Goal: Task Accomplishment & Management: Manage account settings

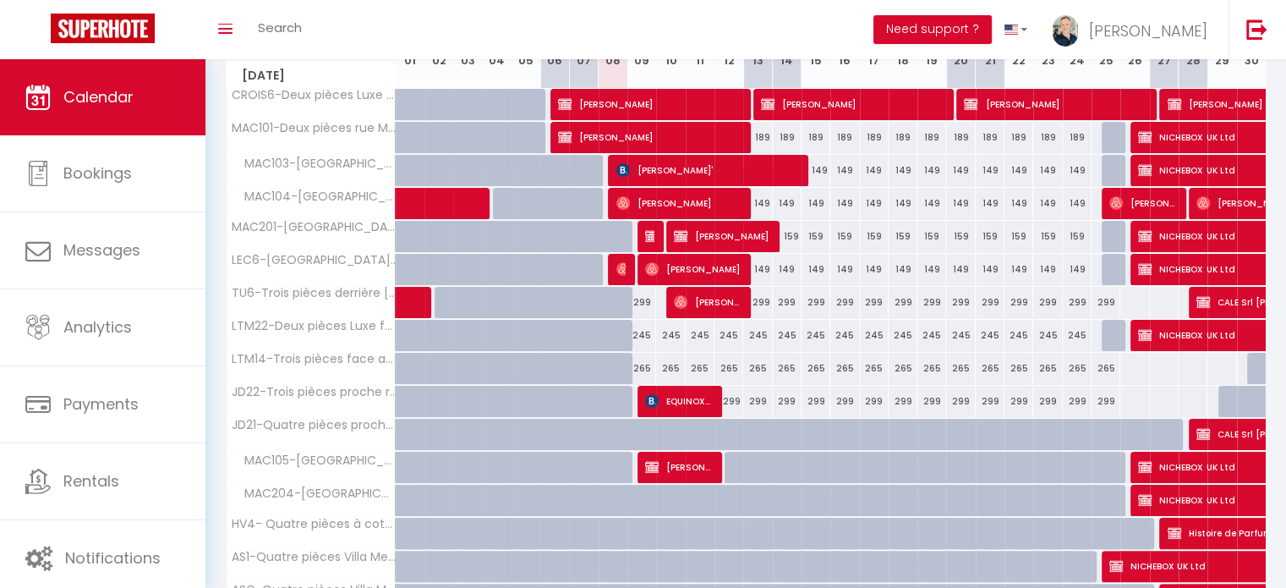
scroll to position [254, 0]
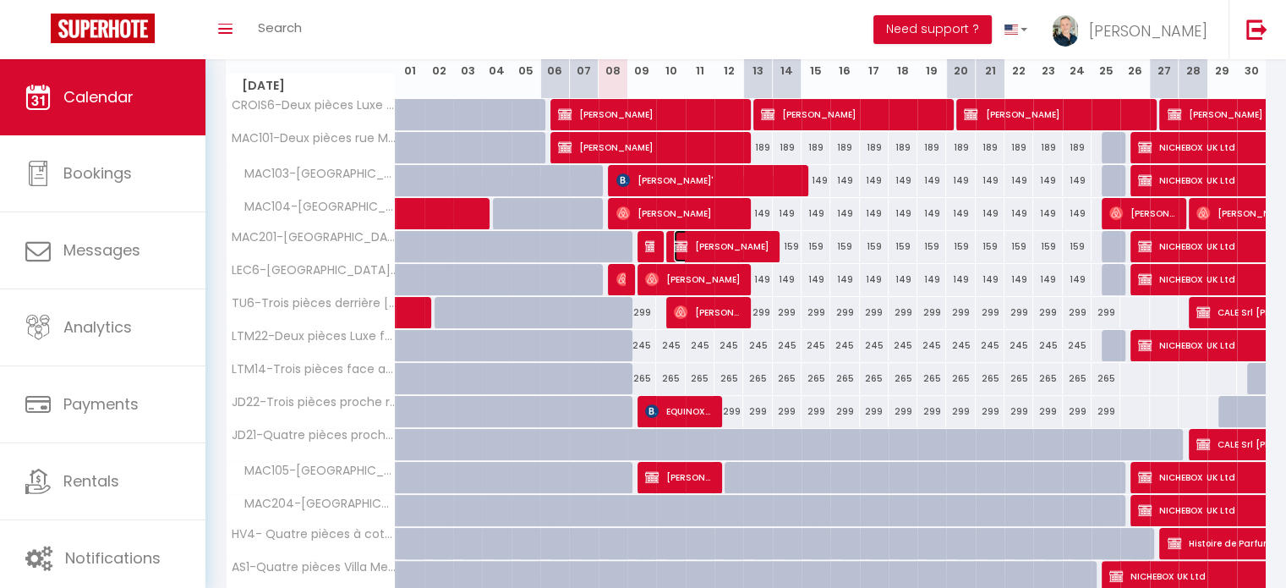
click at [686, 246] on img at bounding box center [681, 246] width 14 height 14
select select "OK"
select select "KO"
select select "0"
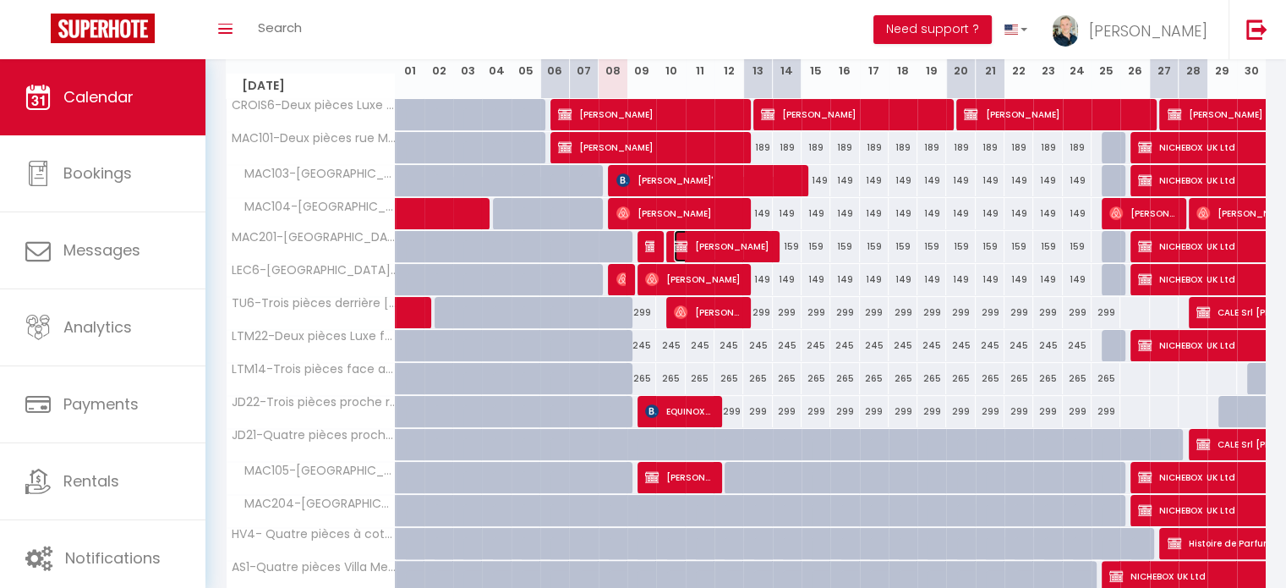
select select "0"
select select
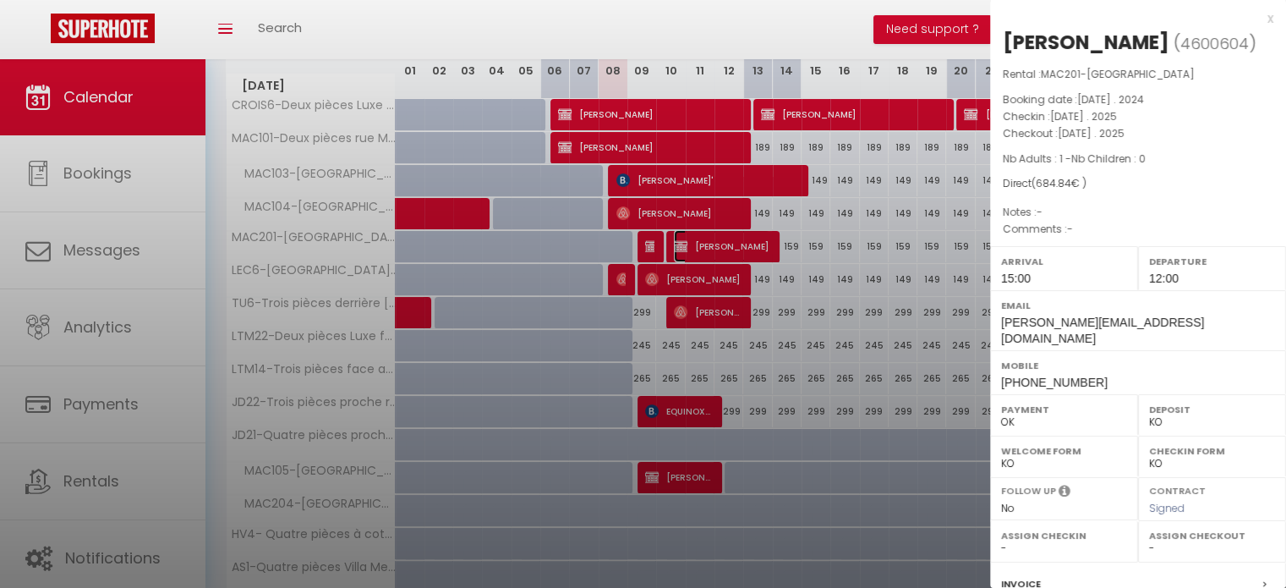
select select "8761"
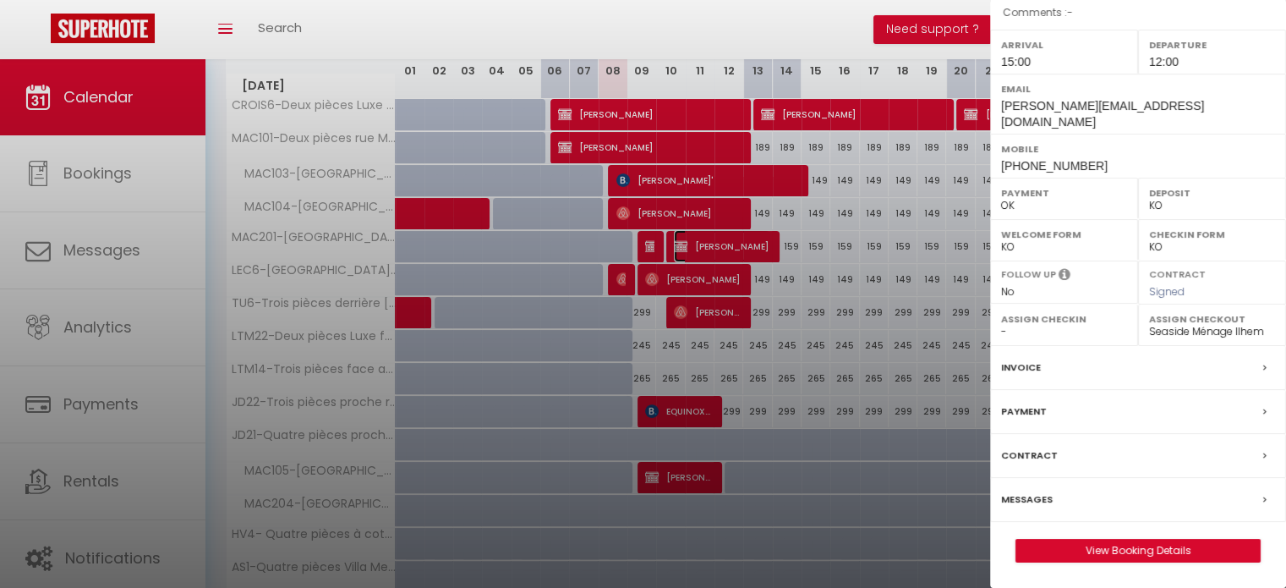
scroll to position [224, 0]
click at [1127, 549] on link "View Booking Details" at bounding box center [1137, 550] width 243 height 22
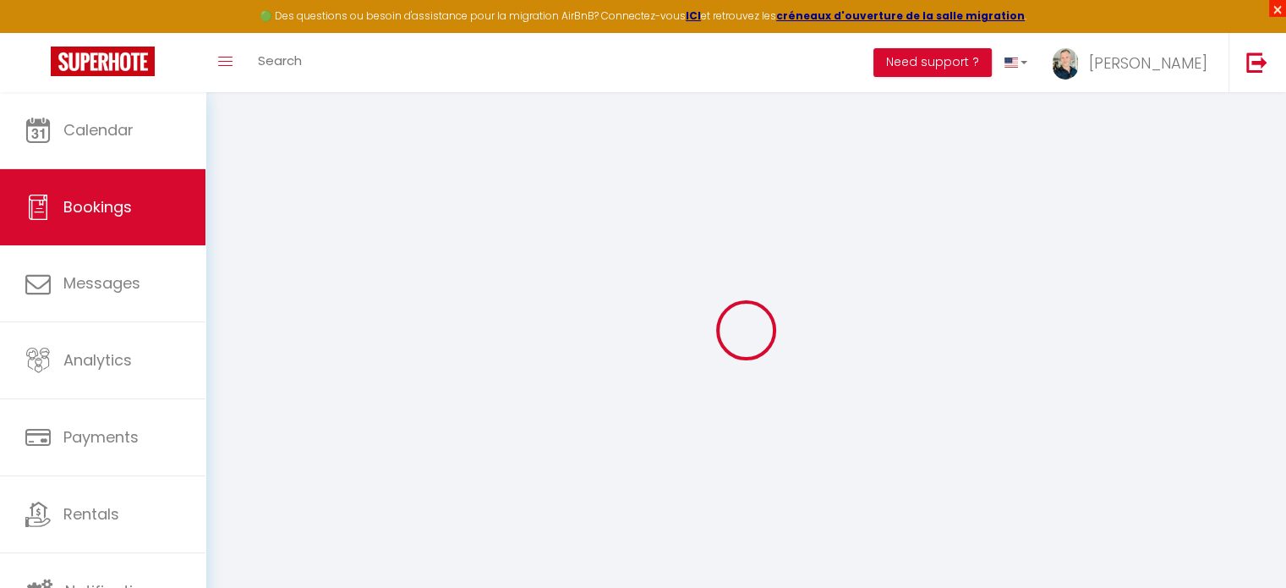
click at [1279, 13] on span "×" at bounding box center [1277, 8] width 17 height 17
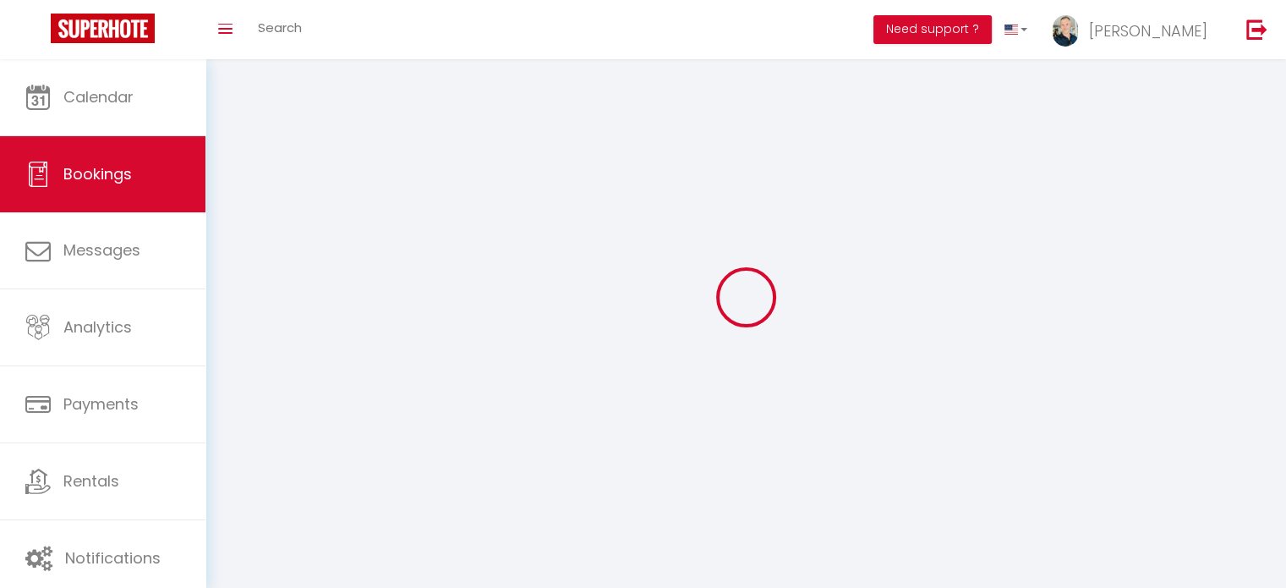
select select
checkbox input "false"
select select
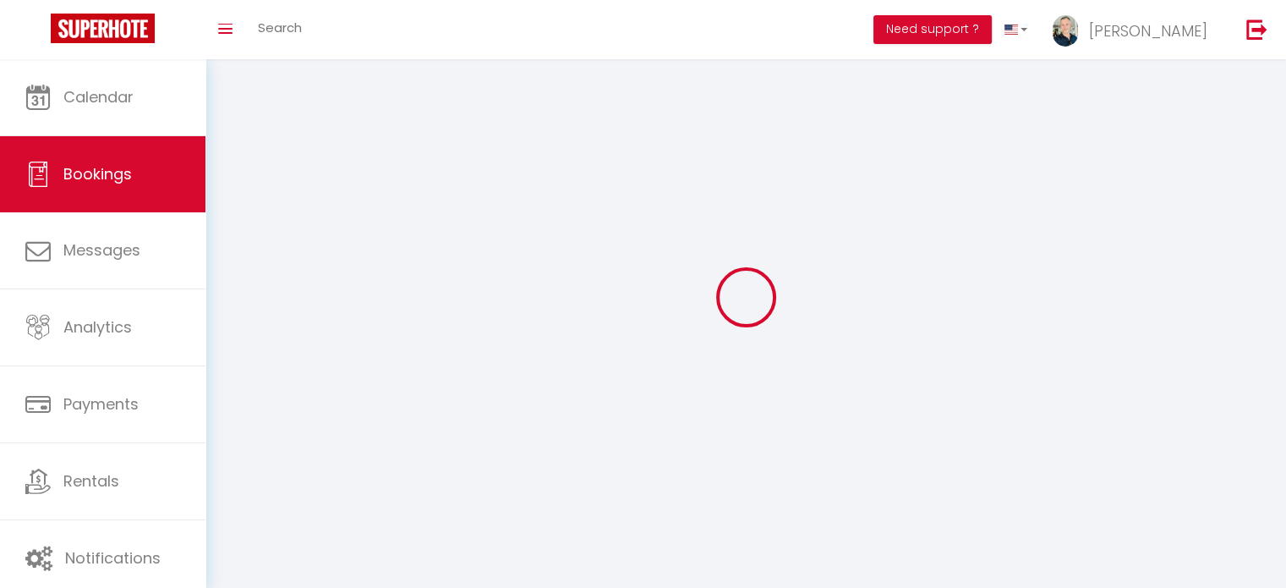
checkbox input "false"
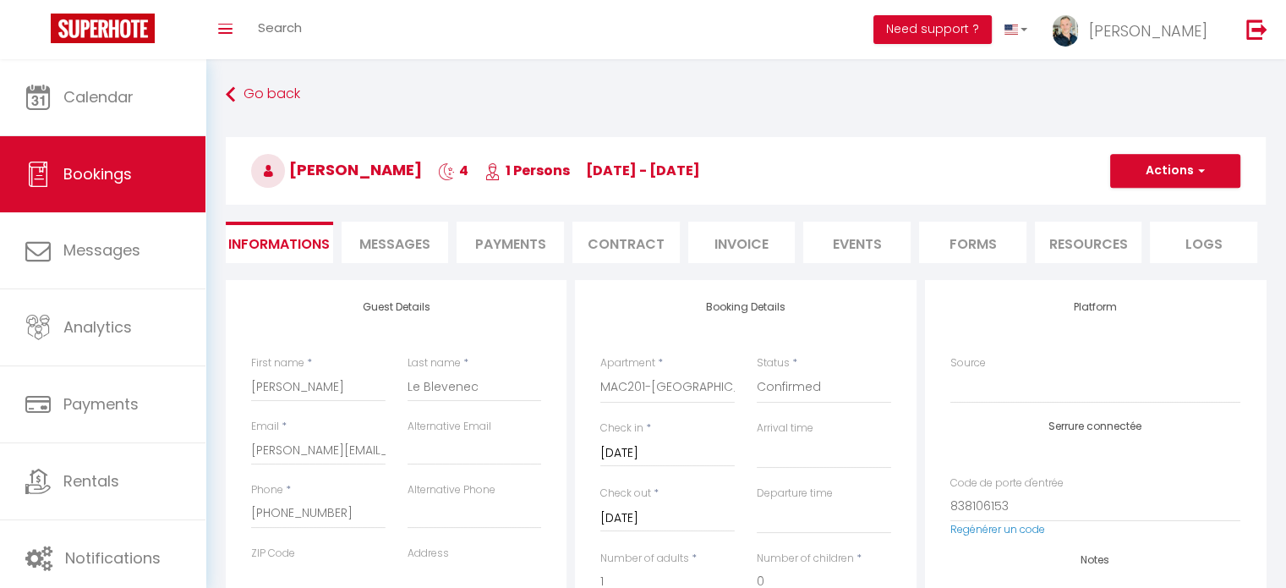
type input "4.84"
select select
checkbox input "false"
select select "15:00"
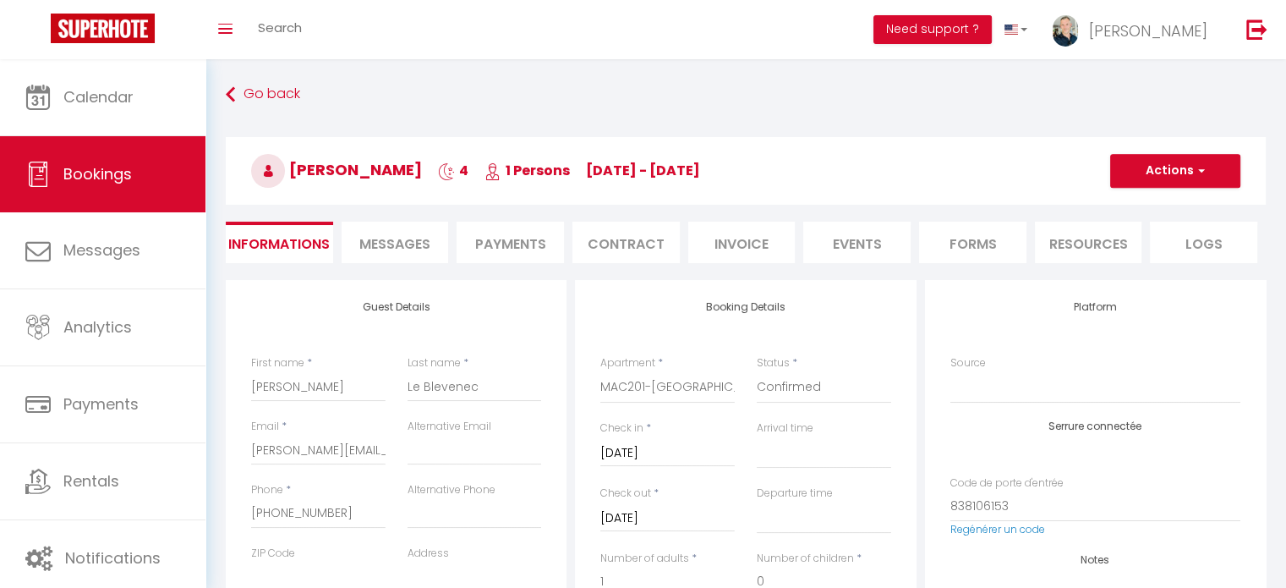
select select "12:00"
click at [850, 249] on li "Events" at bounding box center [856, 241] width 107 height 41
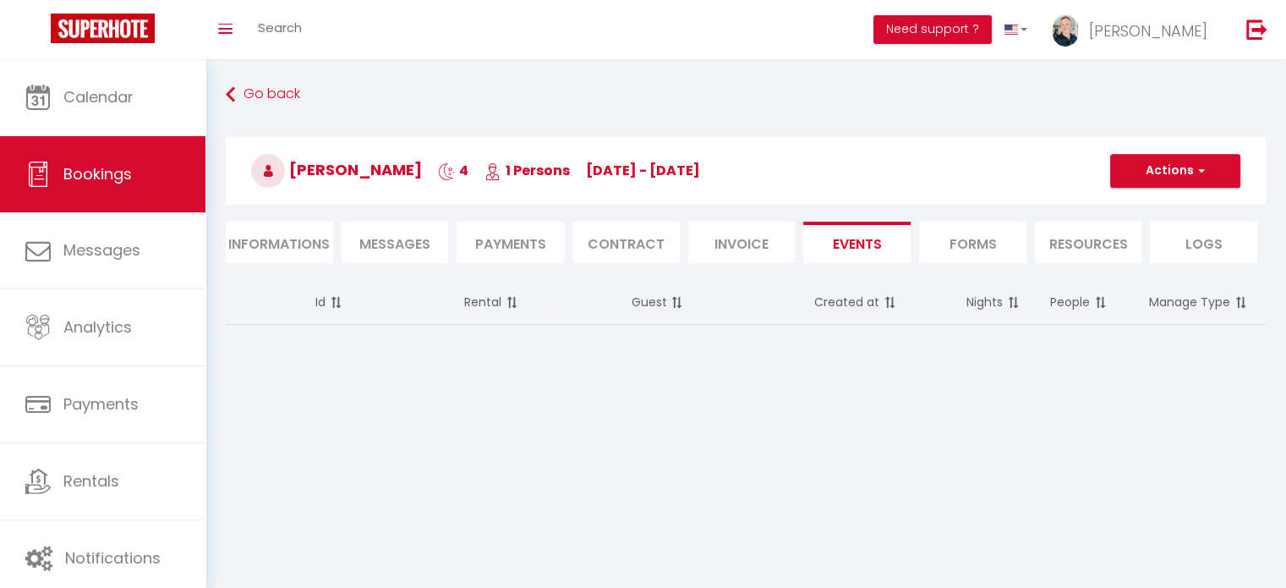
click at [315, 247] on li "Informations" at bounding box center [279, 241] width 107 height 41
select select "0"
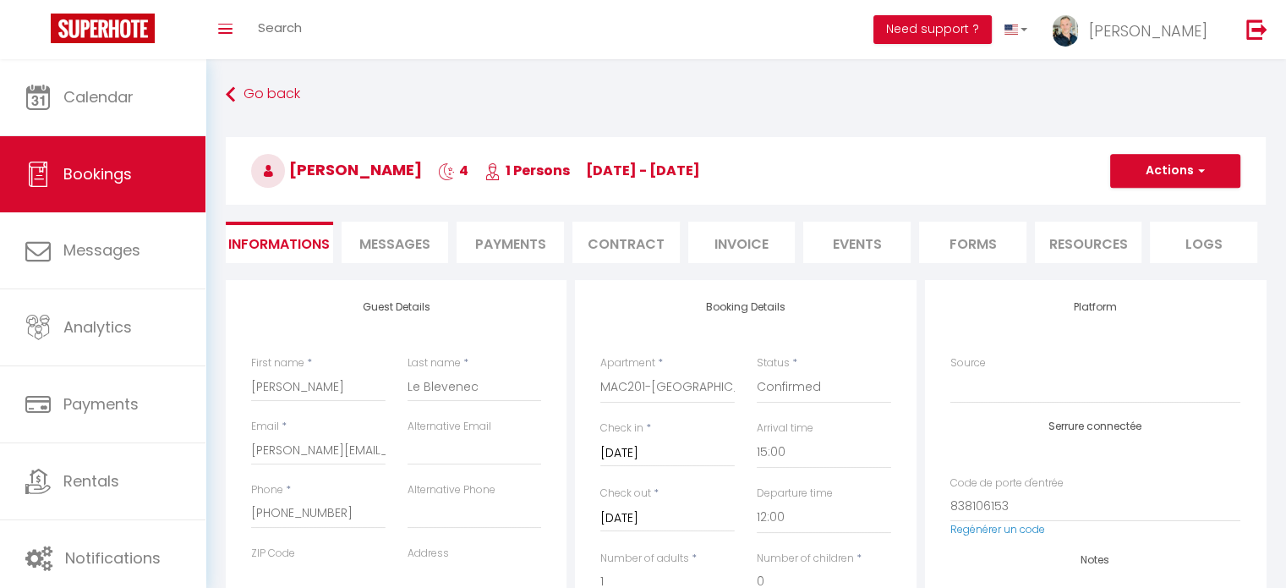
click at [394, 253] on span "Messages" at bounding box center [394, 243] width 71 height 19
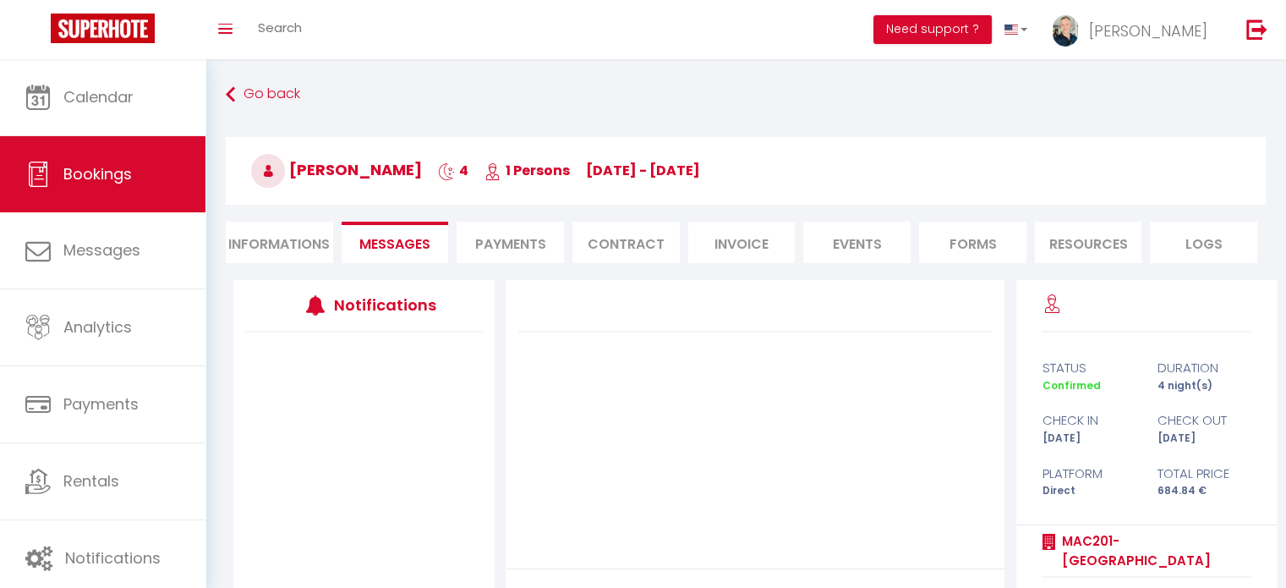
click at [512, 248] on li "Payments" at bounding box center [510, 241] width 107 height 41
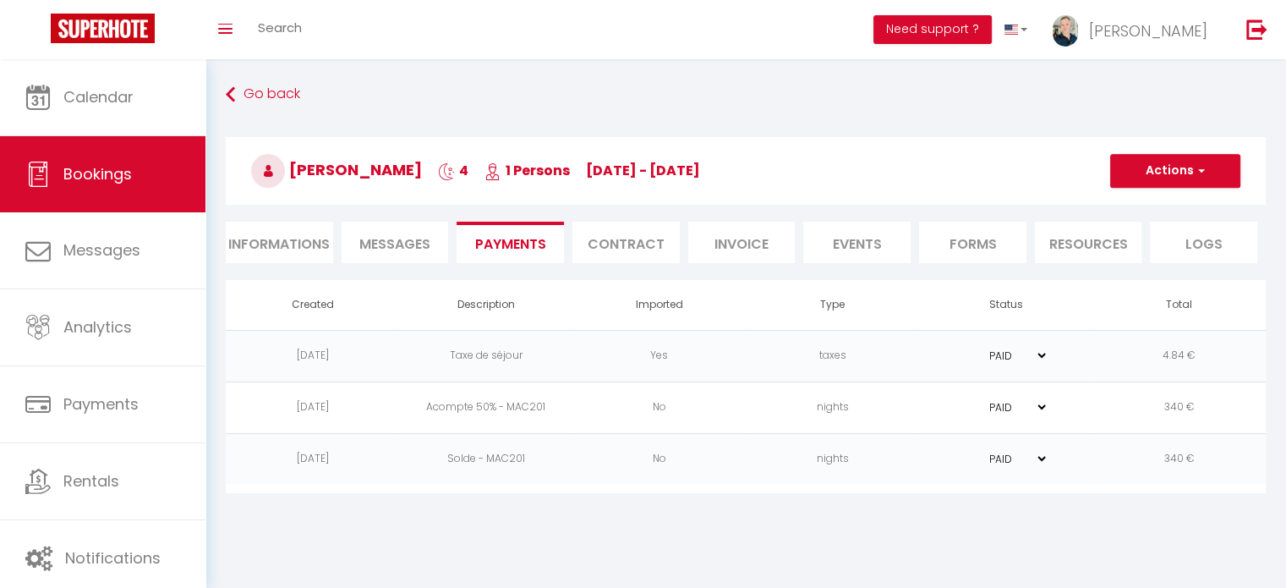
click at [638, 249] on li "Contract" at bounding box center [625, 241] width 107 height 41
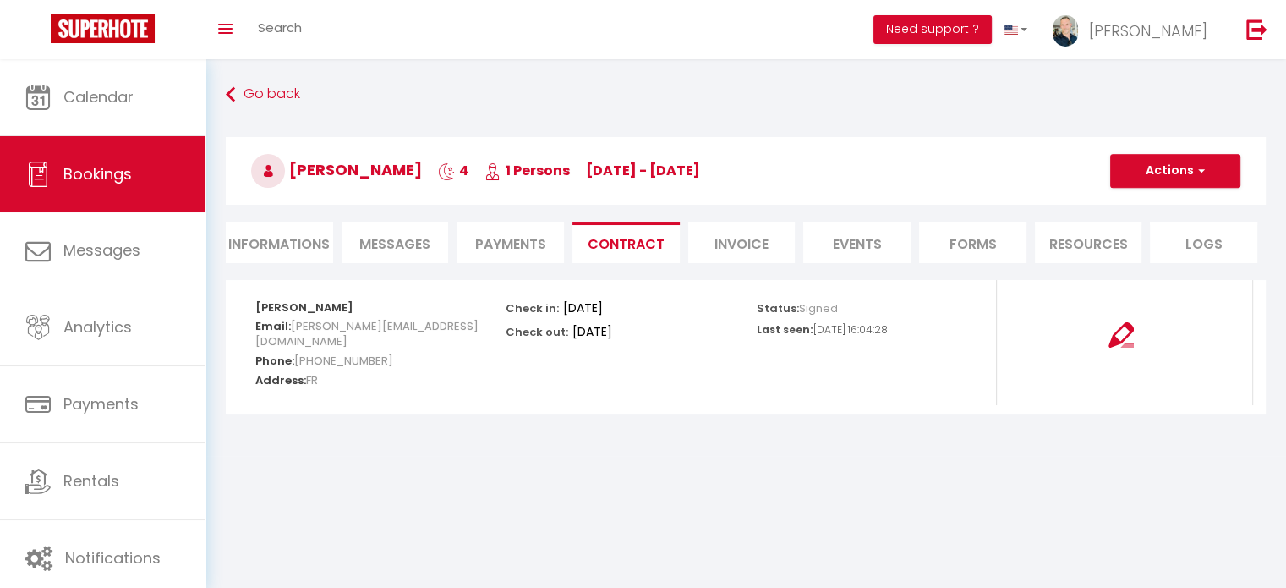
click at [731, 242] on li "Invoice" at bounding box center [741, 241] width 107 height 41
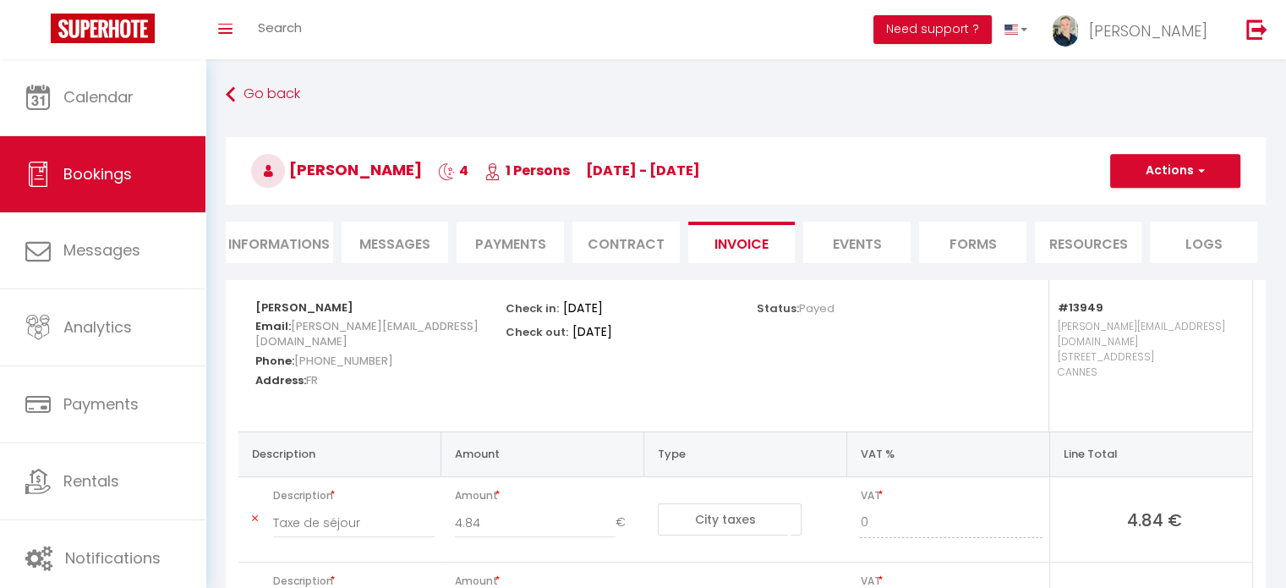
click at [283, 251] on li "Informations" at bounding box center [279, 241] width 107 height 41
select select "0"
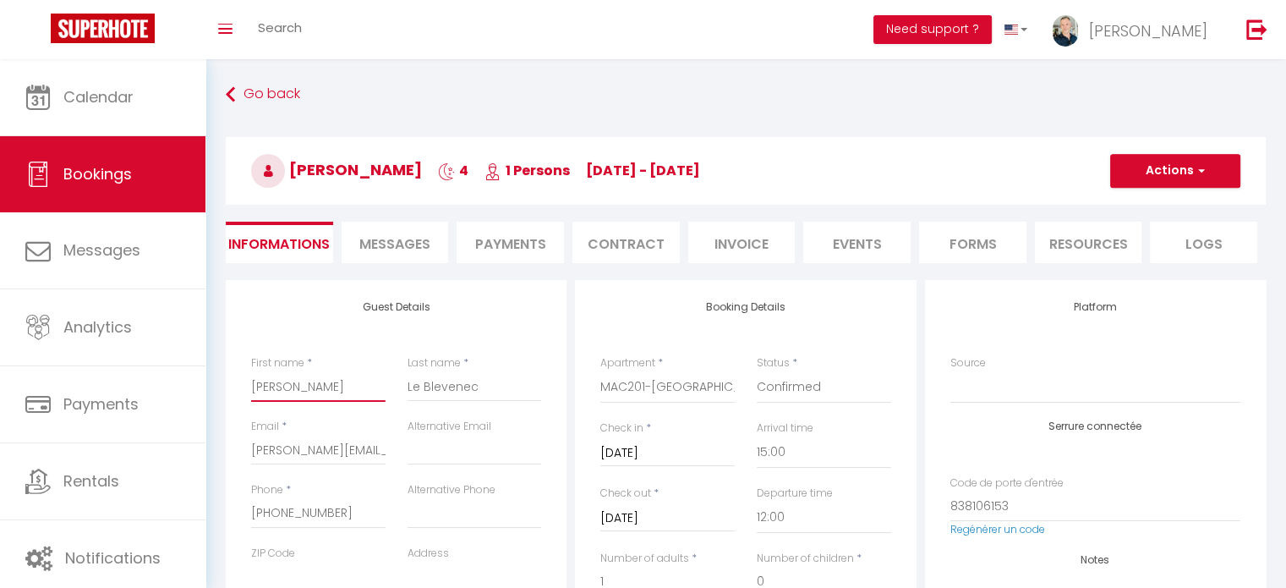
drag, startPoint x: 318, startPoint y: 394, endPoint x: 240, endPoint y: 398, distance: 77.9
click at [240, 398] on div "First name * [PERSON_NAME]" at bounding box center [318, 386] width 156 height 63
paste input "Sevenstar Yacht Transport 🇫🇷"
type input "Sevenstar Yacht Transport 🇫🇷"
checkbox input "false"
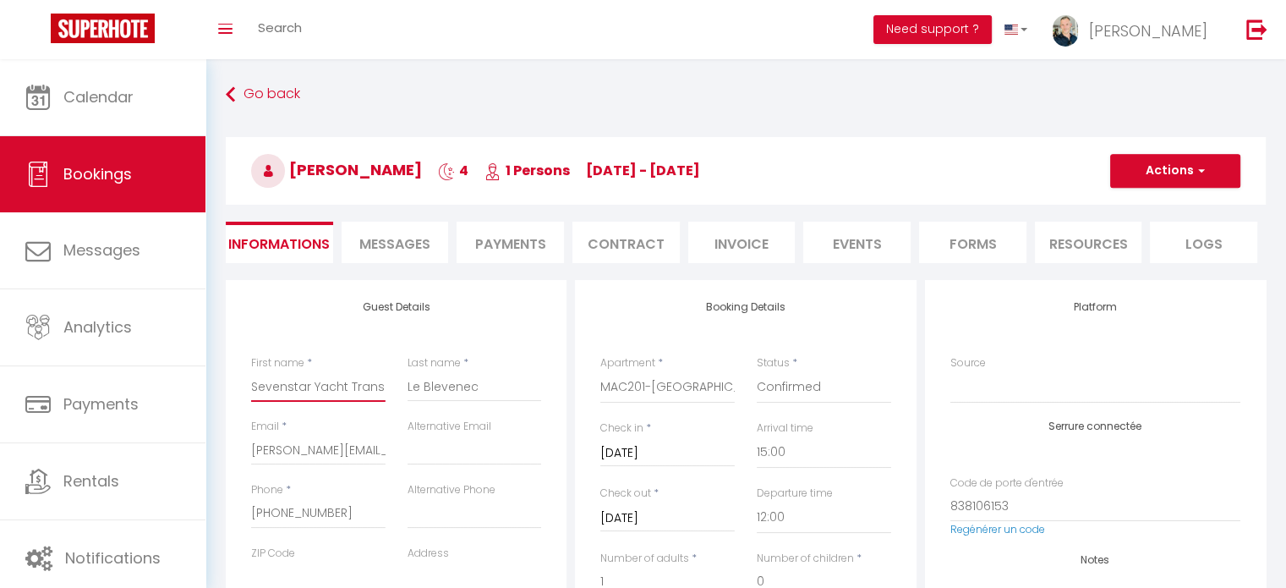
scroll to position [0, 37]
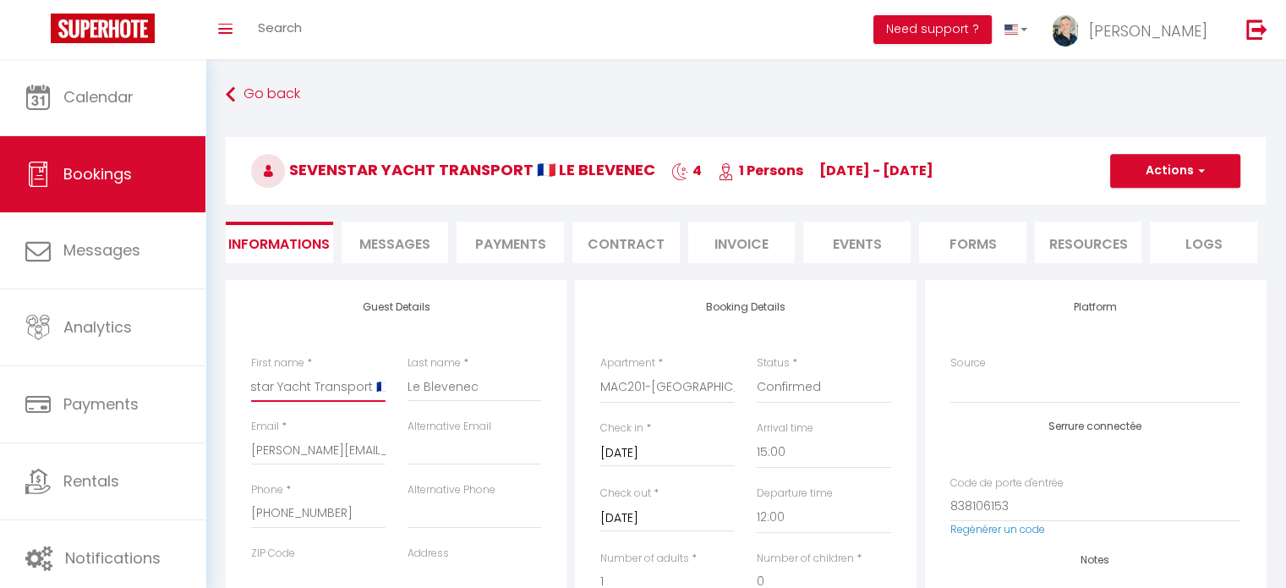
type input "Sevenstar Yacht Transport 🇫🇷"
checkbox input "false"
type input "Sevenstar Yacht Transport"
checkbox input "false"
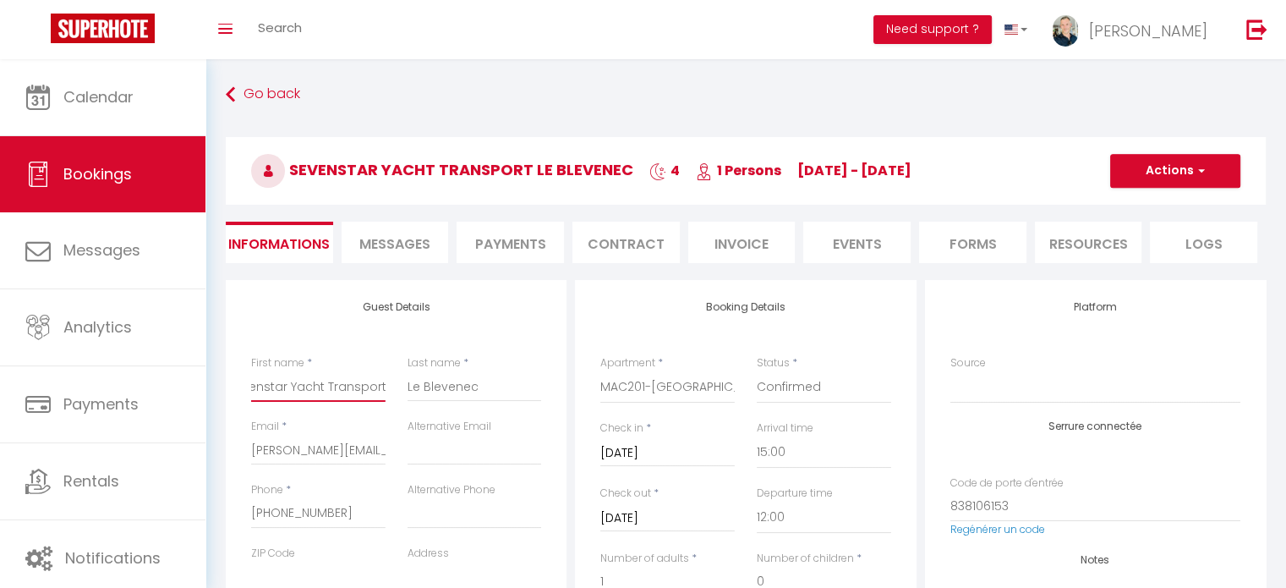
type input "Sevenstar Yacht Transport"
click at [459, 355] on label "Last name" at bounding box center [433, 363] width 53 height 16
click at [459, 371] on input "Le Blevenec" at bounding box center [474, 386] width 134 height 30
type input "Le BlevenecR"
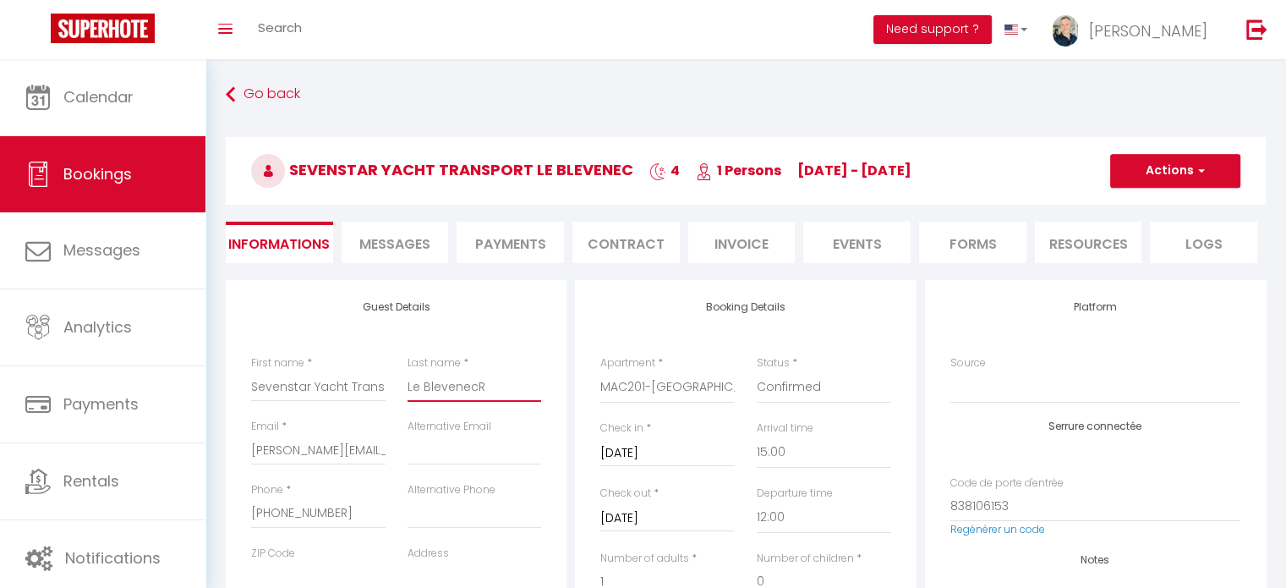
checkbox input "false"
type input "Le Blevenec"
click at [376, 389] on input "Sevenstar Yacht Transport" at bounding box center [318, 386] width 134 height 30
drag, startPoint x: 366, startPoint y: 388, endPoint x: 383, endPoint y: 382, distance: 17.9
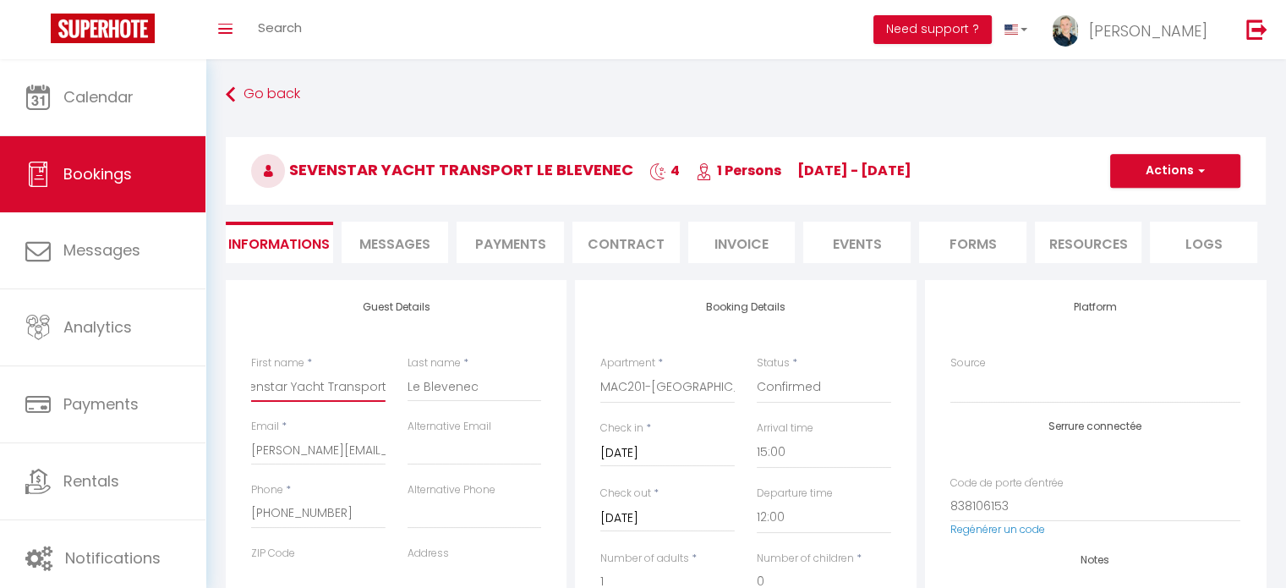
click at [383, 382] on input "Sevenstar Yacht Transport" at bounding box center [318, 386] width 134 height 30
click at [384, 386] on input "Sevenstar Yacht Transport" at bounding box center [318, 386] width 134 height 30
click at [389, 388] on div "First name * Sevenstar Yacht Transport" at bounding box center [318, 386] width 156 height 63
checkbox input "false"
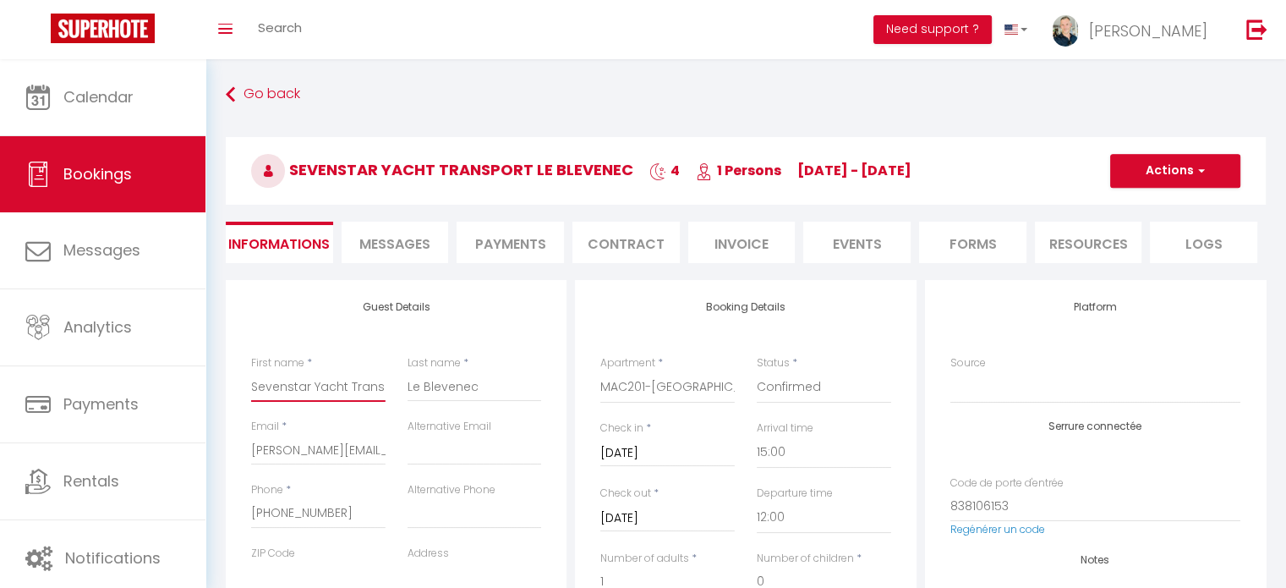
click at [368, 388] on input "Sevenstar Yacht Transport" at bounding box center [318, 386] width 134 height 30
type input "Sevenstar Yacht Transport F"
checkbox input "false"
type input "Sevenstar Yacht Transport FR"
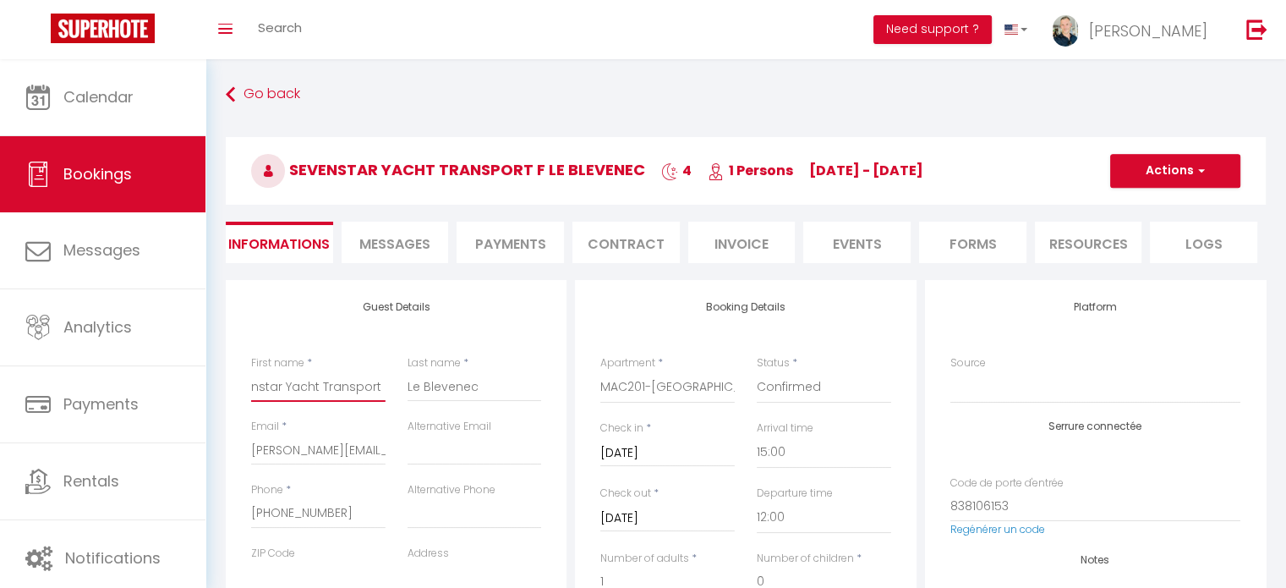
checkbox input "false"
type input "Sevenstar Yacht Transport FR"
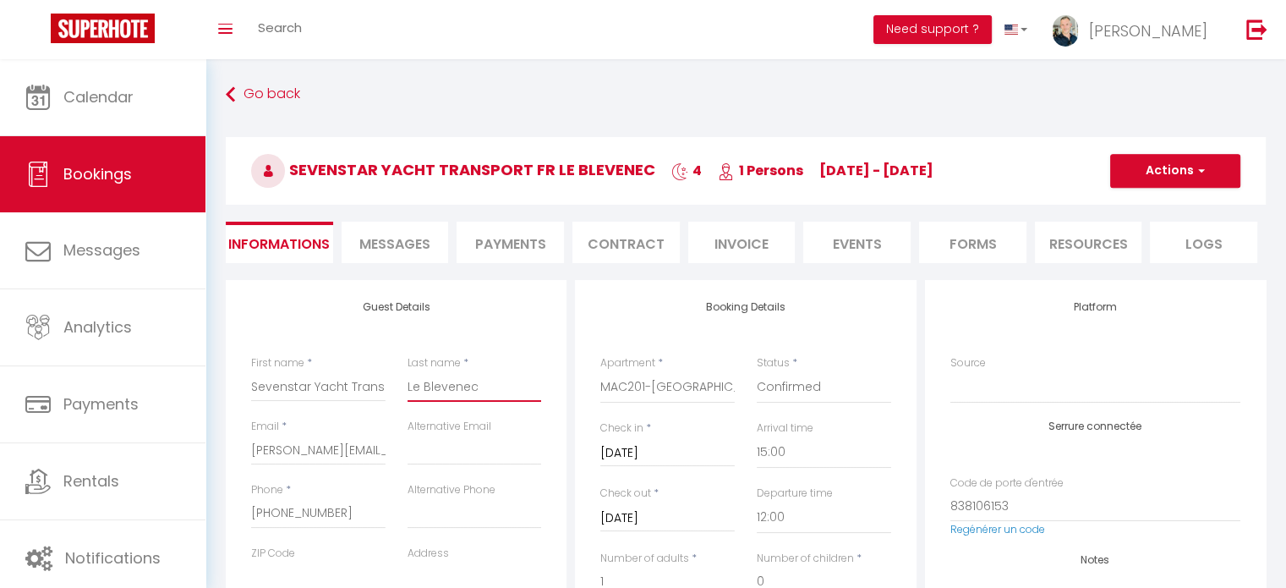
click at [409, 391] on input "Le Blevenec" at bounding box center [474, 386] width 134 height 30
type input "ELe Blevenec"
checkbox input "false"
click at [409, 391] on input "ELe Blevenec" at bounding box center [474, 386] width 134 height 30
type input "ElLe Blevenec"
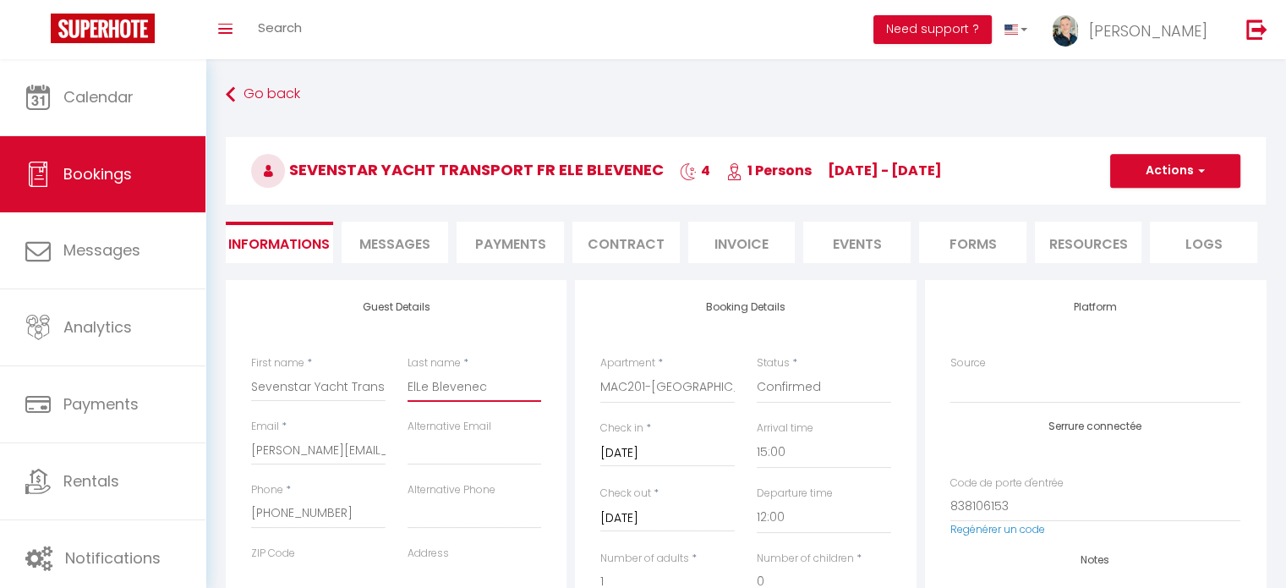
checkbox input "false"
type input "[PERSON_NAME]"
checkbox input "false"
type input "[PERSON_NAME]"
checkbox input "false"
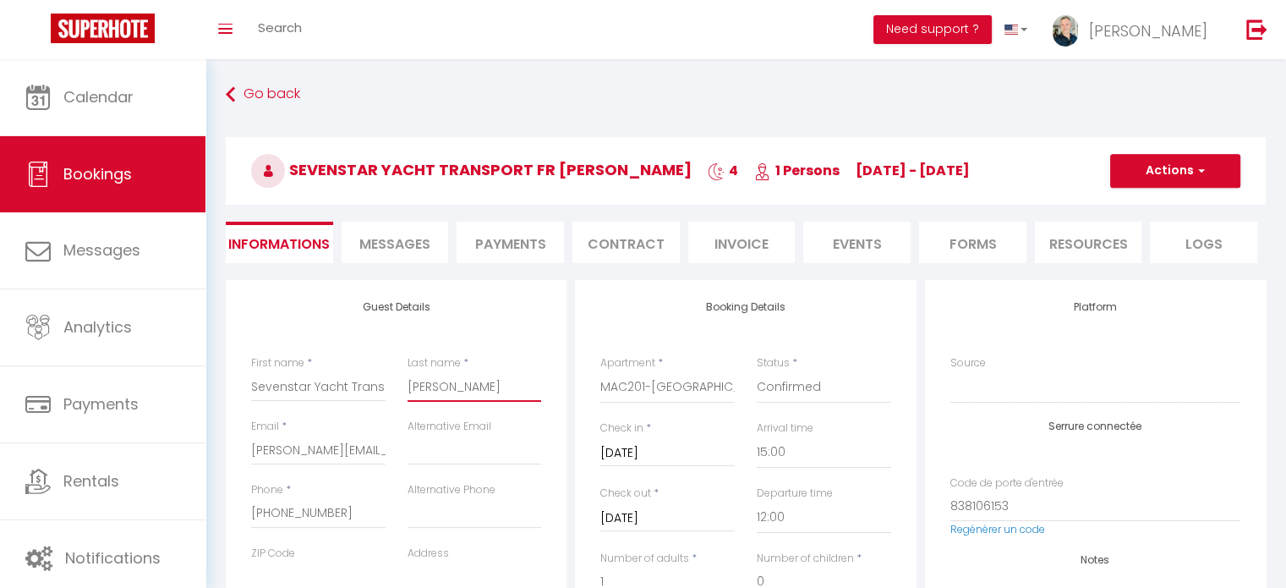
type input "[PERSON_NAME]"
checkbox input "false"
type input "[PERSON_NAME]"
checkbox input "false"
type input "[PERSON_NAME]"
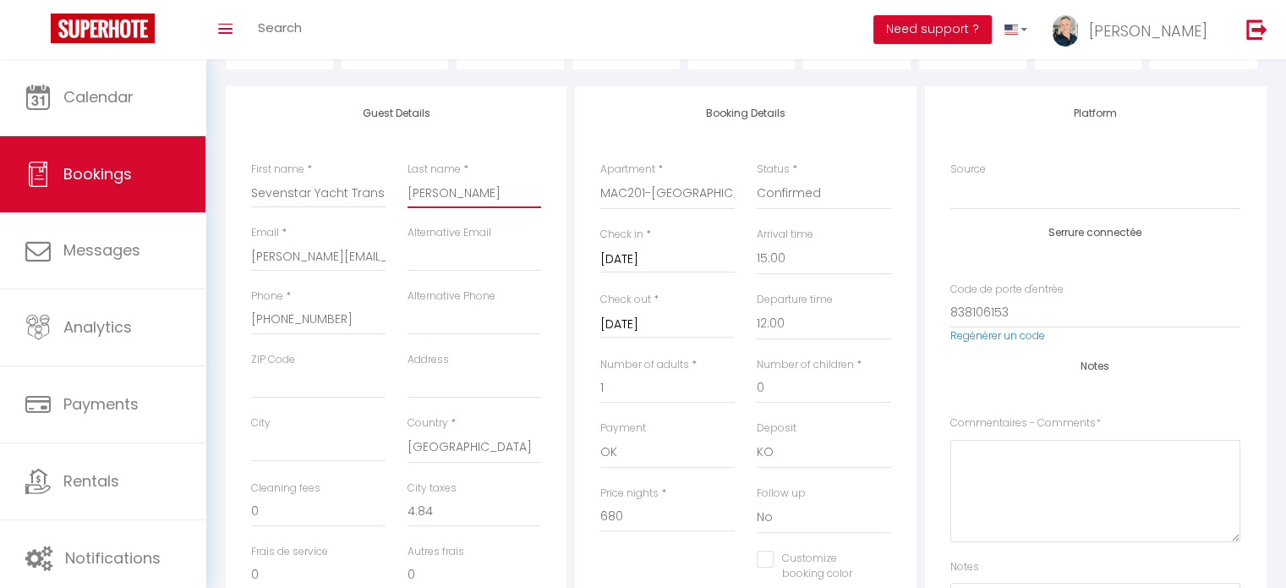
scroll to position [192, 0]
checkbox input "false"
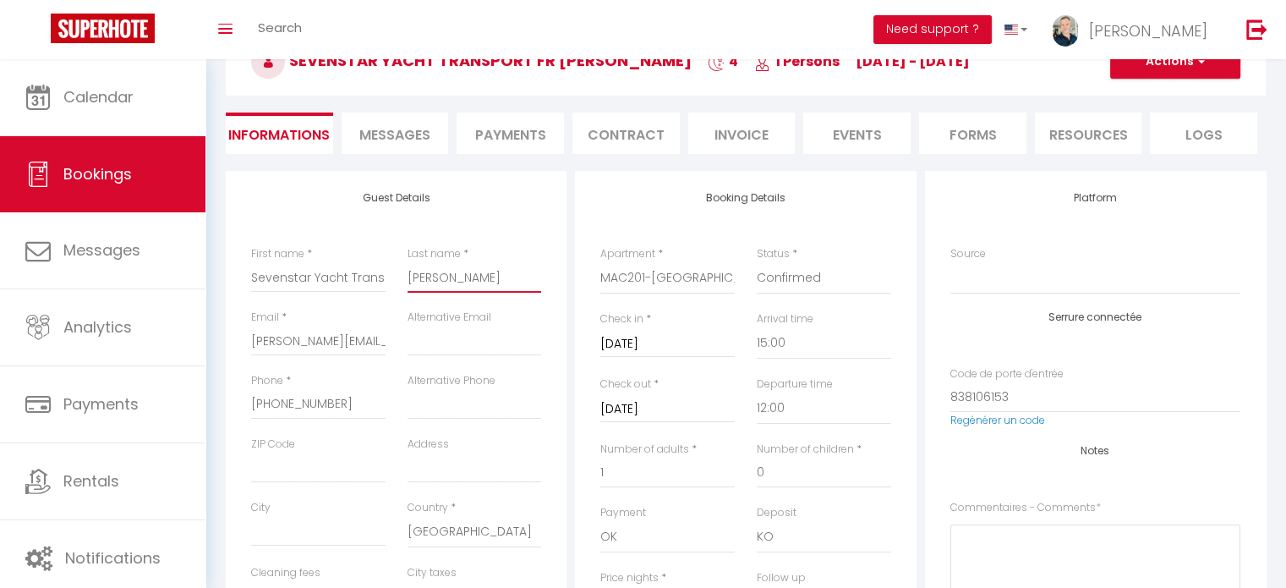
scroll to position [0, 0]
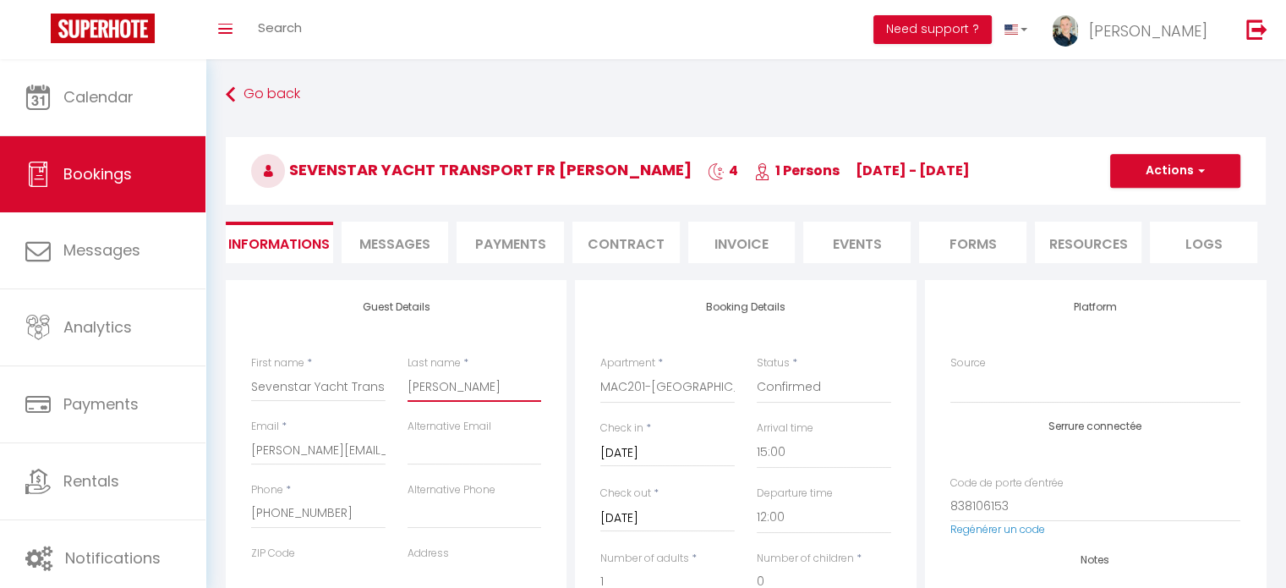
type input "[PERSON_NAME]"
click at [1210, 168] on button "Actions" at bounding box center [1175, 171] width 130 height 34
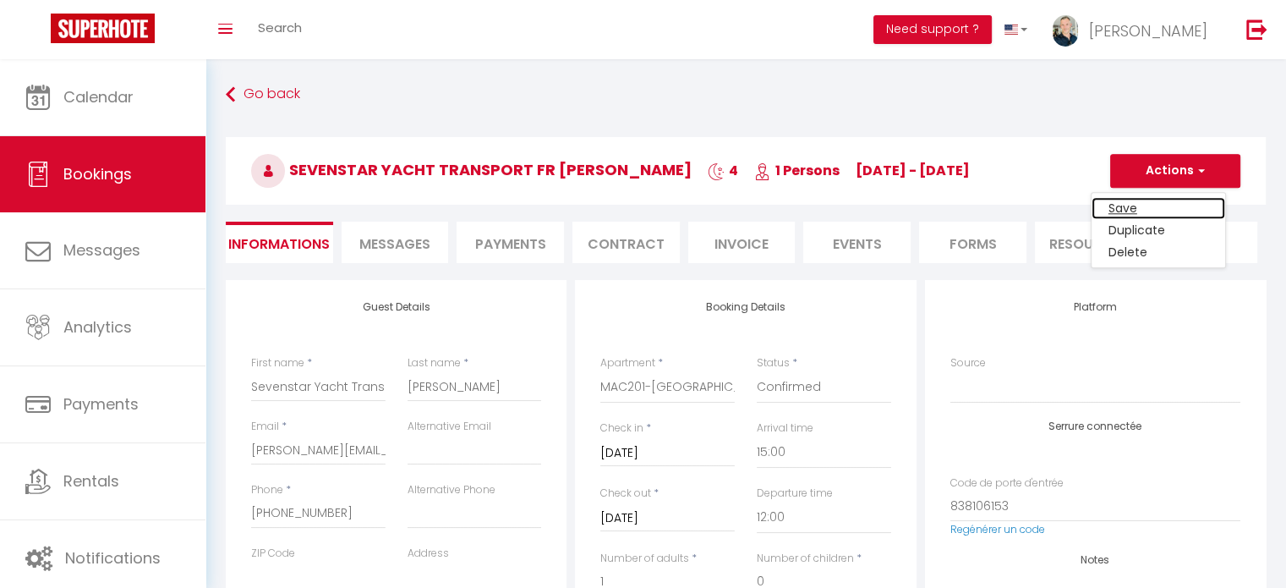
click at [1119, 213] on link "Save" at bounding box center [1158, 208] width 134 height 22
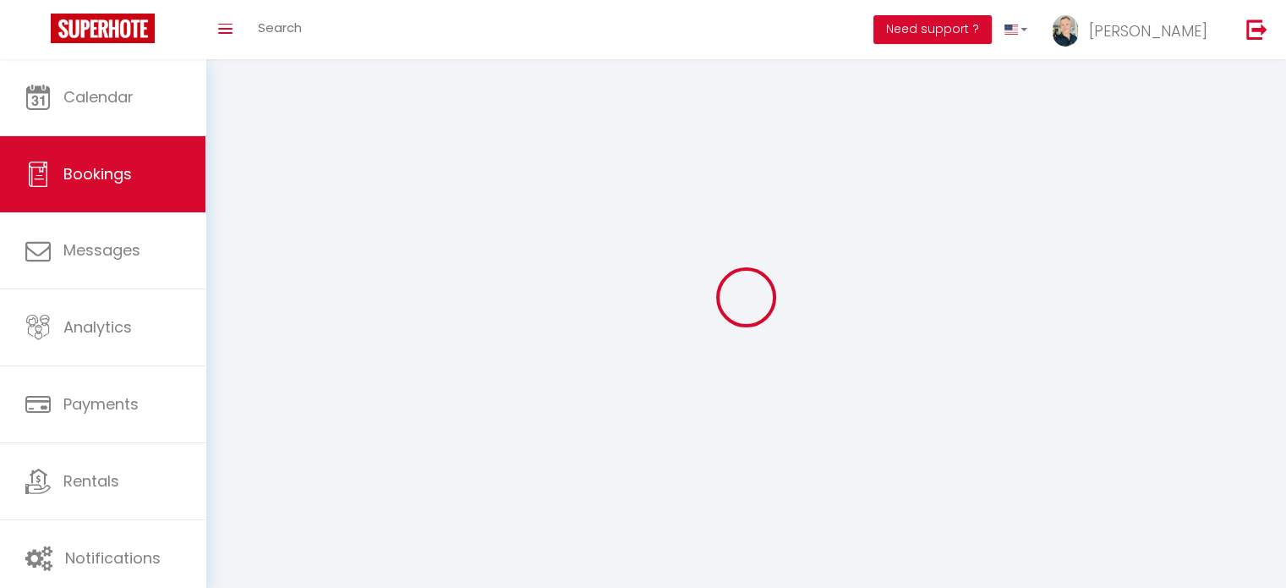
select select "not_cancelled"
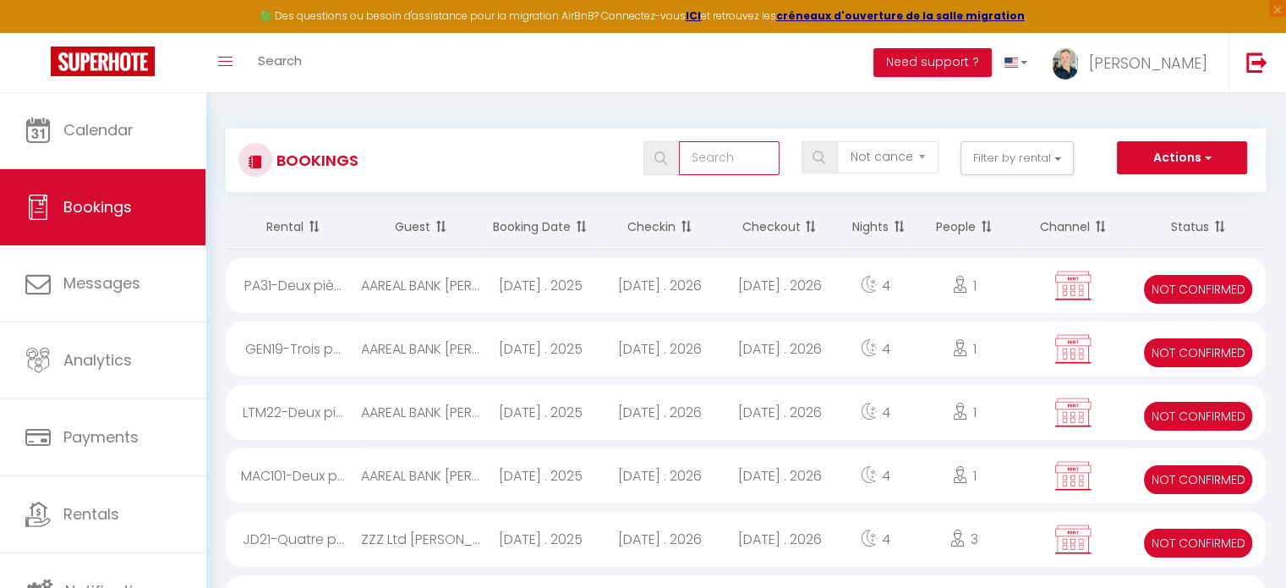
click at [752, 169] on input "text" at bounding box center [729, 158] width 101 height 34
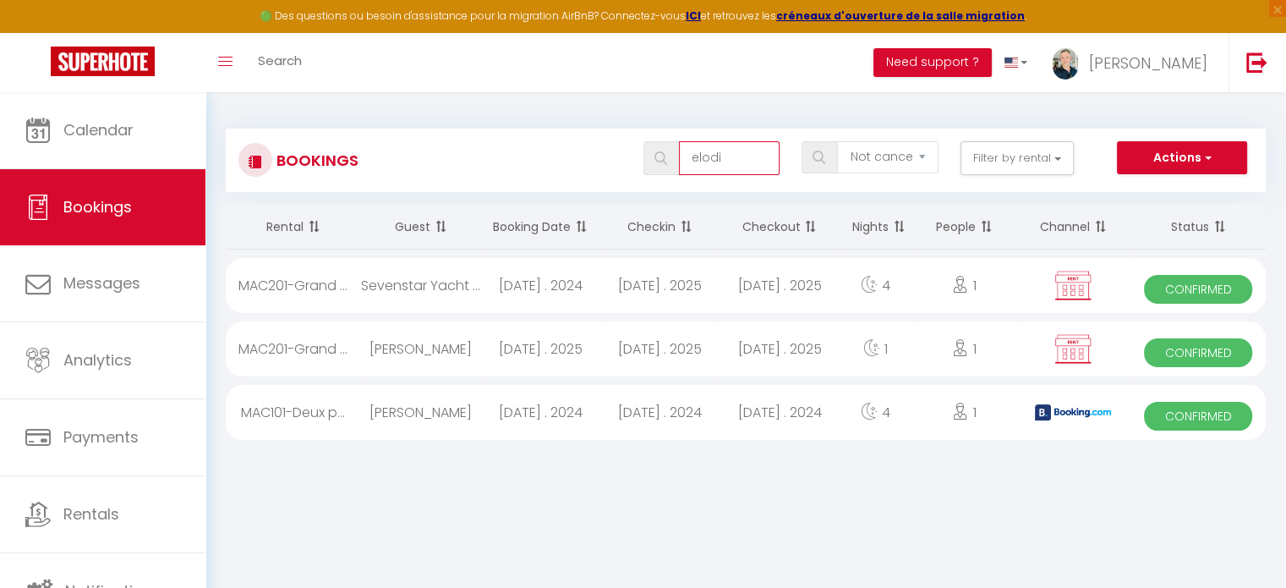
type input "elodi"
click at [773, 345] on div "[DATE] . 2025" at bounding box center [778, 348] width 119 height 55
select select "OK"
select select "KO"
select select "0"
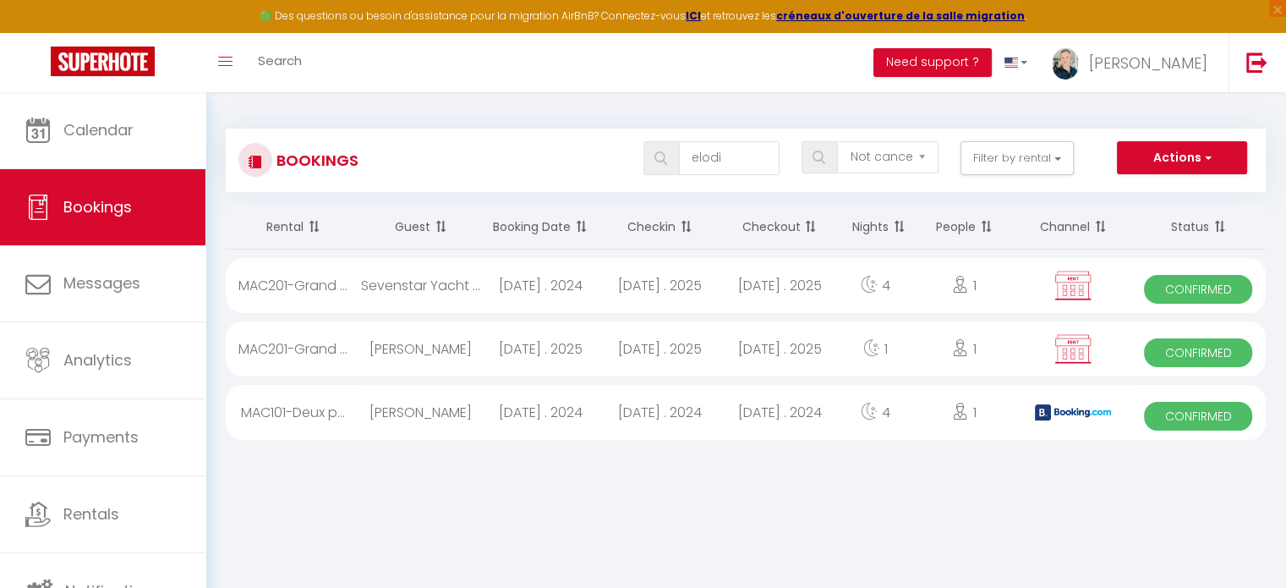
select select "0"
select select
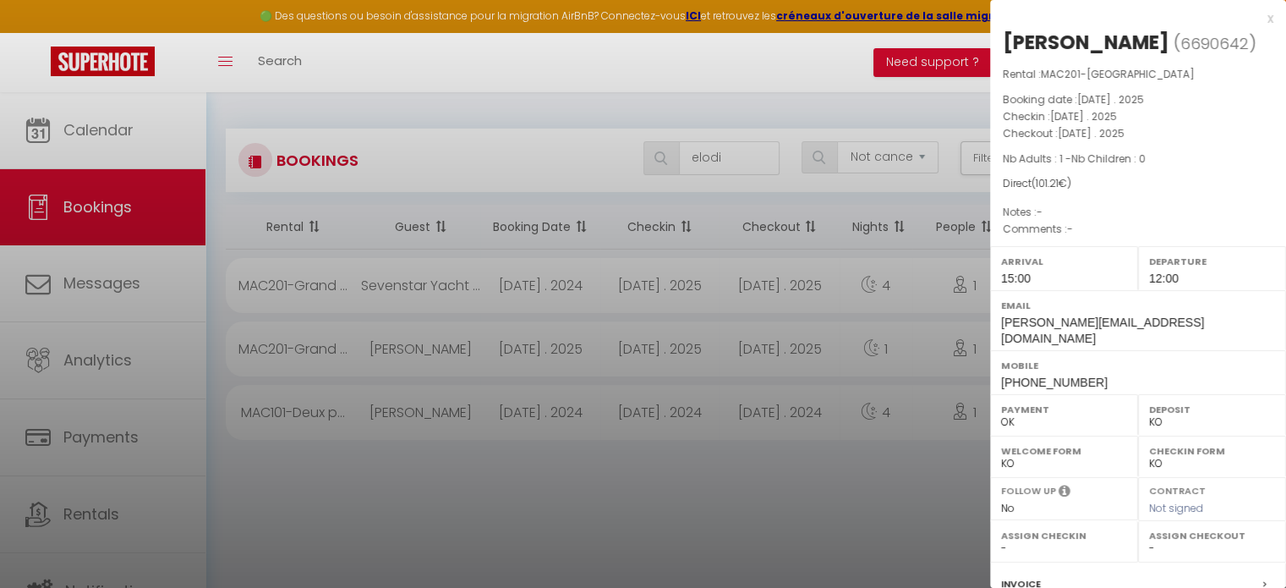
select select "8761"
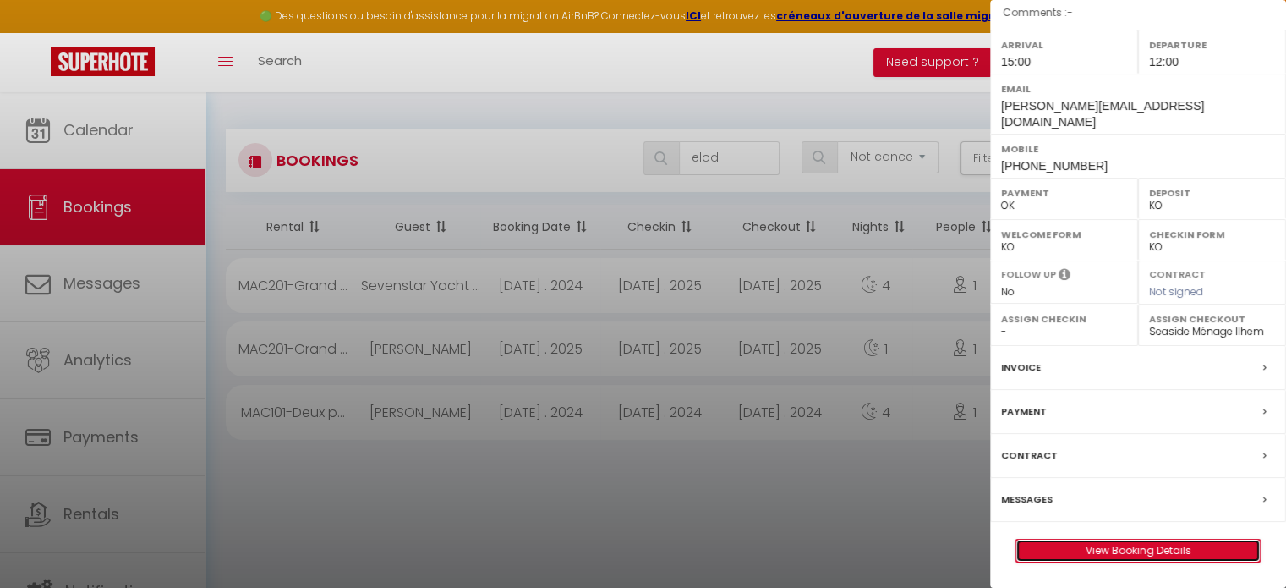
click at [1129, 546] on link "View Booking Details" at bounding box center [1137, 550] width 243 height 22
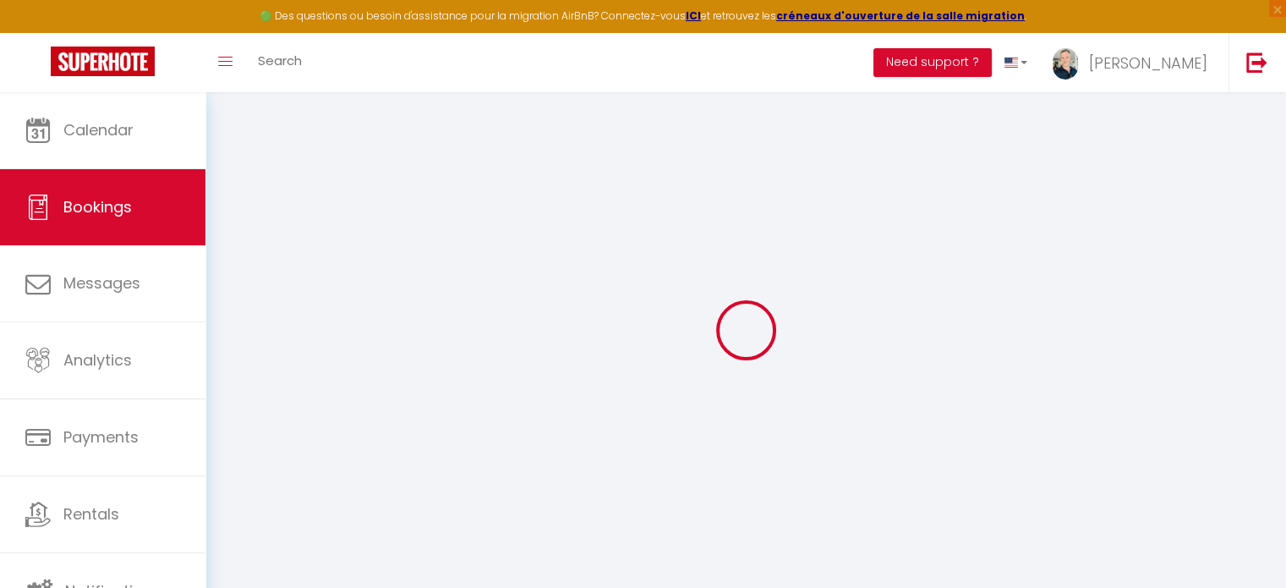
select select
checkbox input "false"
select select
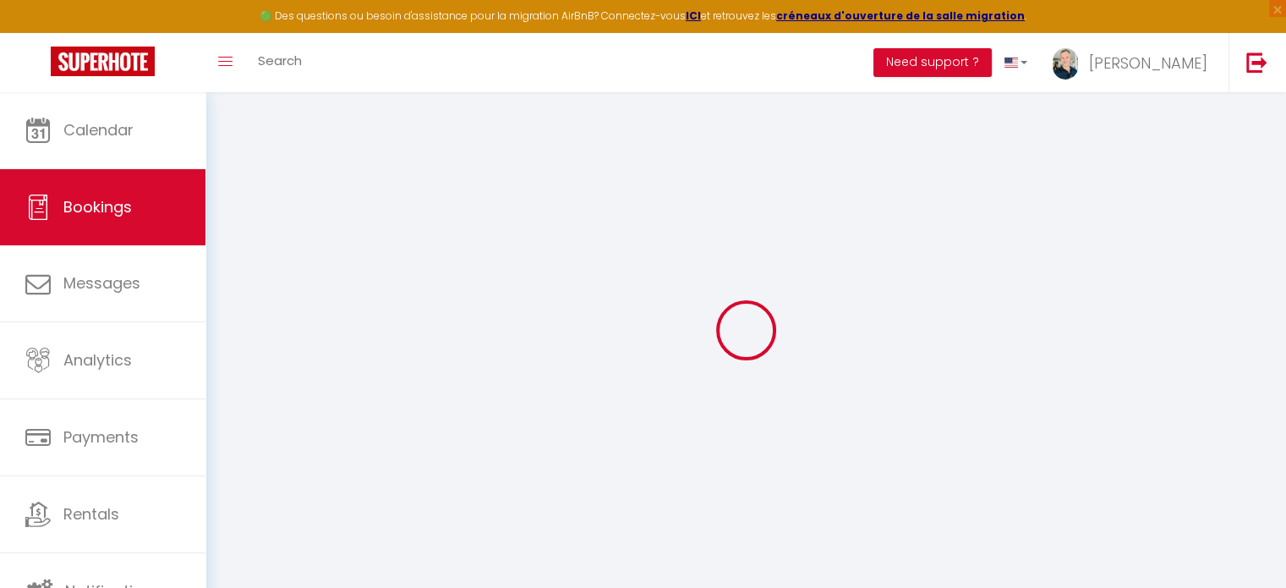
checkbox input "false"
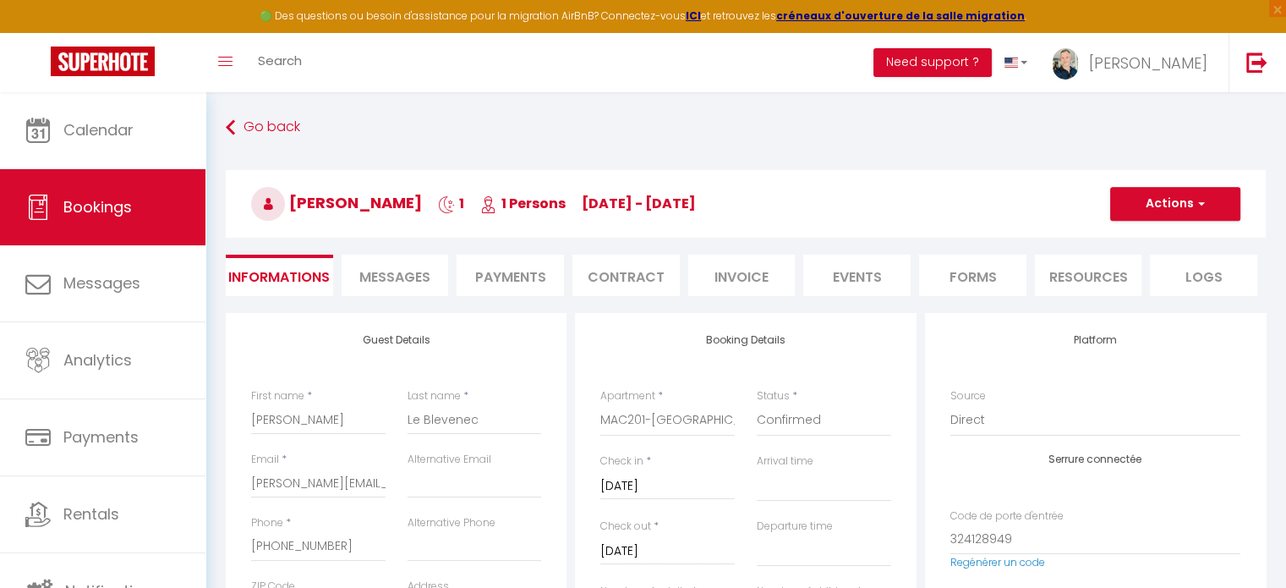
type input "1.21"
select select
checkbox input "false"
select select "15:00"
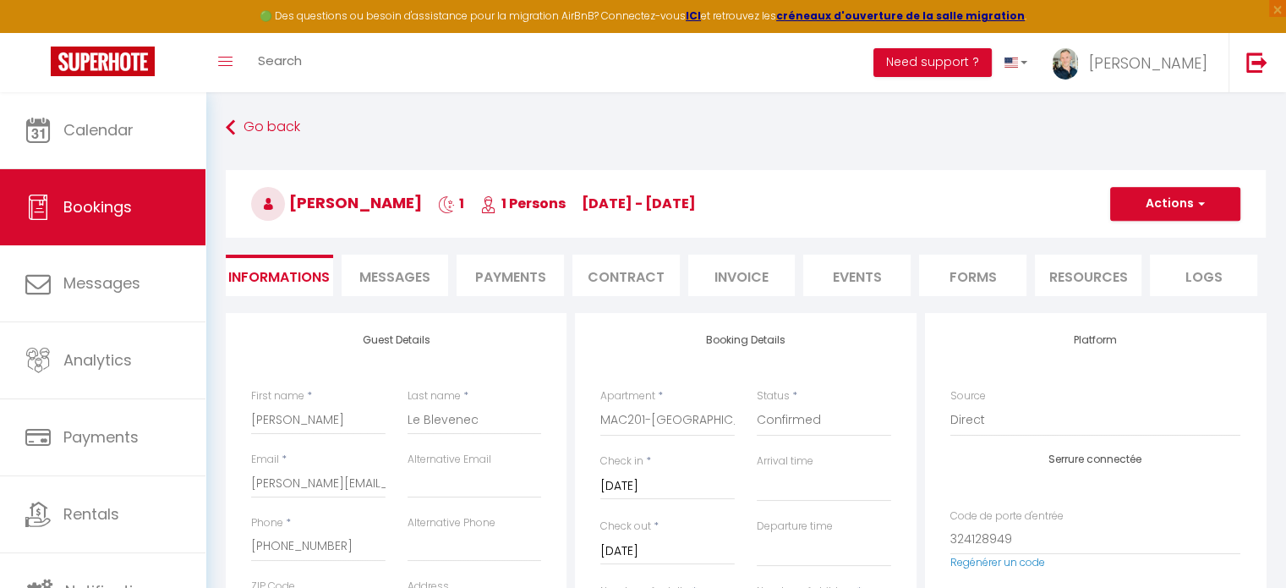
select select "12:00"
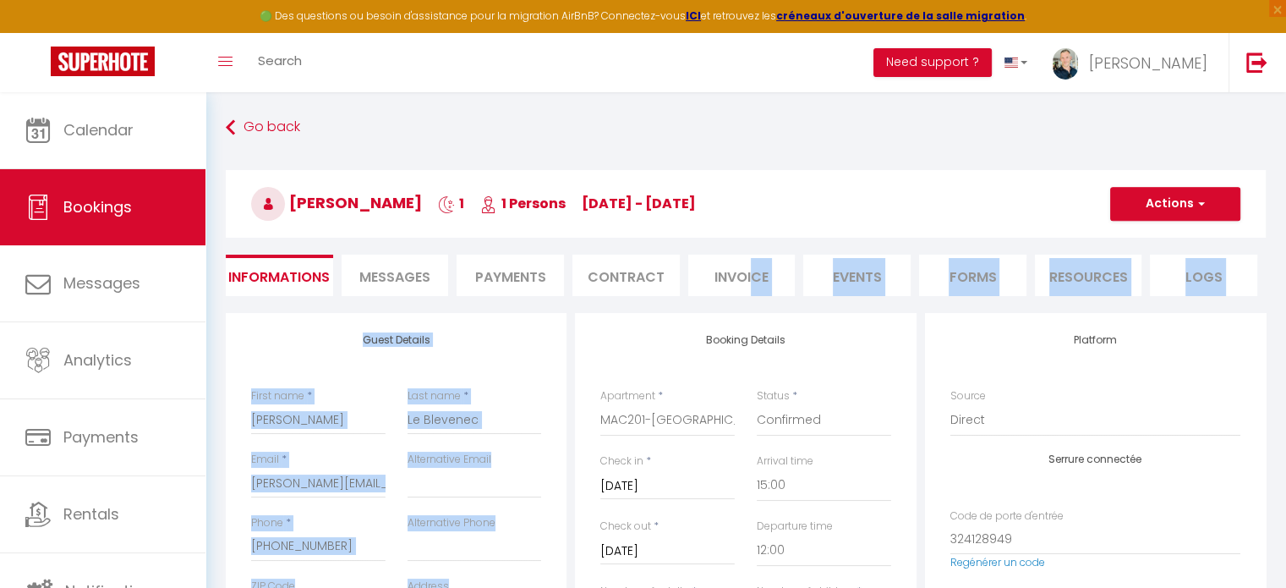
drag, startPoint x: 750, startPoint y: 297, endPoint x: 685, endPoint y: 345, distance: 81.0
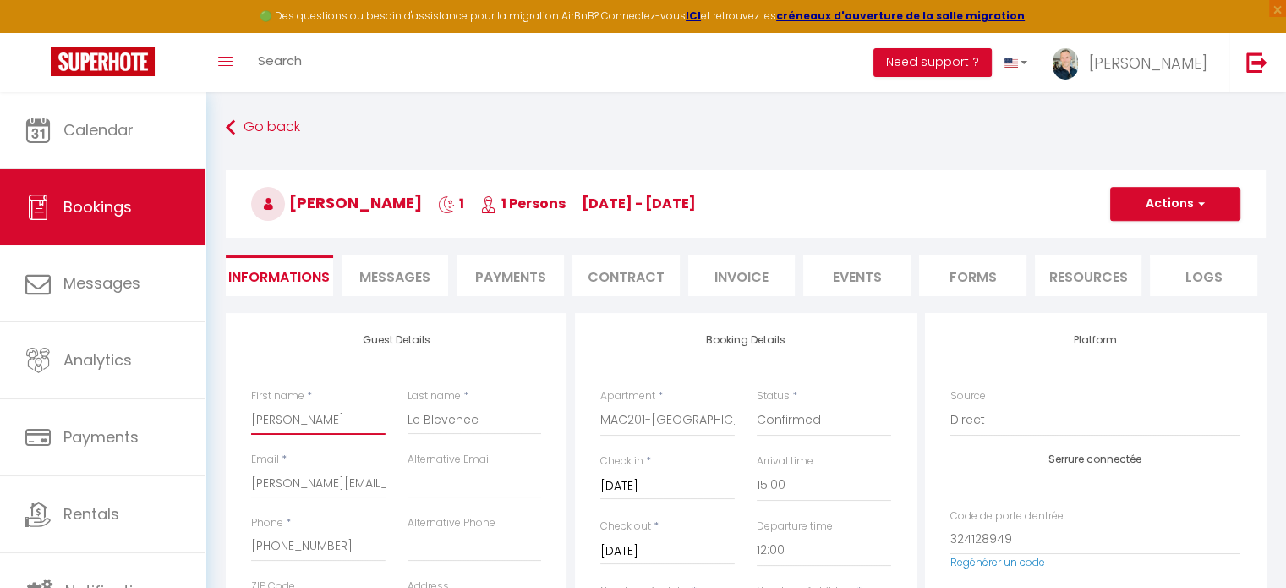
drag, startPoint x: 308, startPoint y: 419, endPoint x: 221, endPoint y: 406, distance: 87.3
checkbox input "false"
paste input "Sevenstar Yacht Transport 🇫🇷"
type input "Sevenstar Yacht Transport 🇫🇷"
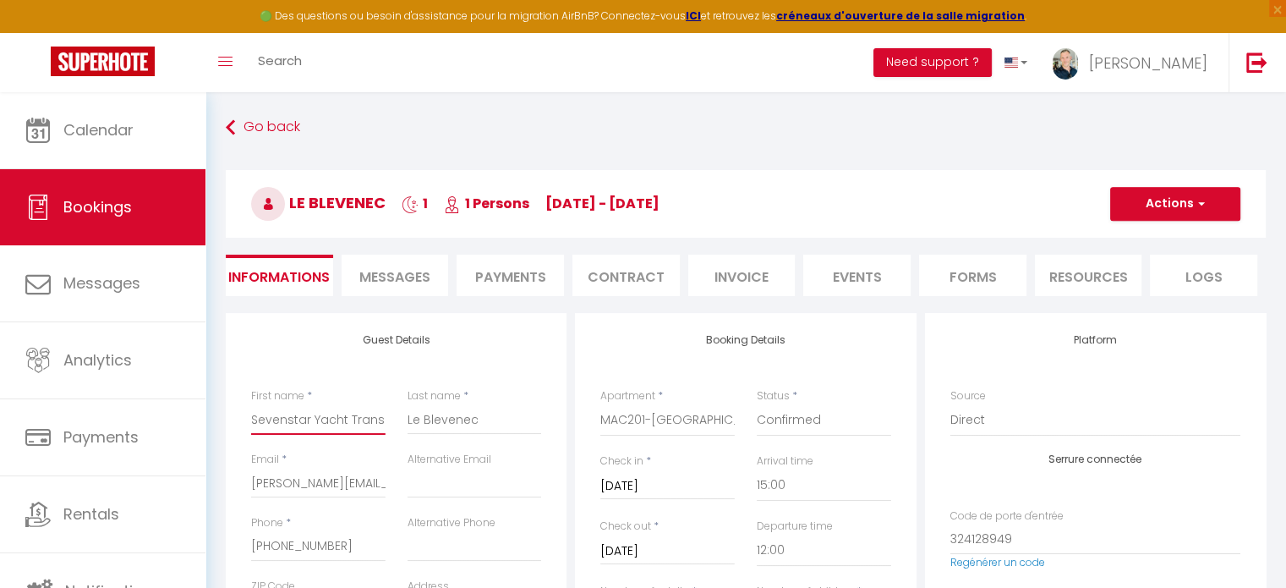
checkbox input "false"
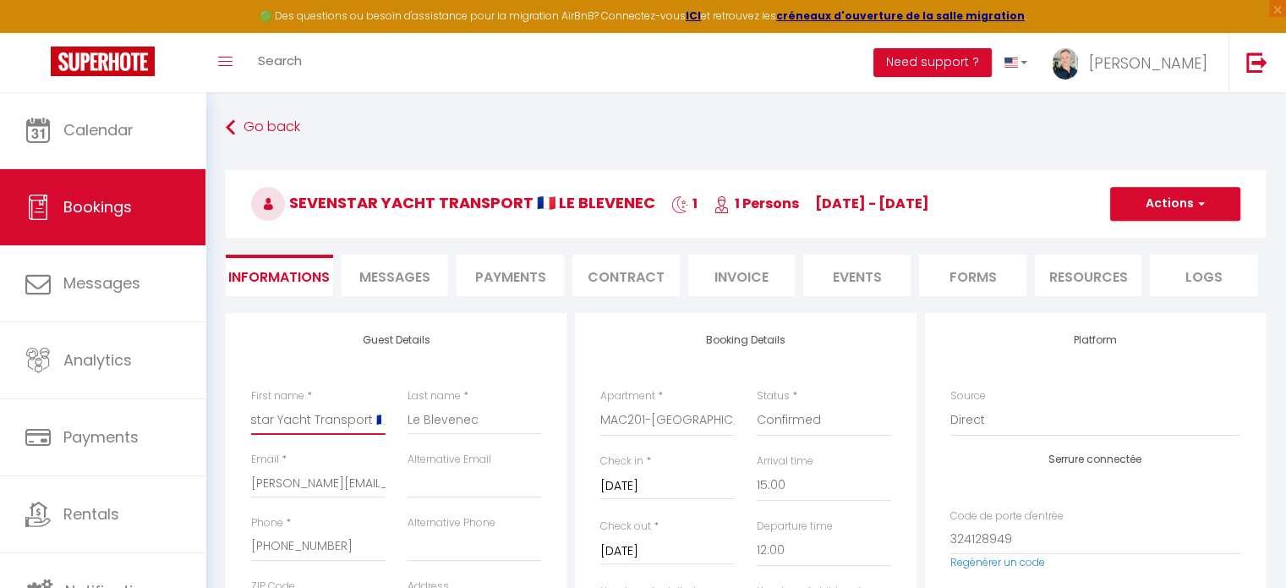
type input "Sevenstar Yacht Transport 🇫🇷"
checkbox input "false"
type input "Sevenstar Yacht Transport"
checkbox input "false"
type input "Sevenstar Yacht Transport"
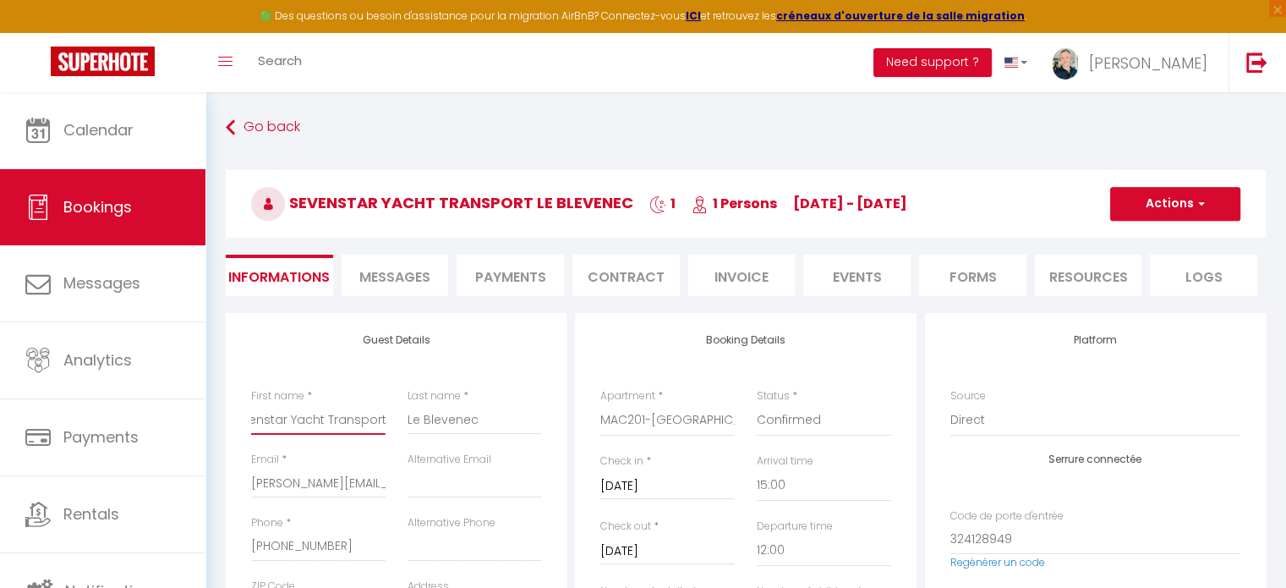
checkbox input "false"
type input "Sevenstar Yacht Transport"
checkbox input "false"
type input "Sevenstar Yacht Transport F"
checkbox input "false"
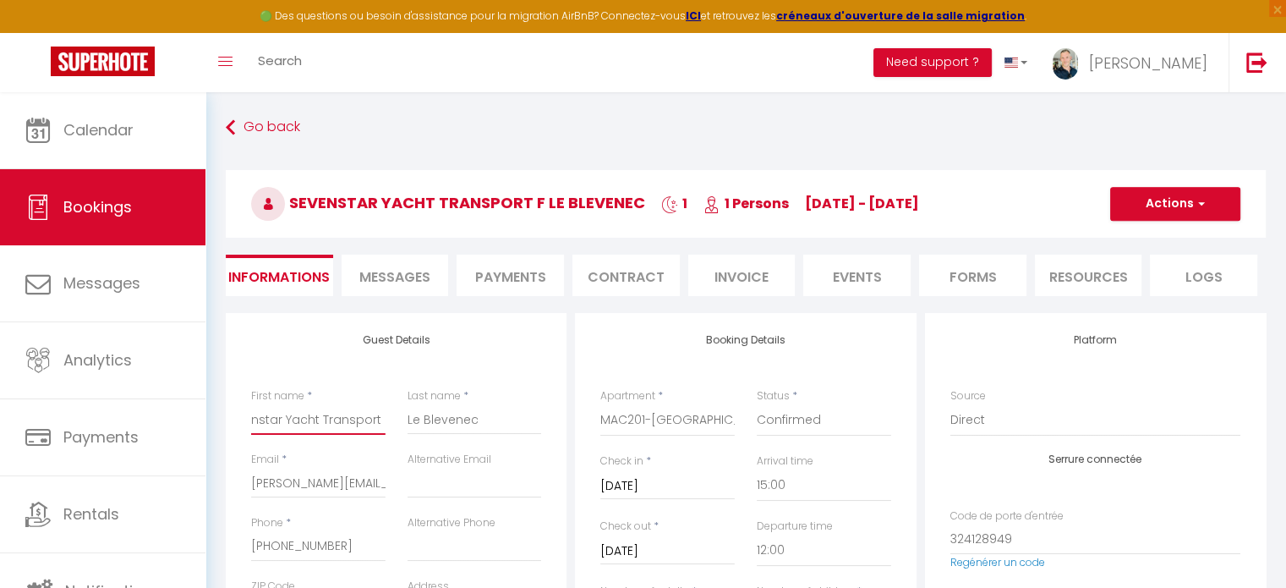
type input "Sevenstar Yacht Transport FR"
checkbox input "false"
type input "Sevenstar Yacht Transport FR"
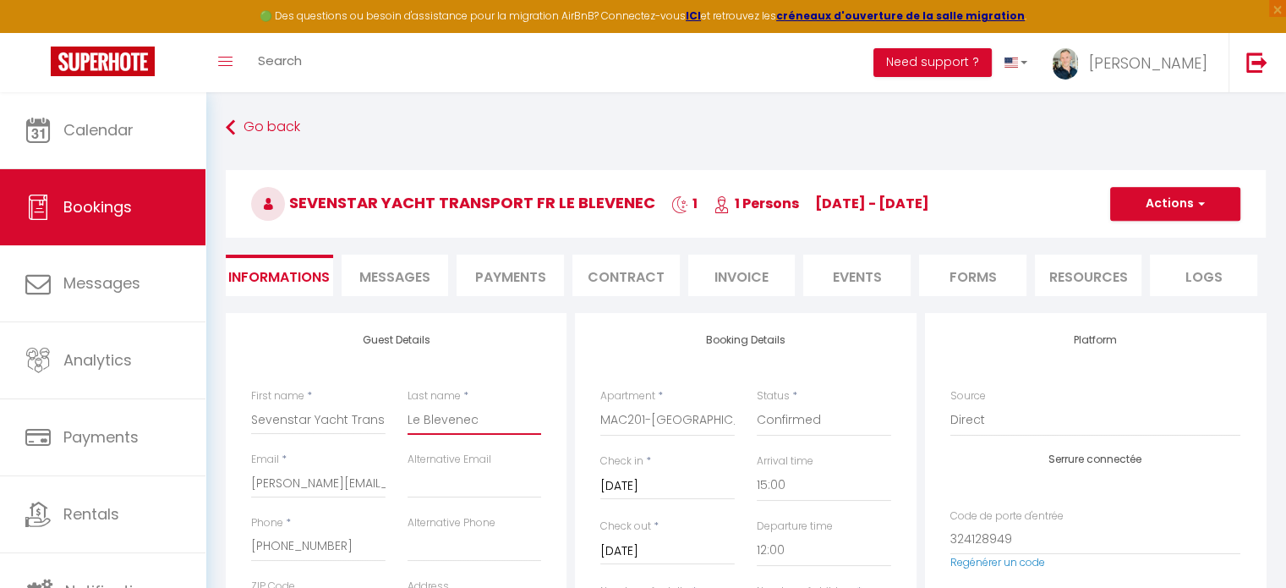
click at [409, 420] on input "Le Blevenec" at bounding box center [474, 419] width 134 height 30
type input "ELe Blevenec"
checkbox input "false"
type input "[PERSON_NAME]"
checkbox input "false"
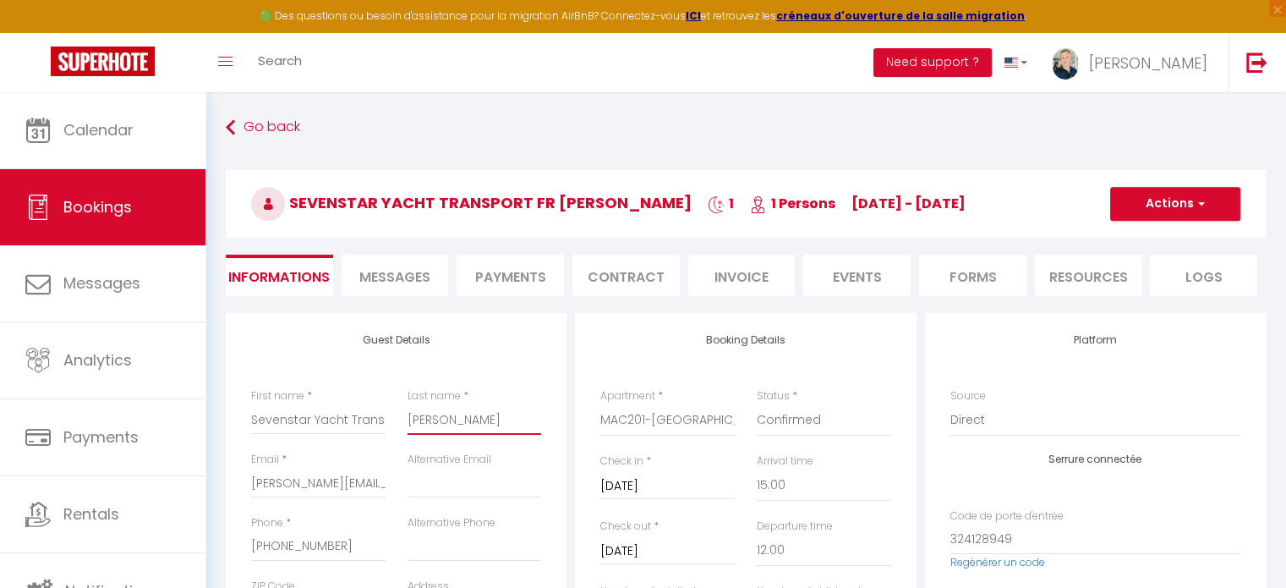
type input "[PERSON_NAME]"
checkbox input "false"
type input "[PERSON_NAME] Blevenec"
checkbox input "false"
type input "ELODILe Blevenec"
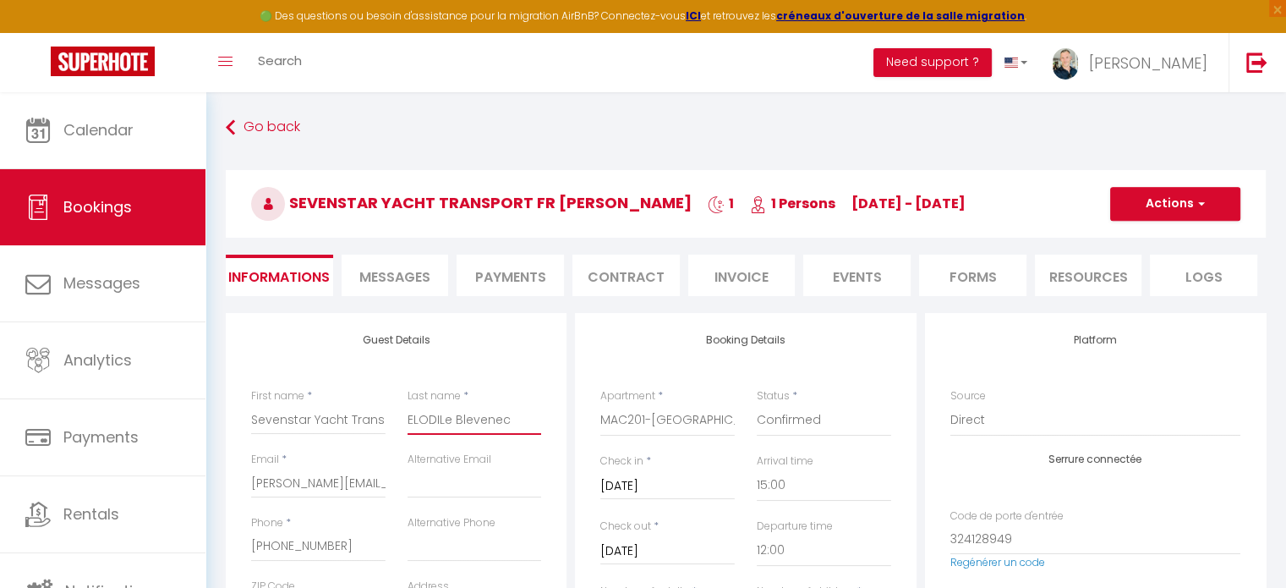
checkbox input "false"
type input "ELODIELe Blevenec"
checkbox input "false"
type input "ELODILe Blevenec"
checkbox input "false"
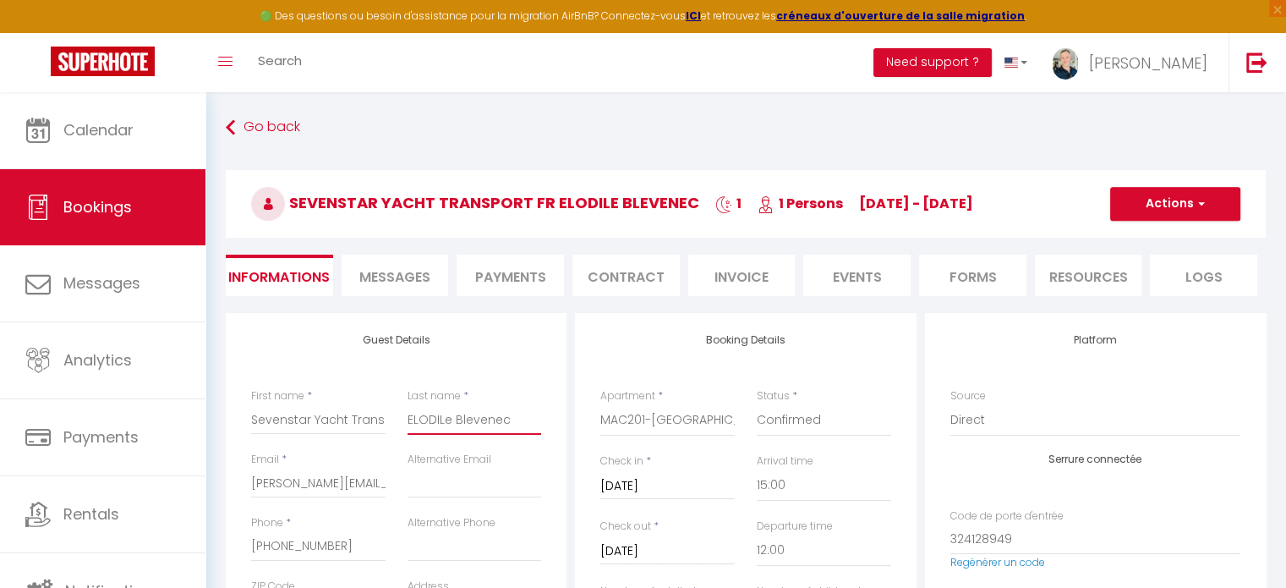
type input "[PERSON_NAME] Blevenec"
checkbox input "false"
type input "[PERSON_NAME]"
checkbox input "false"
type input "[PERSON_NAME]"
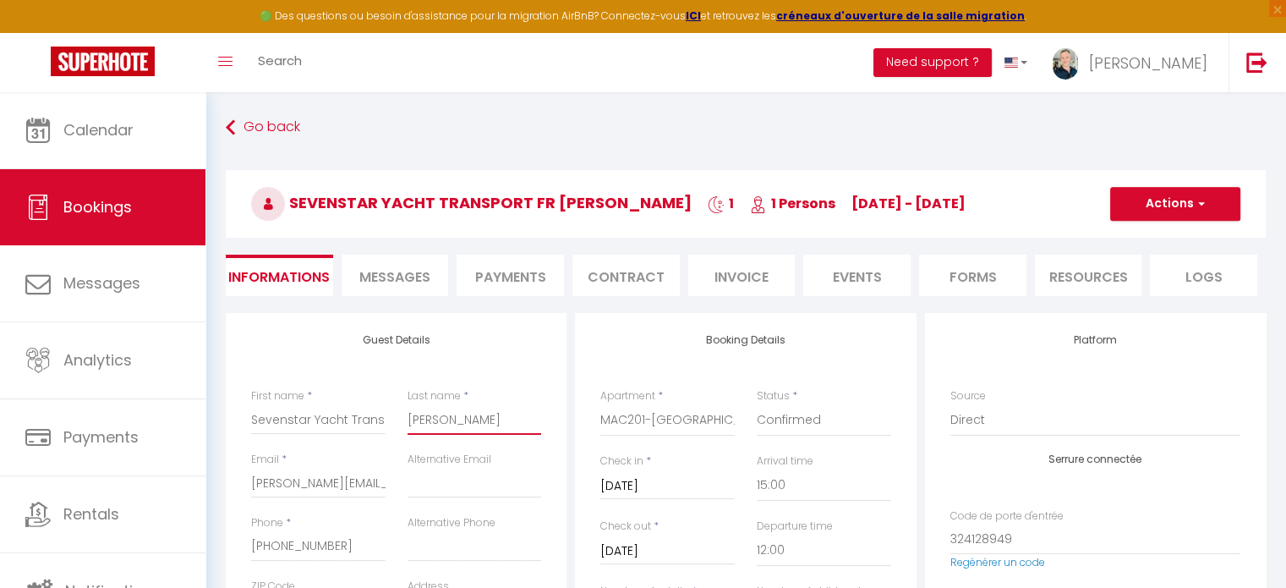
checkbox input "false"
type input "ELe Blevenec"
checkbox input "false"
type input "ElLe Blevenec"
checkbox input "false"
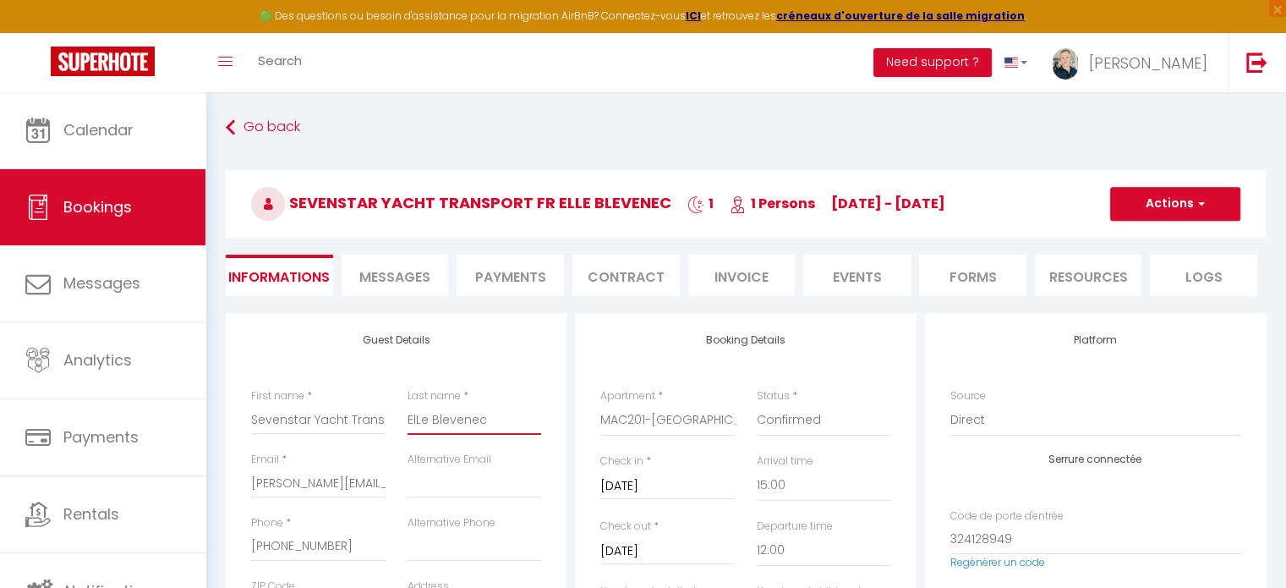
type input "[PERSON_NAME]"
checkbox input "false"
type input "[PERSON_NAME]"
checkbox input "false"
type input "[PERSON_NAME]"
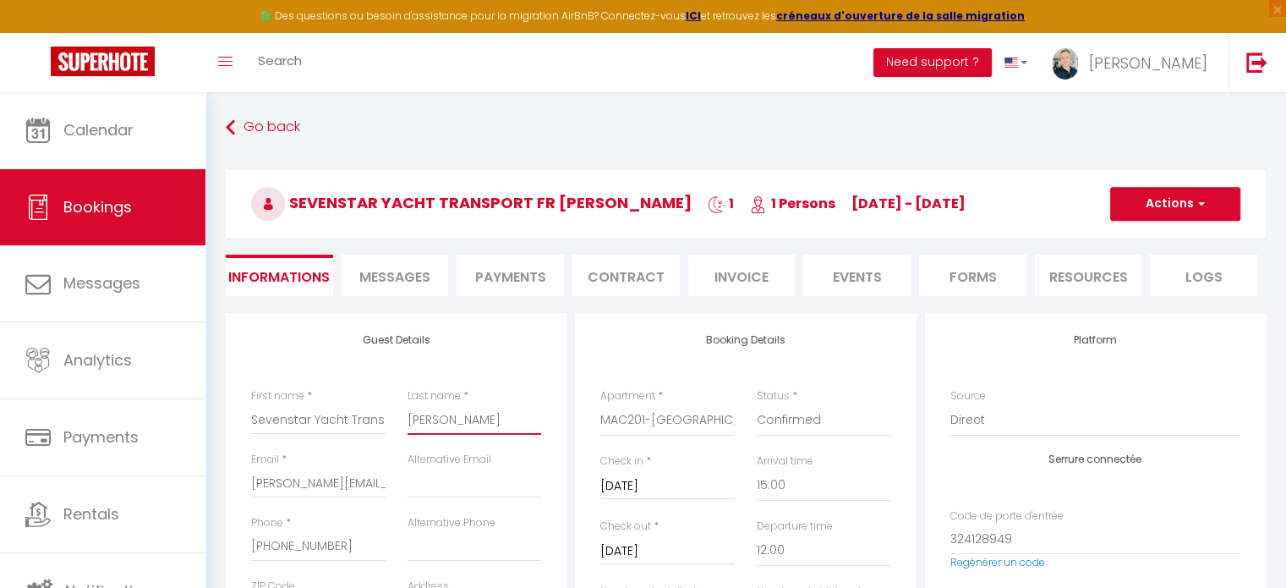
checkbox input "false"
type input "[PERSON_NAME]"
checkbox input "false"
type input "[PERSON_NAME]"
checkbox input "false"
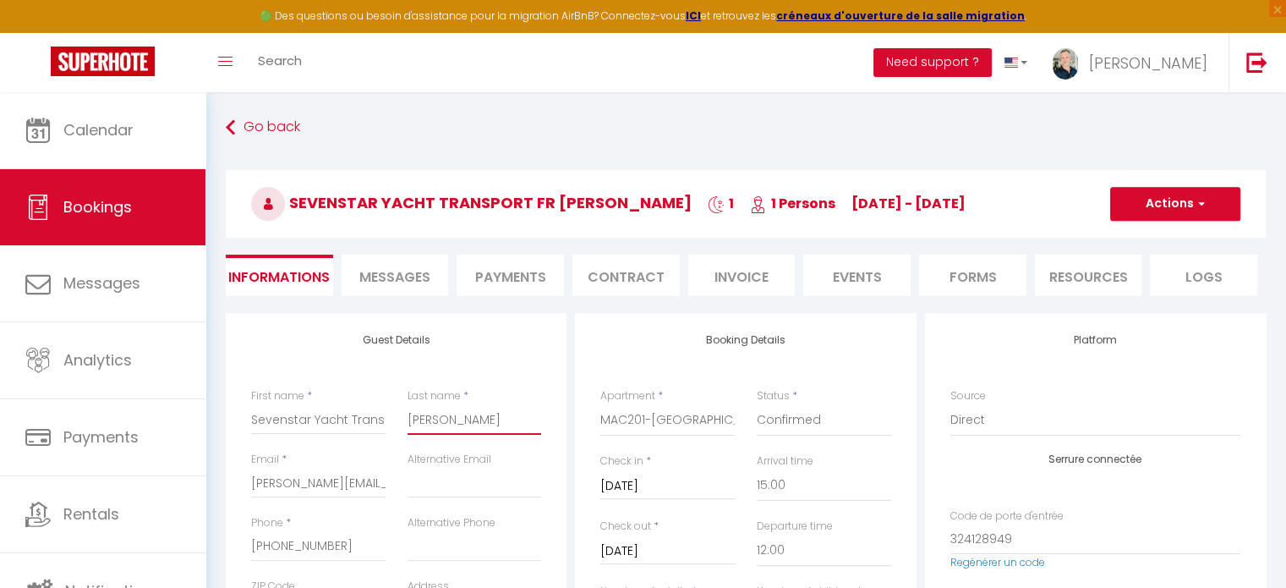
type input "[PERSON_NAME]"
click at [1196, 208] on span "button" at bounding box center [1199, 203] width 10 height 15
click at [1118, 236] on link "Save" at bounding box center [1158, 241] width 134 height 22
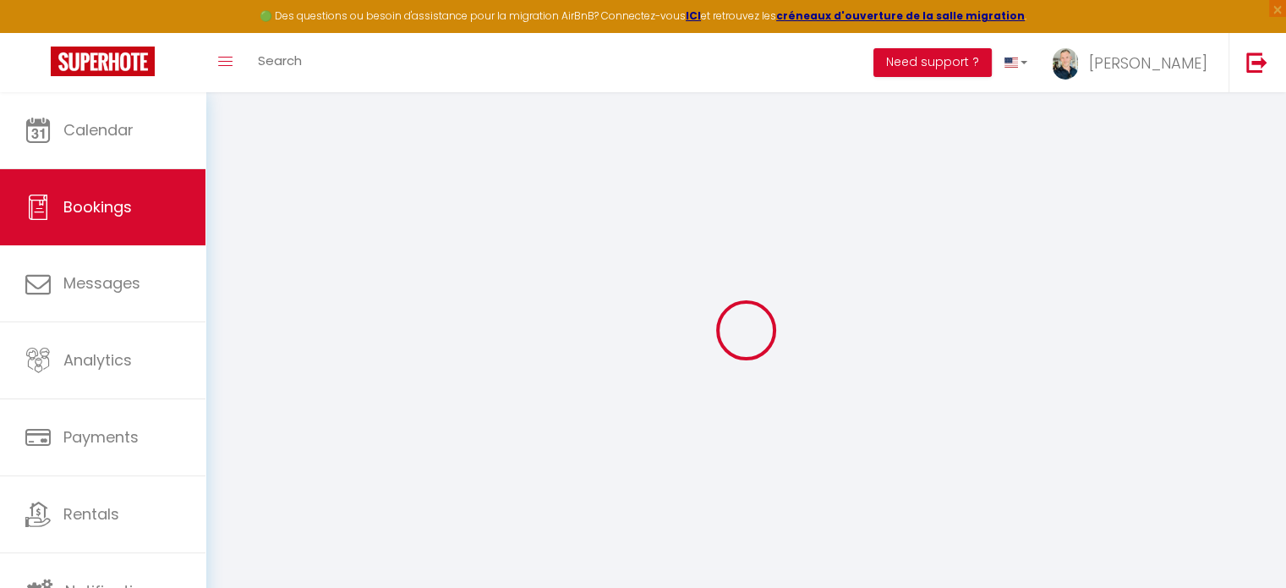
select select "not_cancelled"
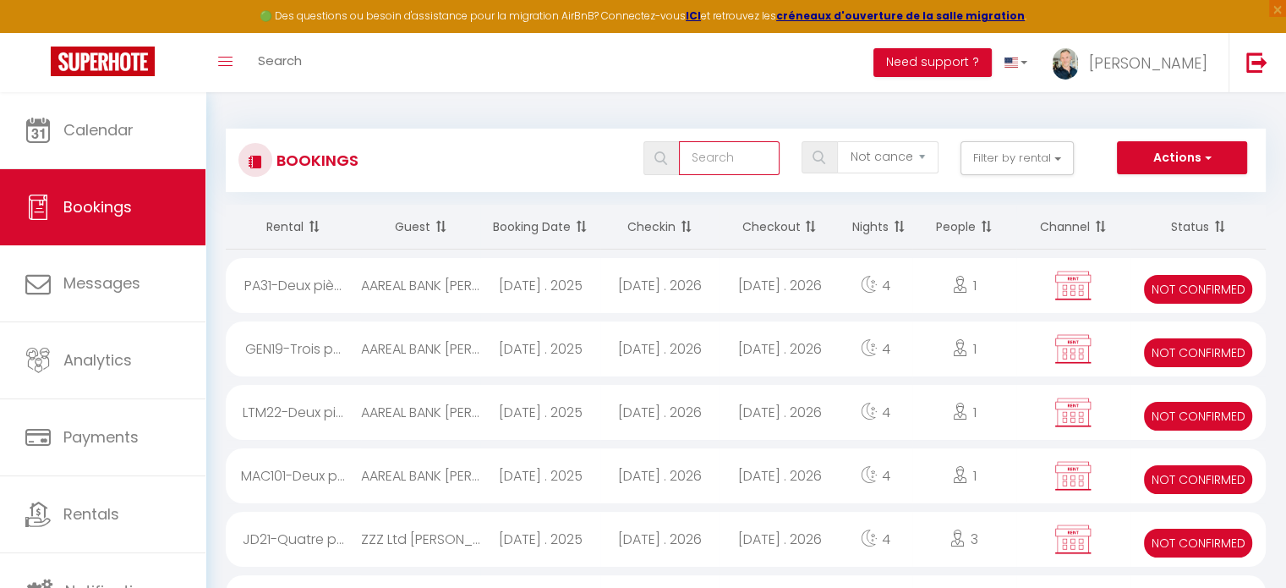
click at [708, 156] on input "text" at bounding box center [729, 158] width 101 height 34
type input "e"
type input "sevenstar"
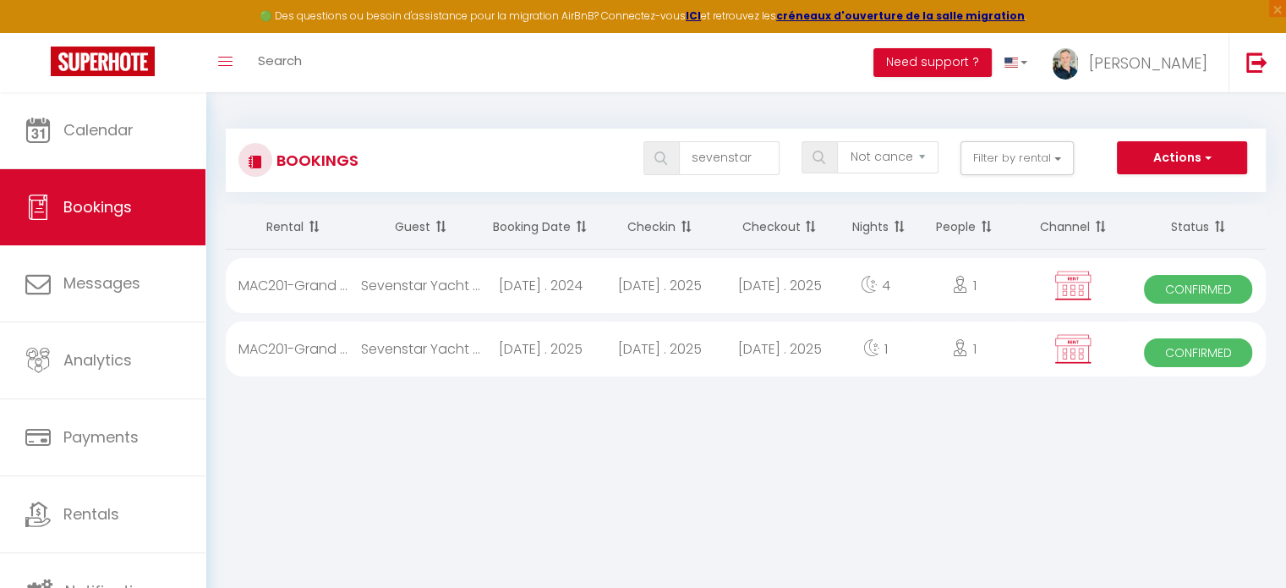
click at [670, 351] on div "[DATE] . 2025" at bounding box center [659, 348] width 119 height 55
select select "OK"
select select "KO"
select select "0"
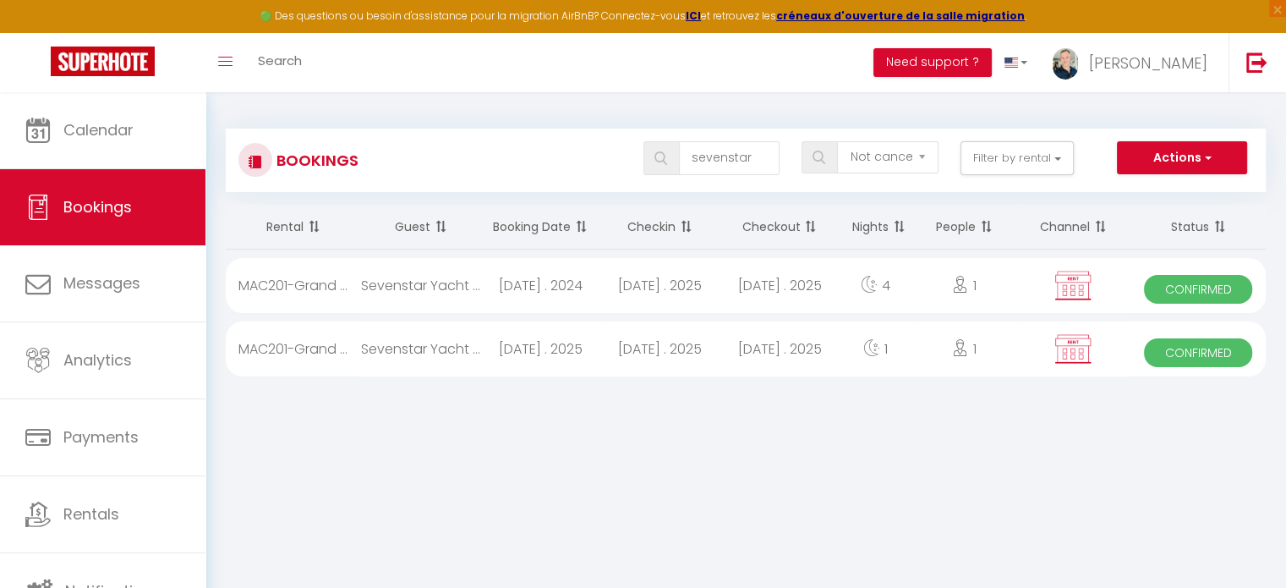
select select "0"
select select
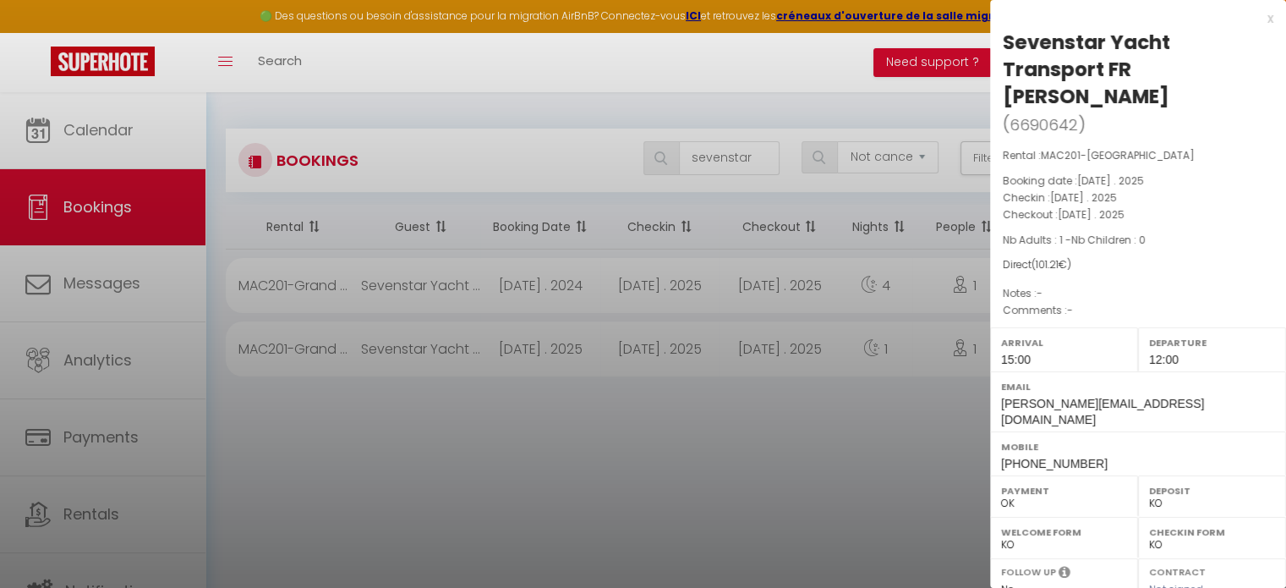
select select "8761"
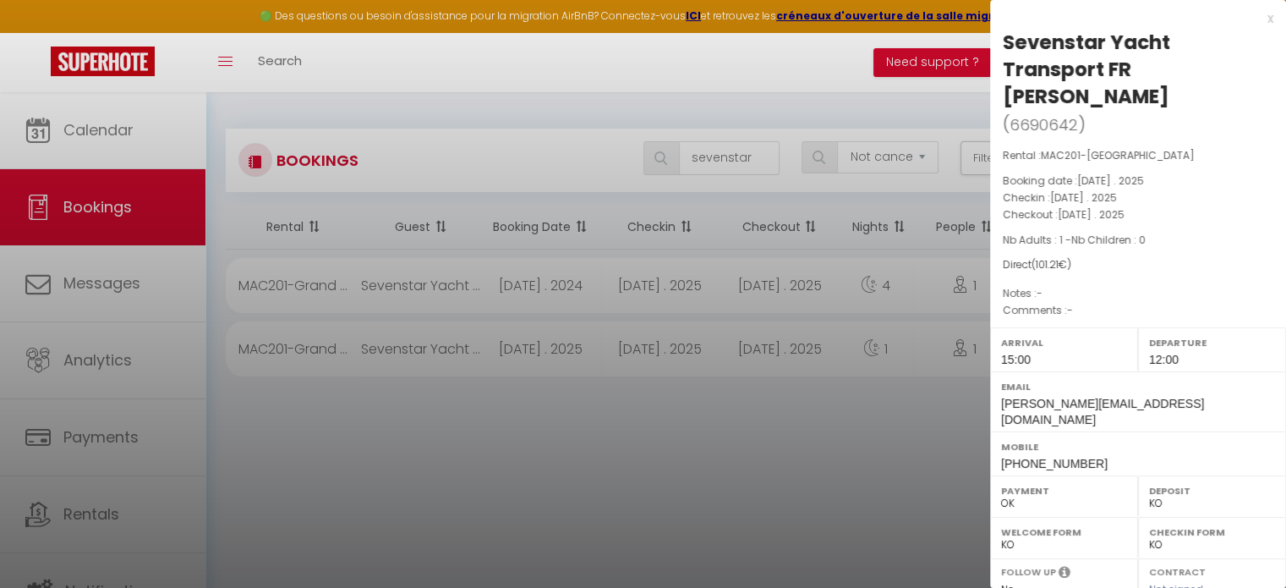
scroll to position [278, 0]
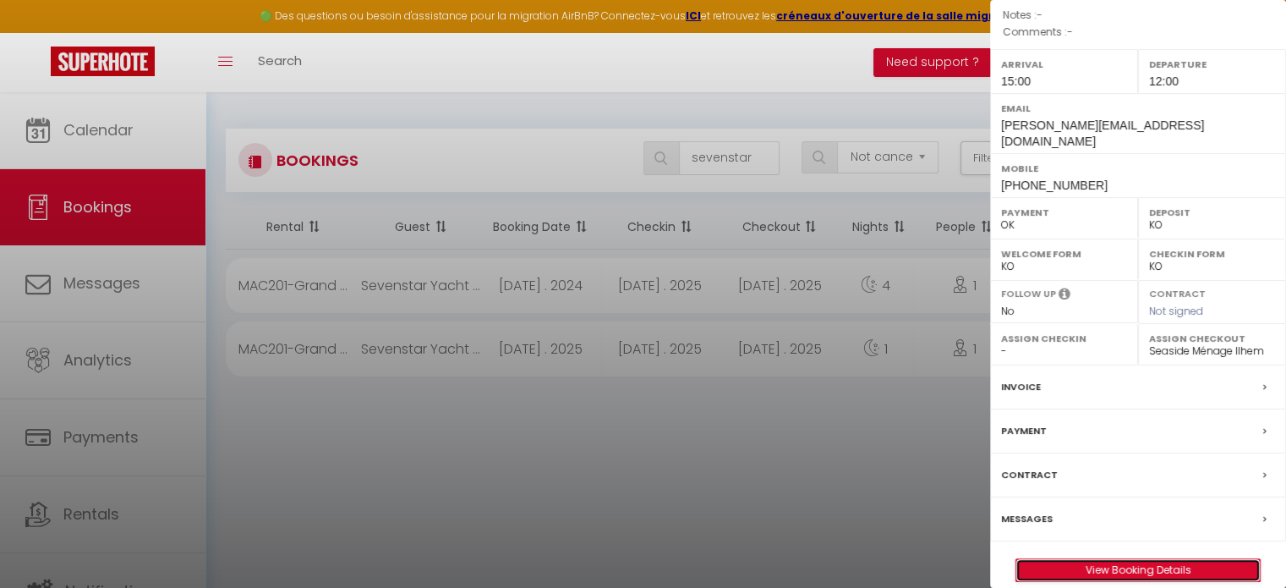
click at [1174, 559] on link "View Booking Details" at bounding box center [1137, 570] width 243 height 22
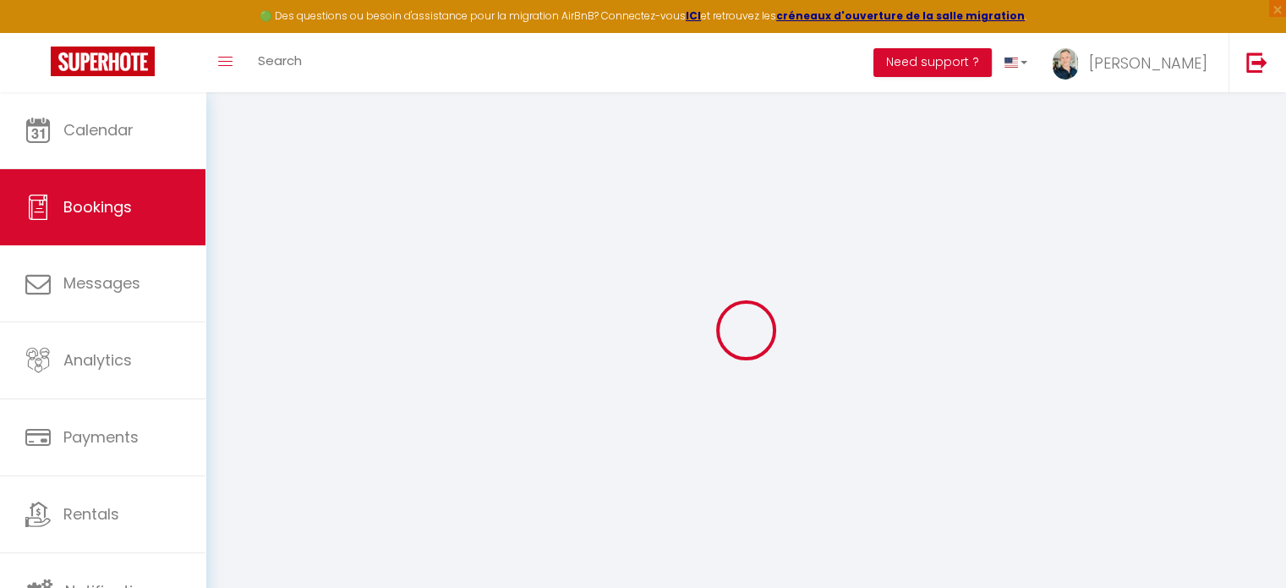
select select "taxes"
select select
checkbox input "false"
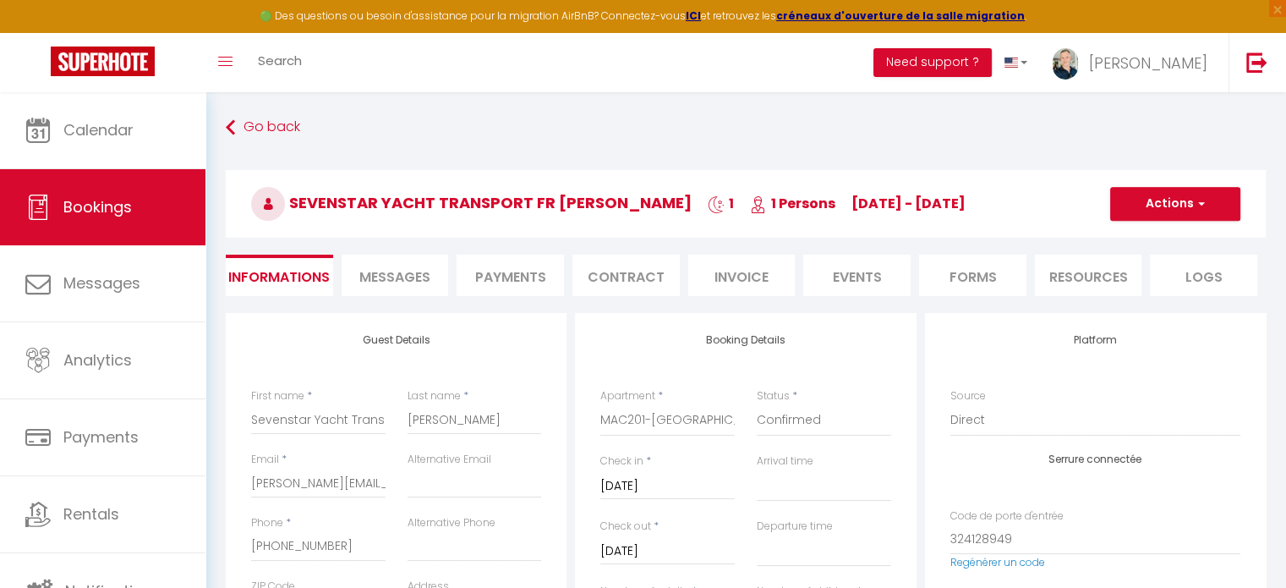
type input "1.21"
select select
checkbox input "false"
select select "15:00"
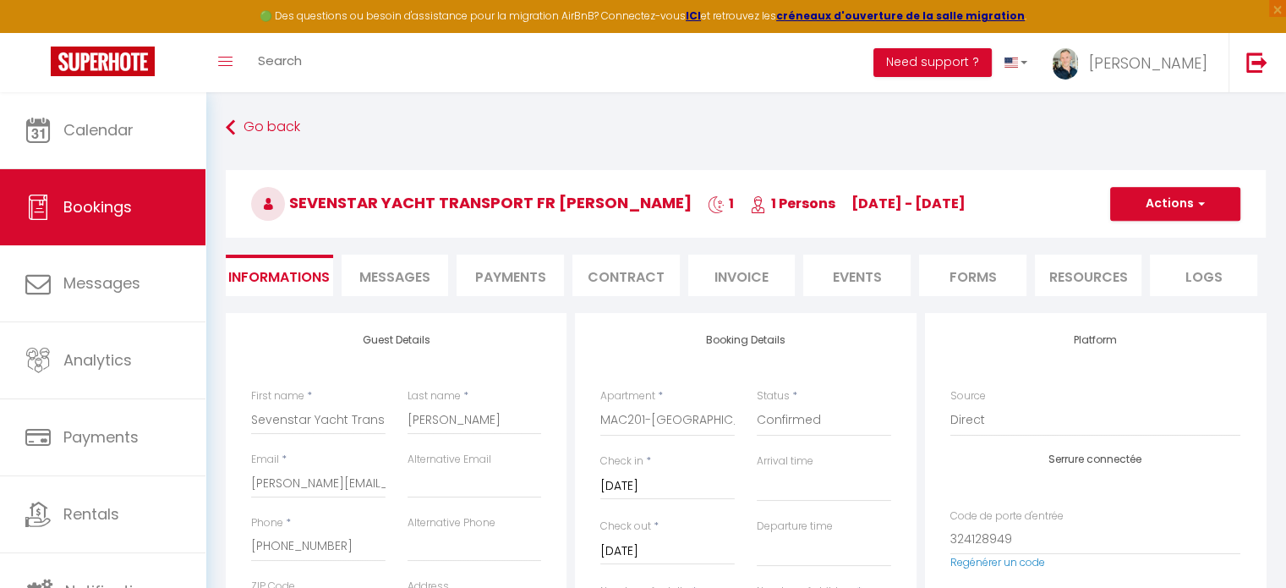
select select "12:00"
click at [724, 278] on li "Invoice" at bounding box center [741, 274] width 107 height 41
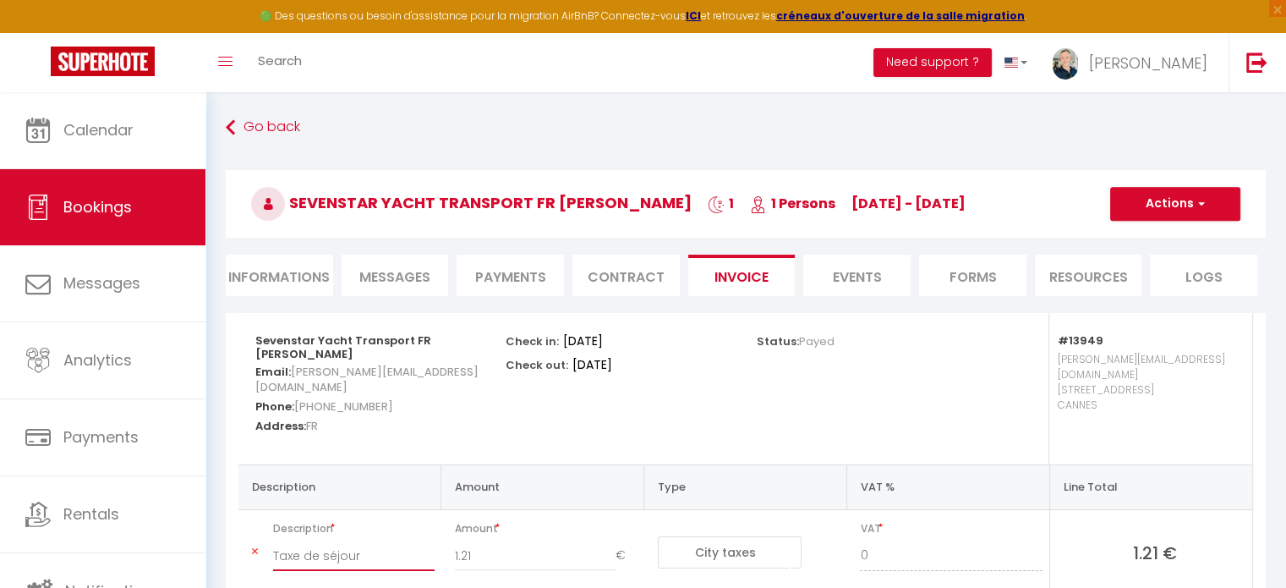
drag, startPoint x: 362, startPoint y: 544, endPoint x: 194, endPoint y: 525, distance: 168.5
click at [194, 525] on div "🟢 Des questions ou besoin d'assistance pour la migration AirBnB? Connectez-vous…" at bounding box center [643, 443] width 1286 height 703
type input "City tax"
click at [445, 424] on div "Sevenstar Yacht Transport FR [PERSON_NAME] Email: [PERSON_NAME][EMAIL_ADDRESS][…" at bounding box center [369, 382] width 228 height 138
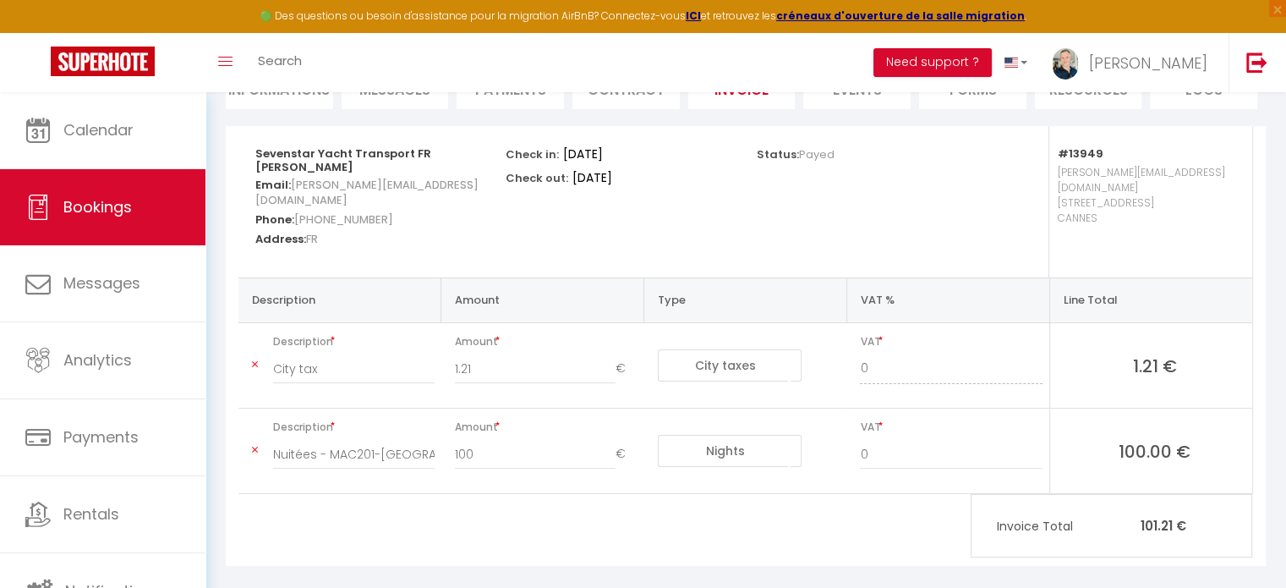
scroll to position [190, 0]
drag, startPoint x: 314, startPoint y: 435, endPoint x: 249, endPoint y: 424, distance: 67.0
click at [249, 424] on td "Description Nuitées - MAC201-[GEOGRAPHIC_DATA] - [PERSON_NAME][GEOGRAPHIC_DATA]" at bounding box center [339, 447] width 203 height 85
type input "Total night fee - MAC201-[GEOGRAPHIC_DATA] - [PERSON_NAME]"
drag, startPoint x: 344, startPoint y: 360, endPoint x: 254, endPoint y: 353, distance: 90.8
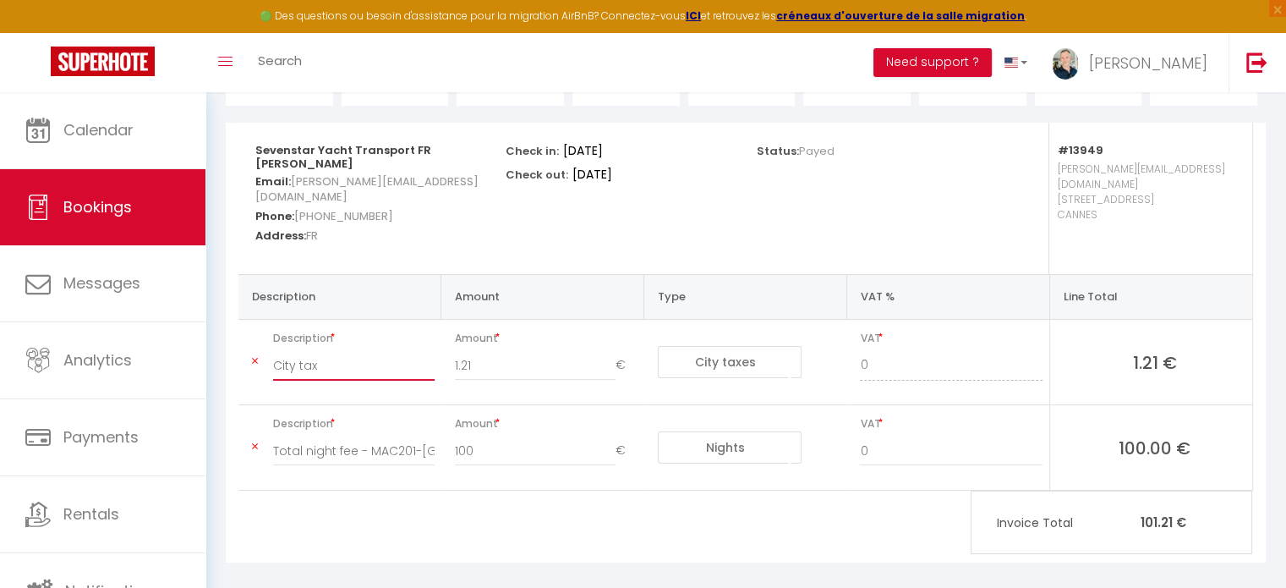
click at [254, 353] on td "Description City tax" at bounding box center [339, 362] width 203 height 85
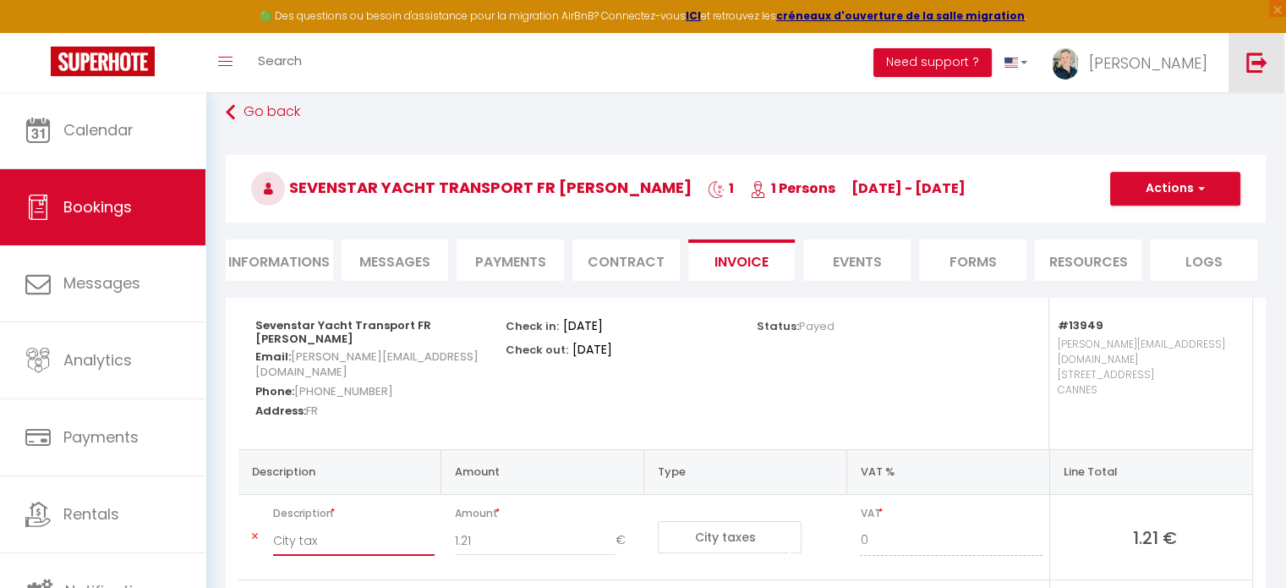
scroll to position [16, 0]
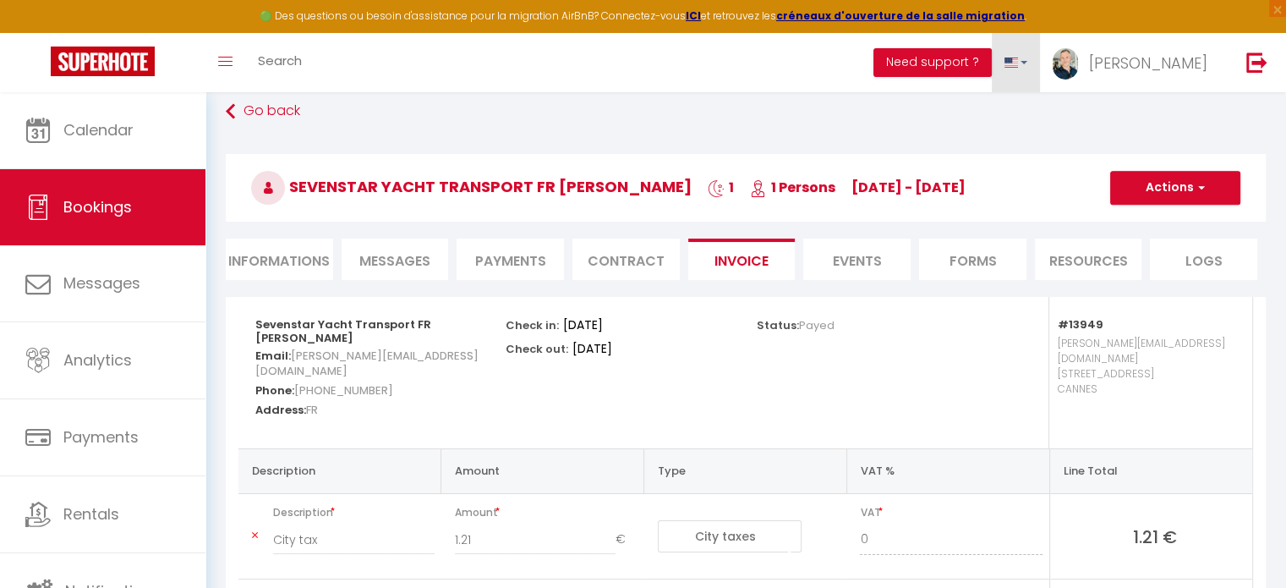
click at [1041, 63] on link at bounding box center [1016, 62] width 49 height 59
click at [1020, 112] on span at bounding box center [1011, 115] width 16 height 12
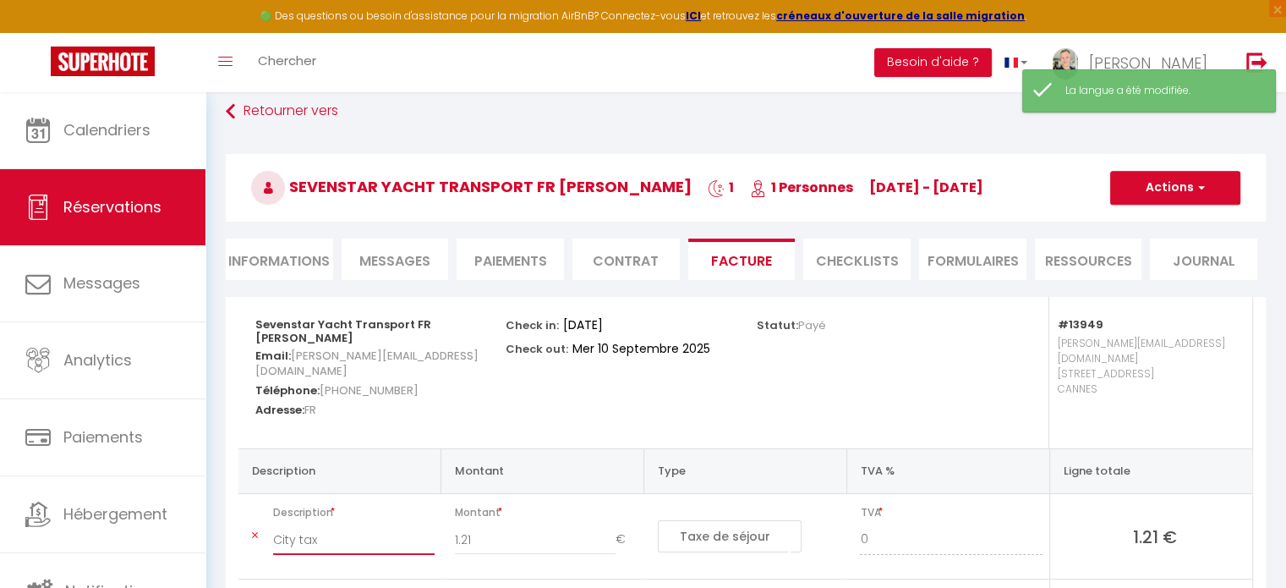
drag, startPoint x: 337, startPoint y: 523, endPoint x: 218, endPoint y: 523, distance: 119.2
click at [218, 523] on div "Sevenstar Yacht Transport FR [PERSON_NAME] Email: [PERSON_NAME][EMAIL_ADDRESS][…" at bounding box center [746, 528] width 1062 height 462
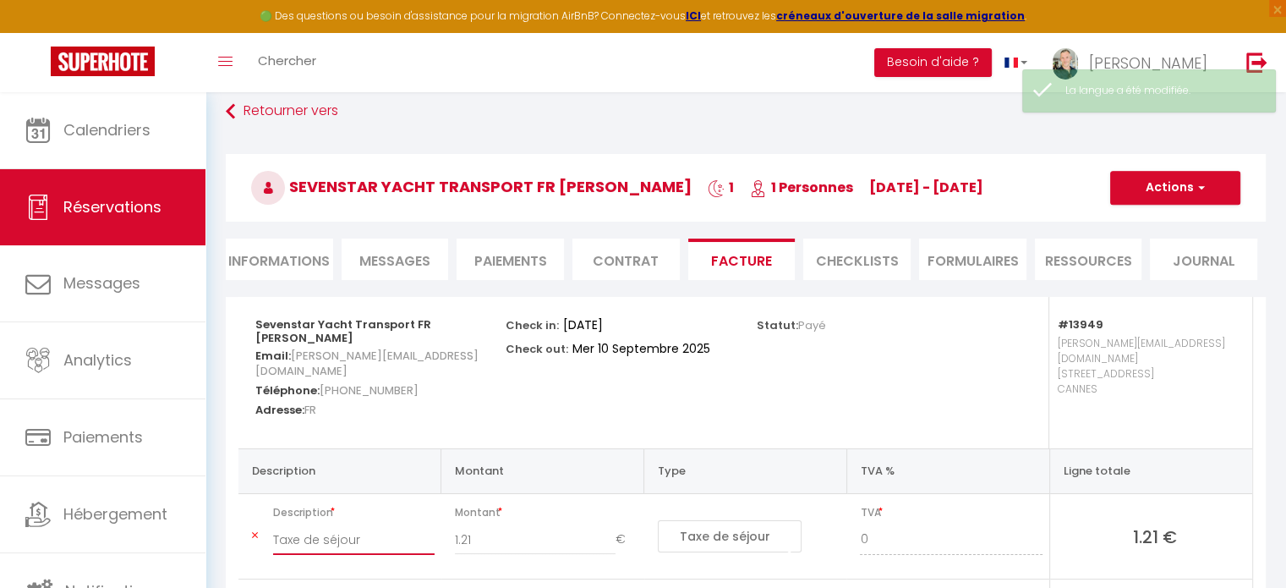
type input "Taxe de séjour"
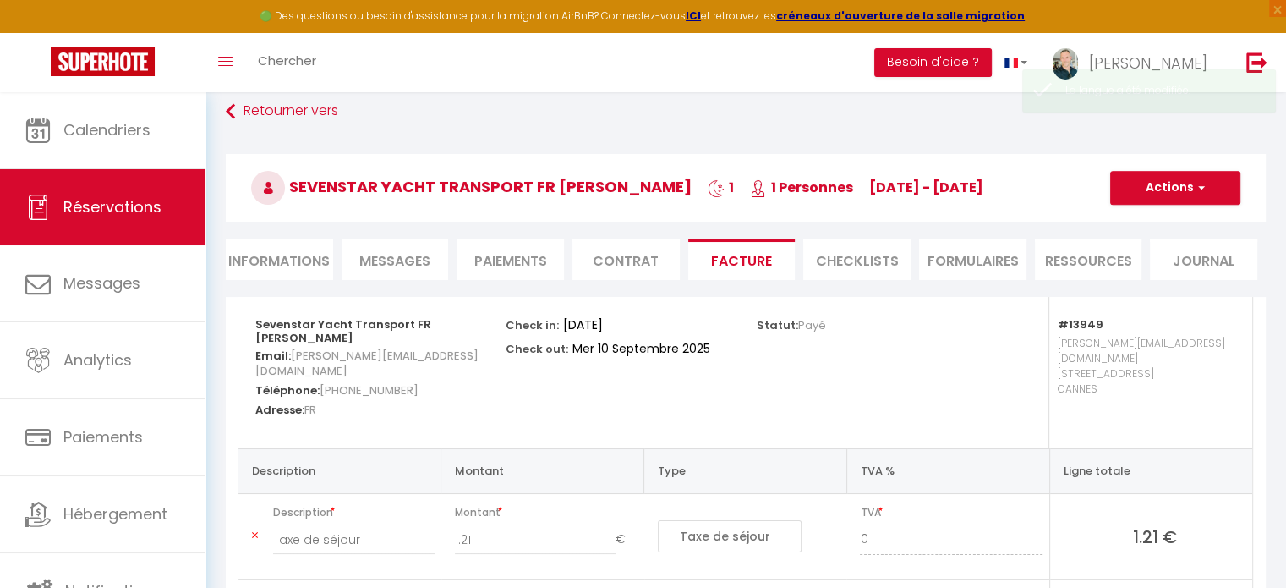
click at [571, 409] on div "Check in: [DATE] Check out: [DATE]" at bounding box center [620, 372] width 250 height 151
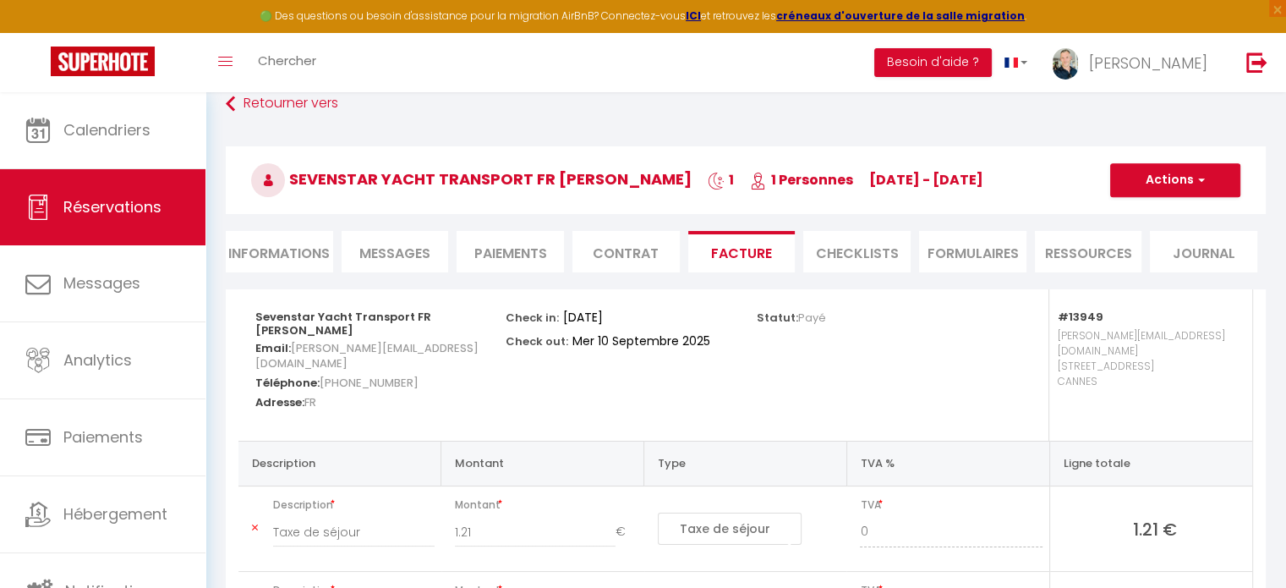
scroll to position [19, 0]
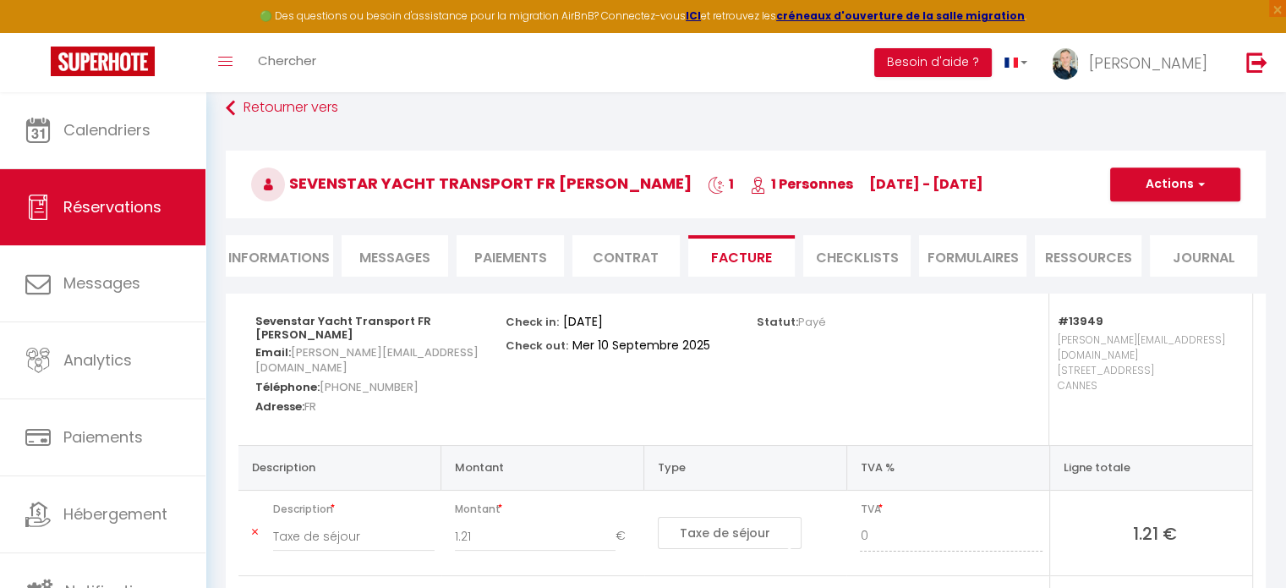
click at [642, 266] on li "Contrat" at bounding box center [625, 255] width 107 height 41
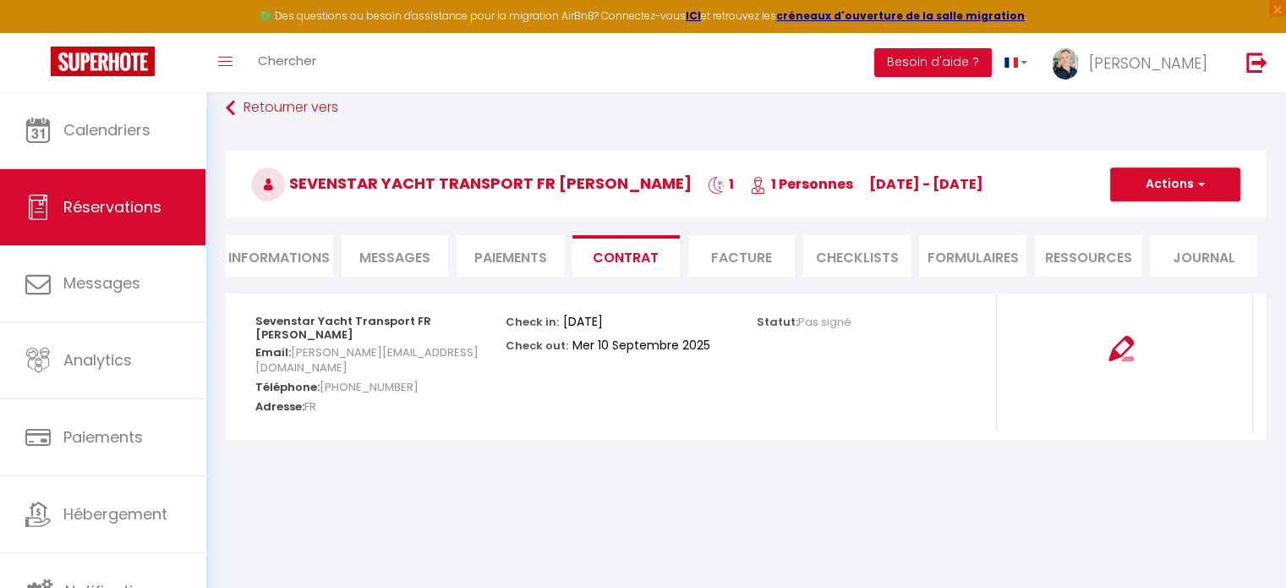
click at [754, 246] on li "Facture" at bounding box center [741, 255] width 107 height 41
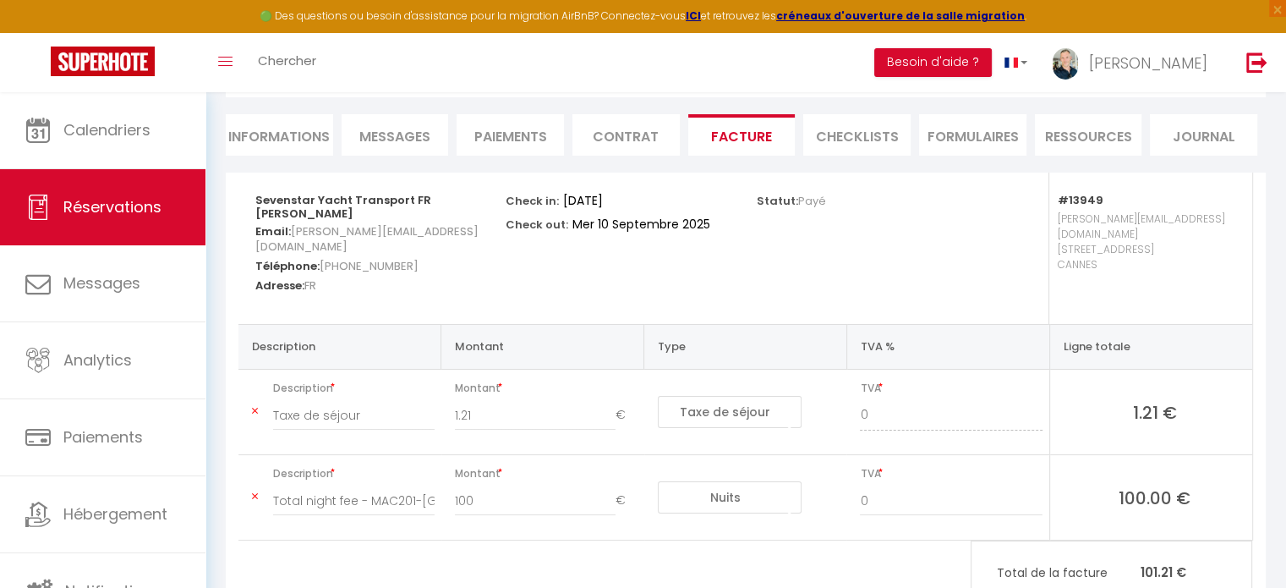
scroll to position [139, 0]
click at [119, 227] on link "Réservations" at bounding box center [102, 207] width 205 height 76
select select "not_cancelled"
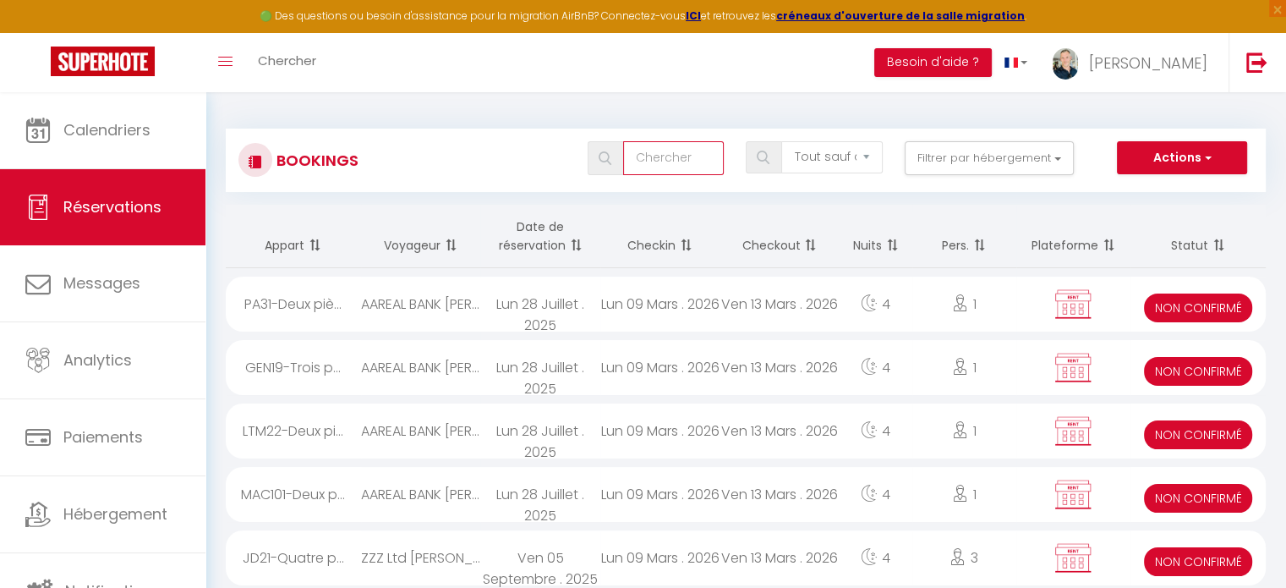
click at [658, 162] on input "text" at bounding box center [673, 158] width 101 height 34
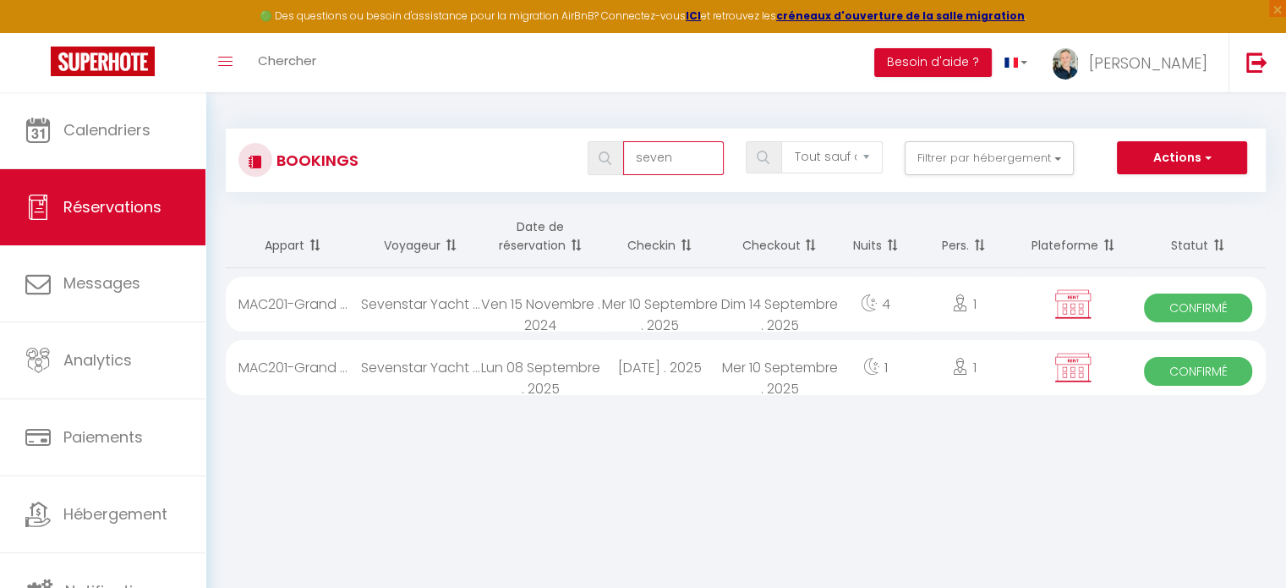
type input "seven"
click at [774, 353] on div "Mer 10 Septembre . 2025" at bounding box center [778, 367] width 119 height 55
select select "OK"
select select "KO"
select select "0"
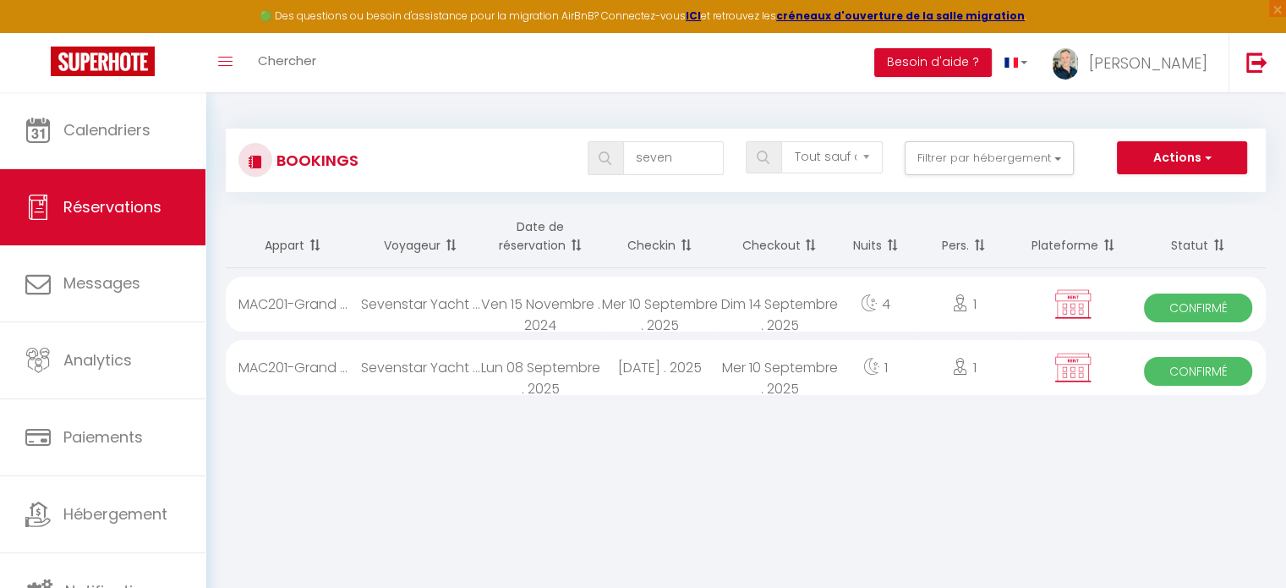
select select "0"
select select
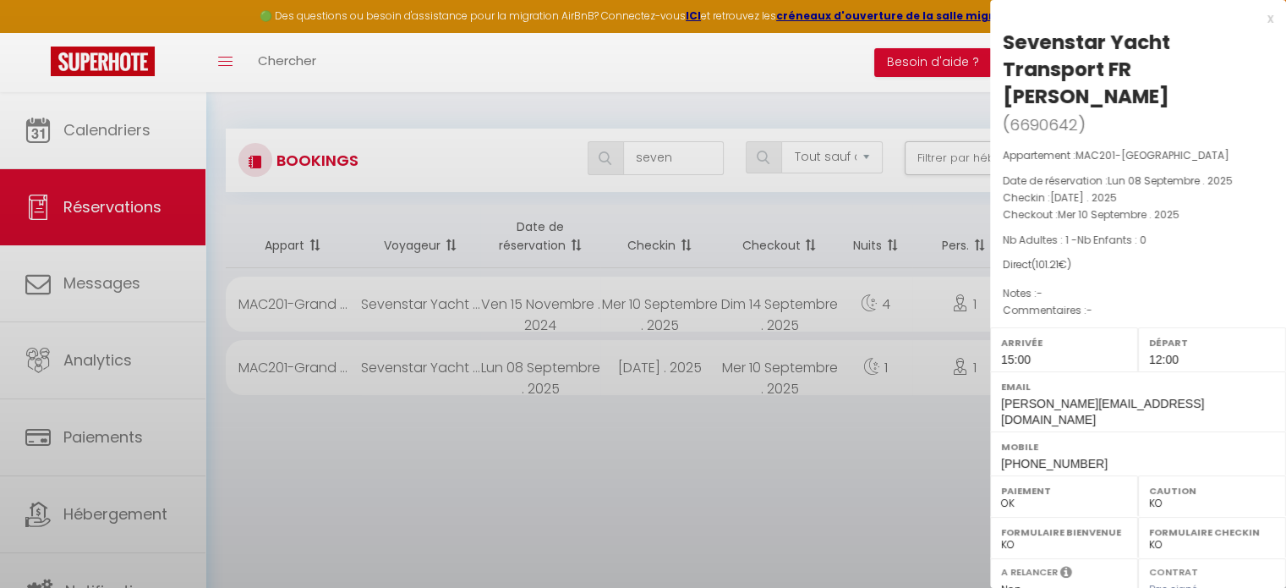
select select "8761"
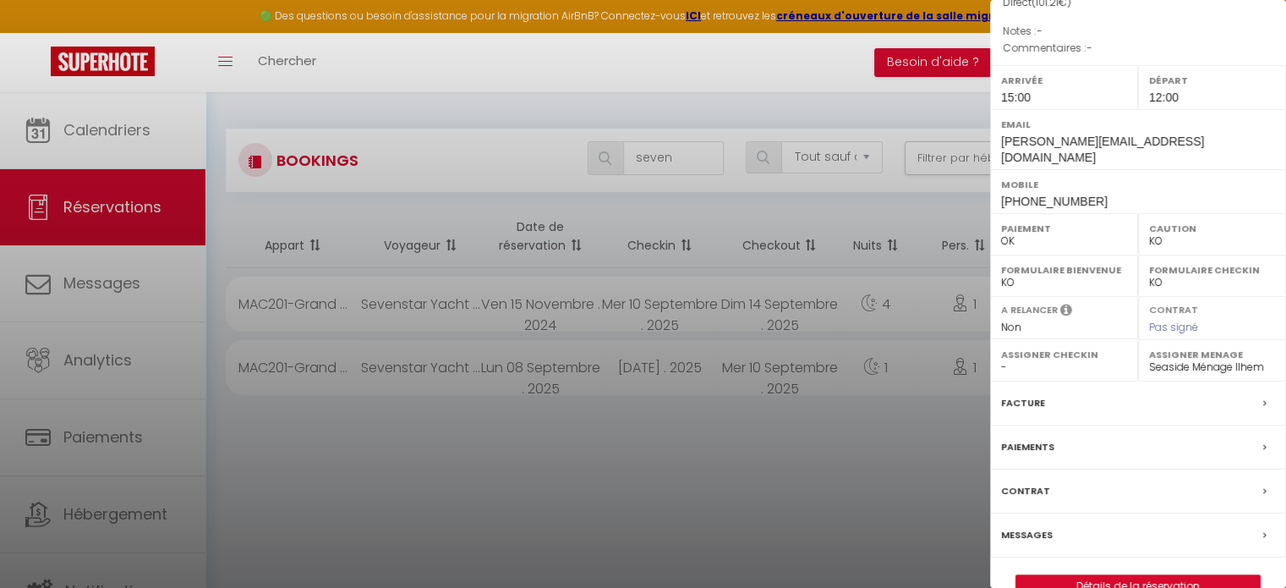
scroll to position [278, 0]
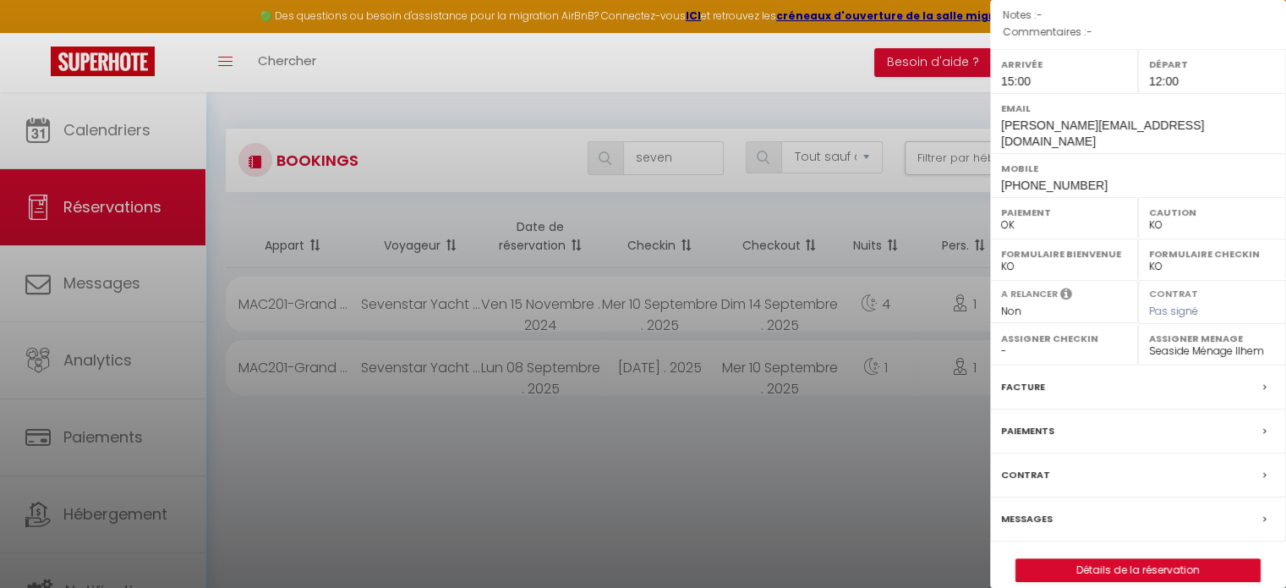
click at [1129, 567] on div "x Sevenstar Yacht Transport FR [PERSON_NAME] ( 6690642 ) Appartement : MAC201-[…" at bounding box center [1138, 164] width 296 height 885
click at [1126, 564] on div "x Sevenstar Yacht Transport FR [PERSON_NAME] ( 6690642 ) Appartement : MAC201-[…" at bounding box center [1138, 164] width 296 height 885
click at [1136, 559] on link "Détails de la réservation" at bounding box center [1137, 570] width 243 height 22
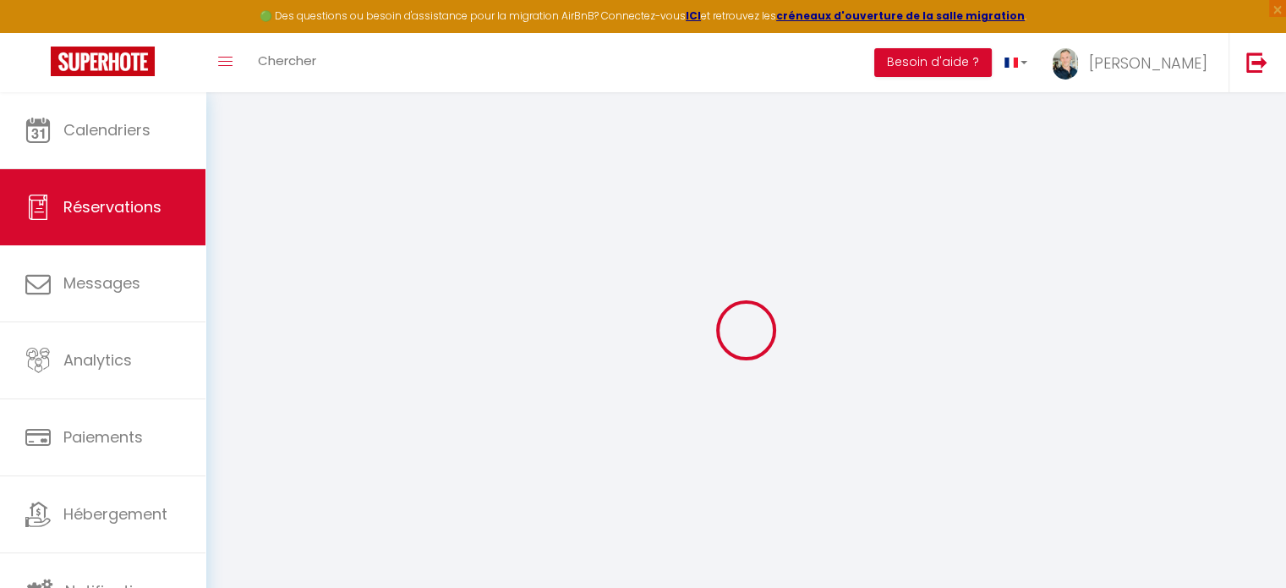
type input "Sevenstar Yacht Transport FR"
type input "[PERSON_NAME]"
type input "[PERSON_NAME][EMAIL_ADDRESS][DOMAIN_NAME]"
type input "[PHONE_NUMBER]"
select select "FR"
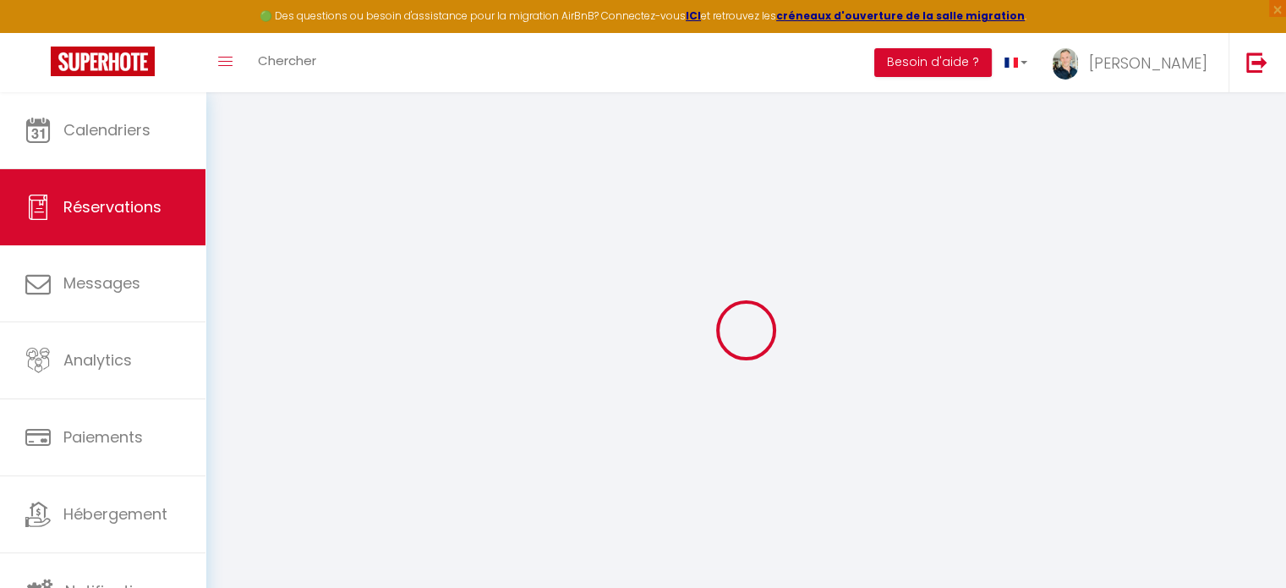
select select "13949"
select select "1"
type input "[DATE]"
select select
type input "Mer 10 Septembre 2025"
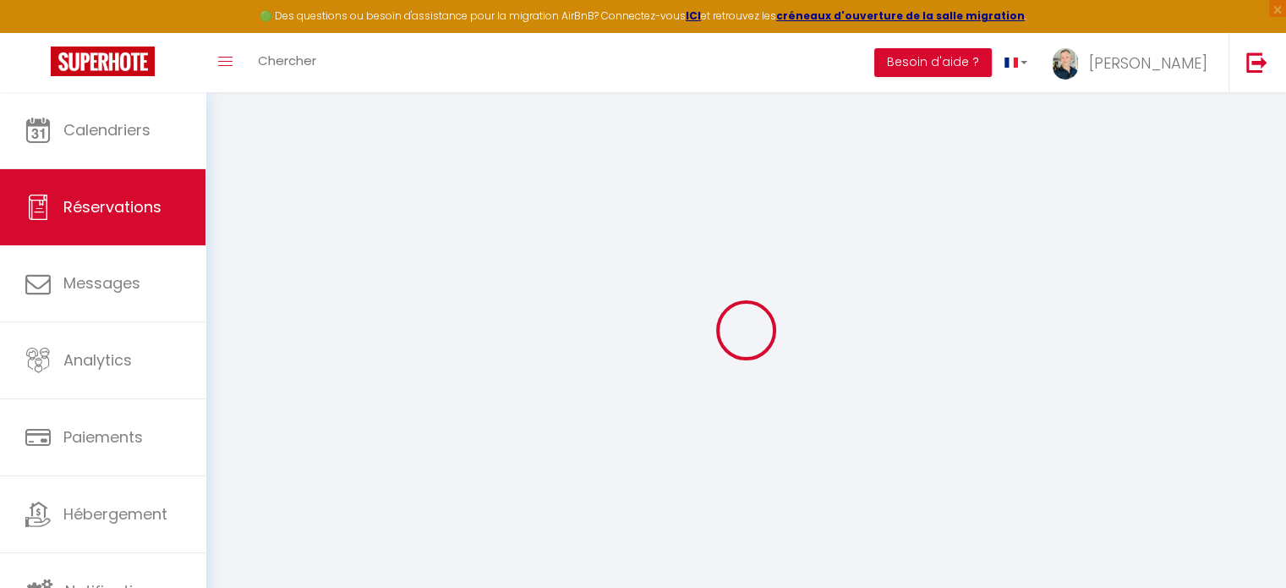
select select
type input "1"
select select "12"
select select
type input "100"
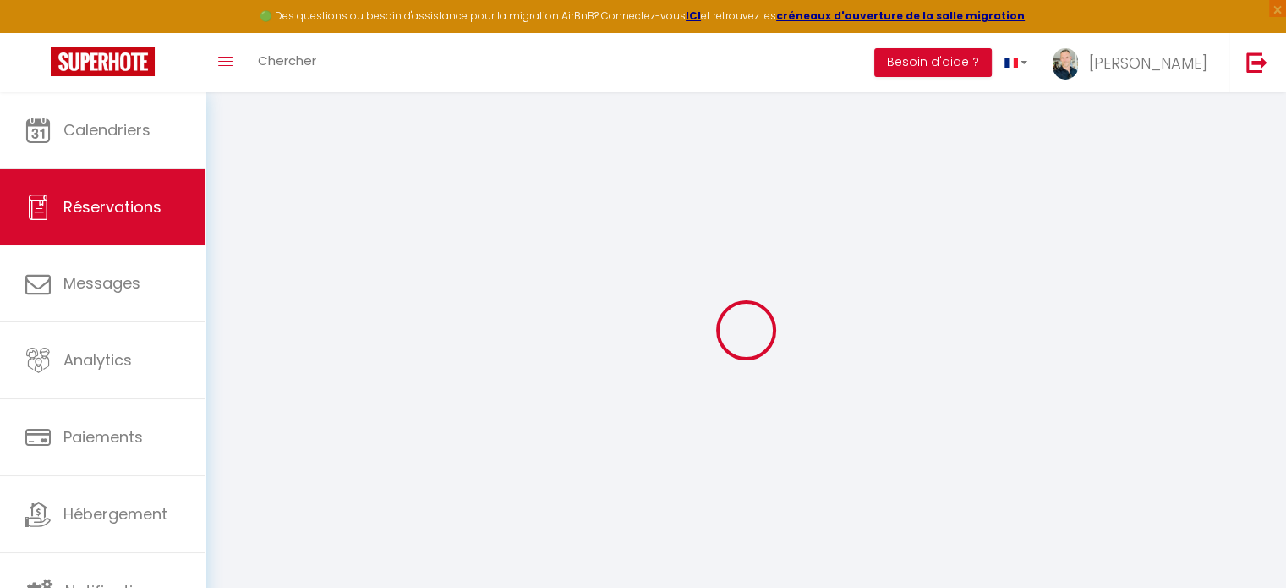
checkbox input "false"
type input "0"
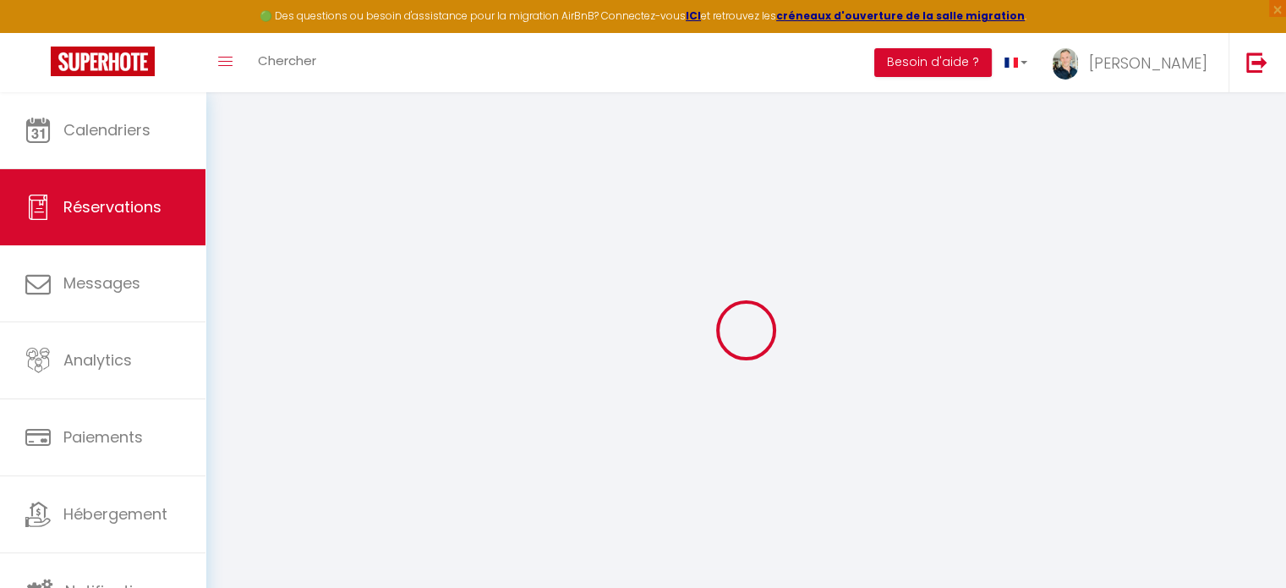
select select
select select "14"
checkbox input "false"
select select
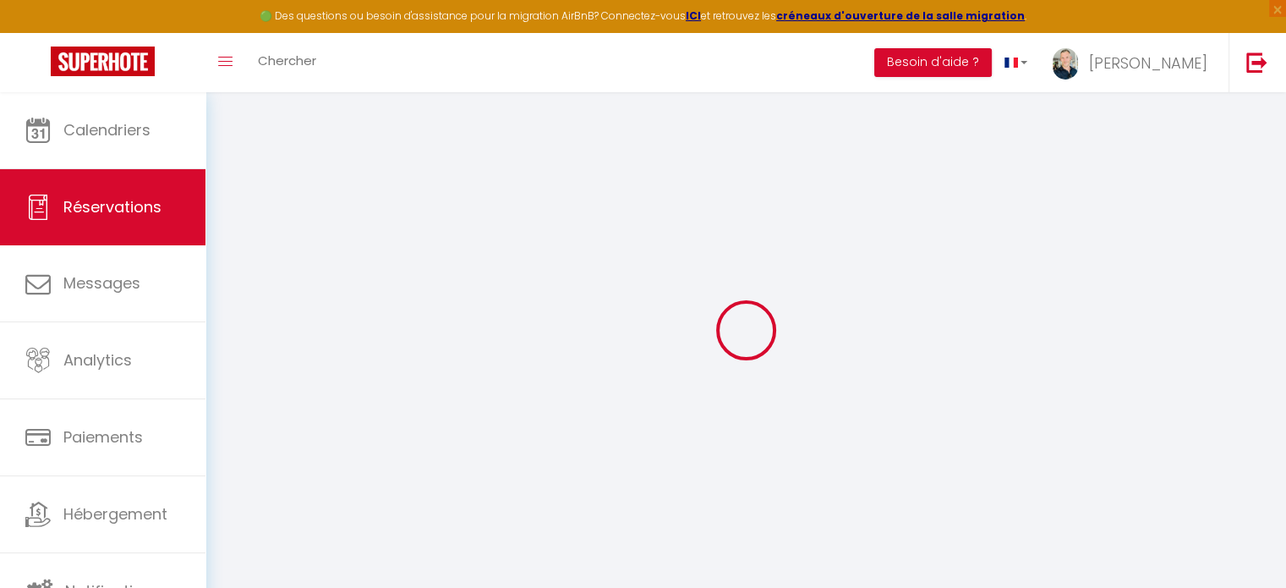
select select
checkbox input "false"
select select
checkbox input "false"
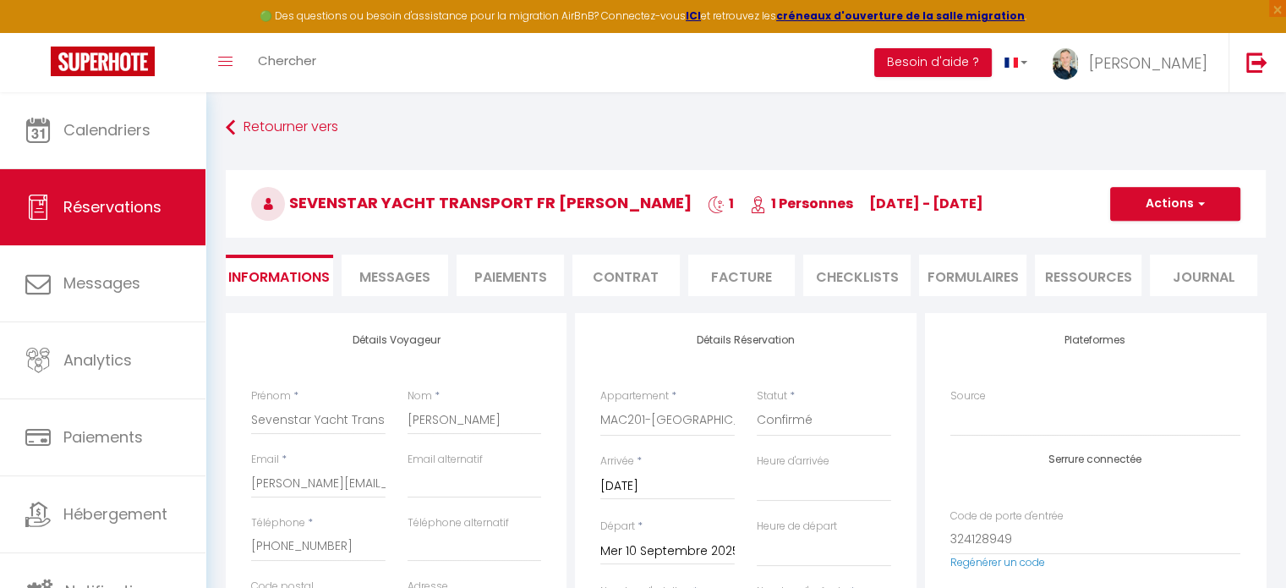
type input "1.21"
select select
checkbox input "false"
select select "15:00"
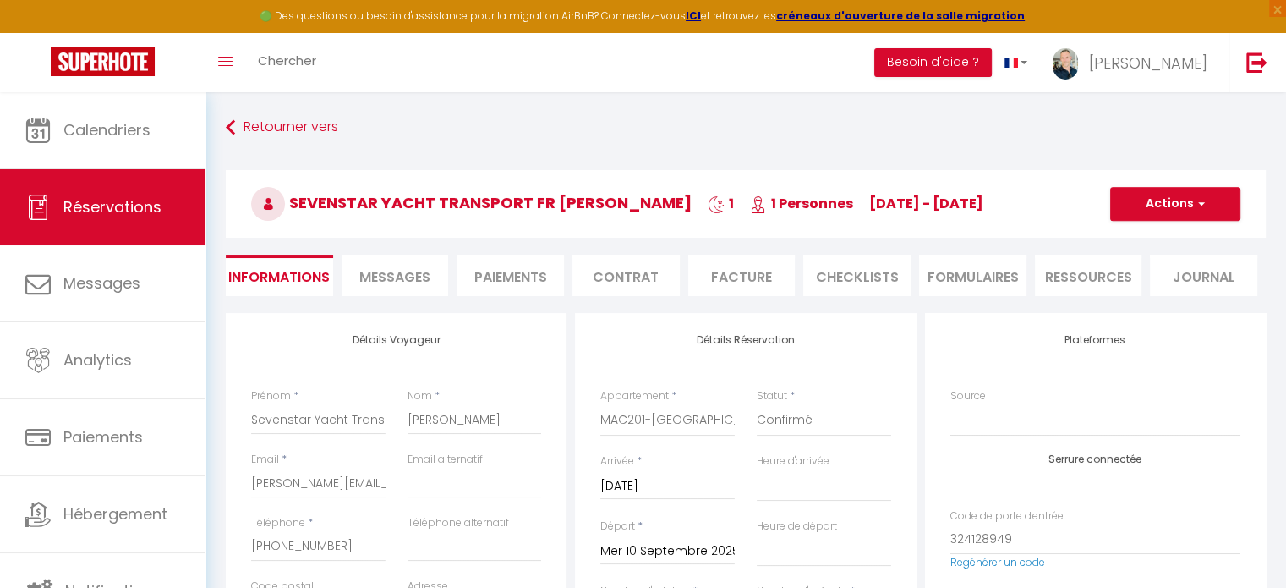
select select "12:00"
click at [348, 433] on input "Sevenstar Yacht Transport FR" at bounding box center [318, 419] width 134 height 30
drag, startPoint x: 308, startPoint y: 415, endPoint x: 489, endPoint y: 410, distance: 181.0
click at [489, 410] on div "Prénom * Sevenstar Yacht Transport FR Nom * [PERSON_NAME]" at bounding box center [396, 419] width 313 height 63
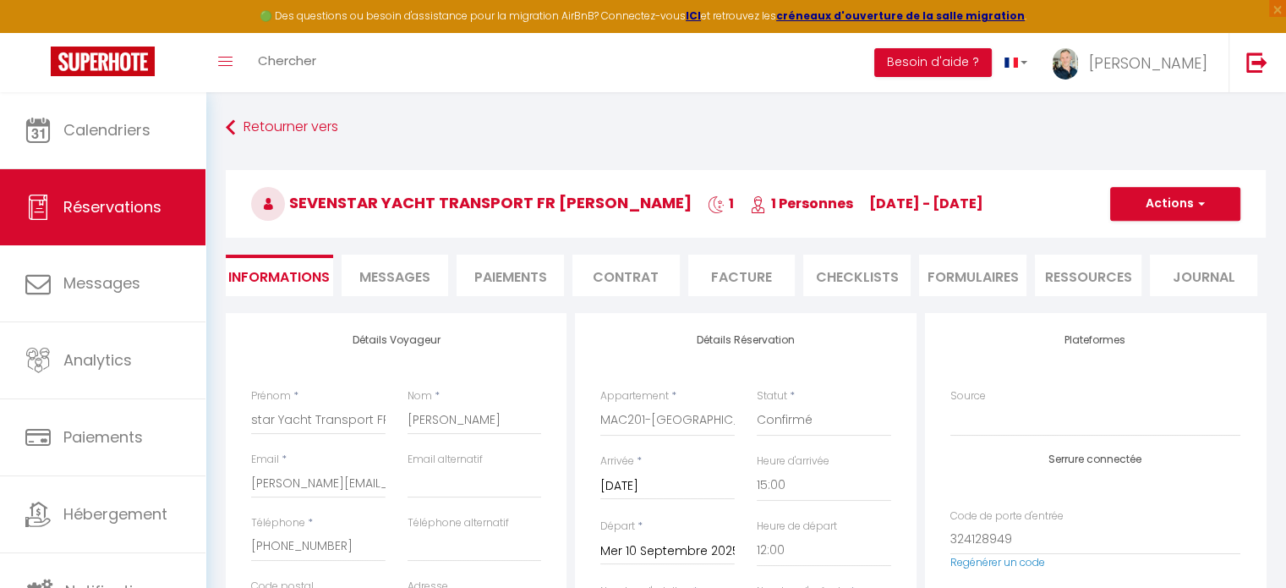
click at [708, 286] on li "Facture" at bounding box center [741, 274] width 107 height 41
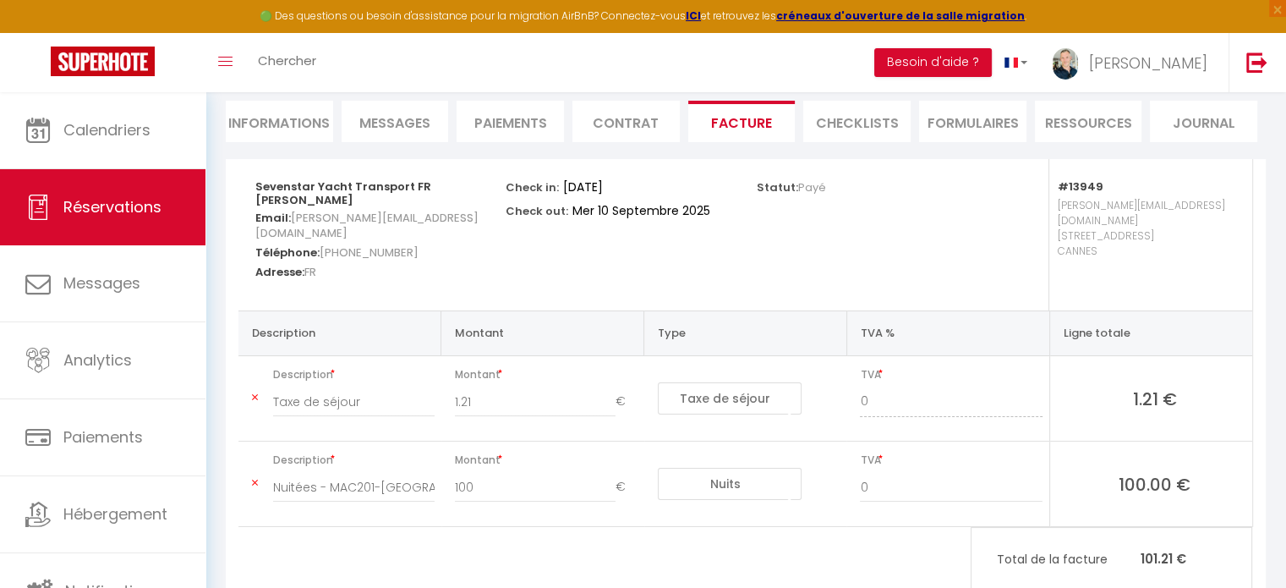
scroll to position [190, 0]
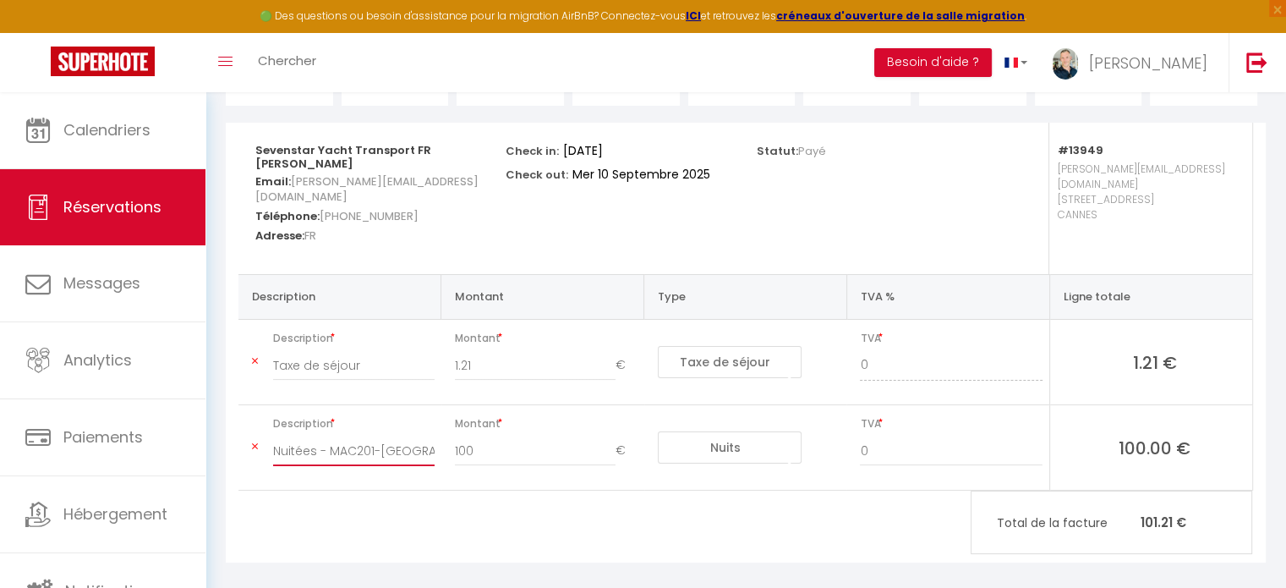
click at [351, 435] on input "Nuitées - MAC201-[GEOGRAPHIC_DATA] - [PERSON_NAME]" at bounding box center [353, 450] width 161 height 30
drag, startPoint x: 352, startPoint y: 439, endPoint x: 566, endPoint y: 435, distance: 213.9
click at [566, 435] on tr "Description Nuitées - MAC201-[GEOGRAPHIC_DATA] - [PERSON_NAME] Montant 100 € Nu…" at bounding box center [745, 447] width 1014 height 85
click at [413, 504] on div "Sevenstar Yacht Transport FR [PERSON_NAME] Email: [PERSON_NAME][EMAIL_ADDRESS][…" at bounding box center [746, 343] width 1040 height 440
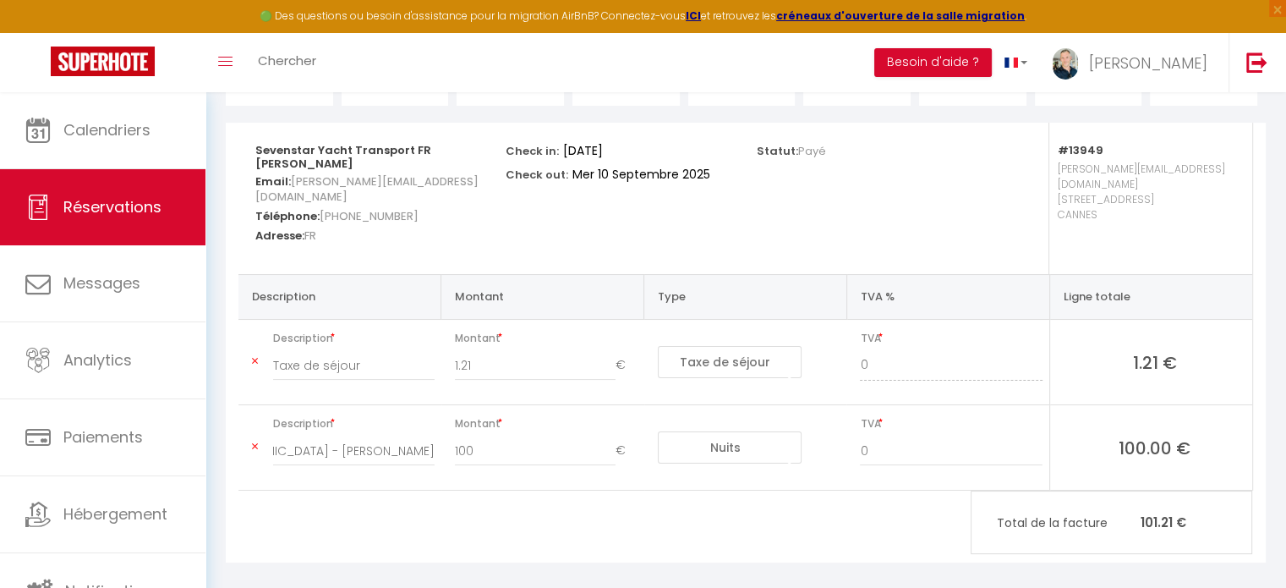
scroll to position [0, 0]
click at [316, 436] on input "Nuitées - MAC201-[GEOGRAPHIC_DATA] - [PERSON_NAME]" at bounding box center [353, 450] width 161 height 30
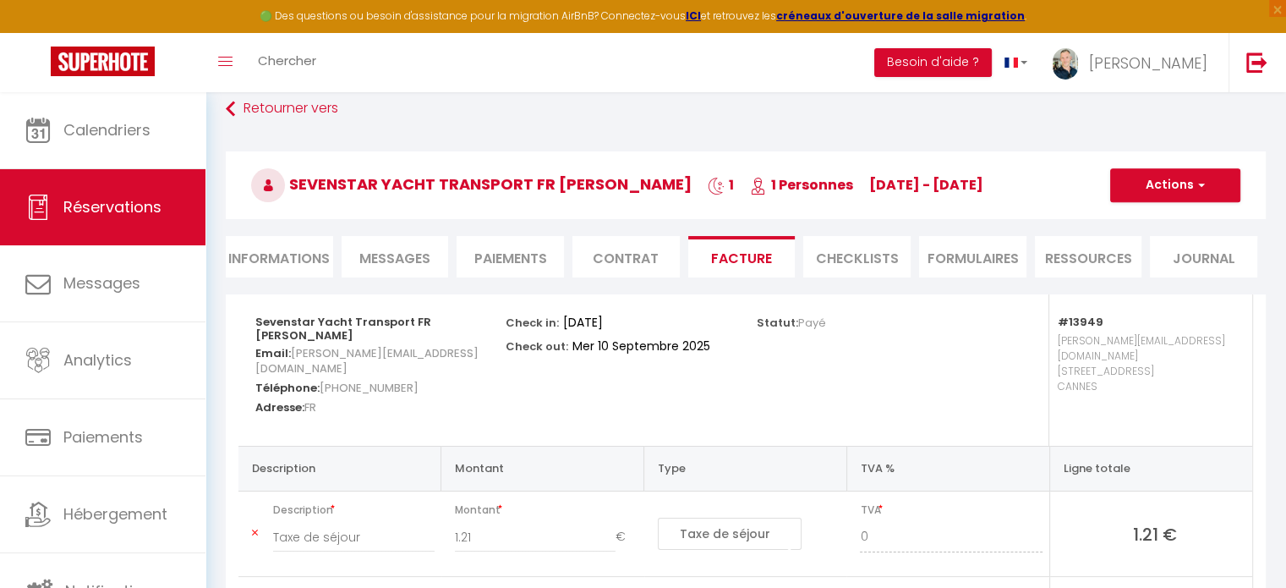
scroll to position [9, 0]
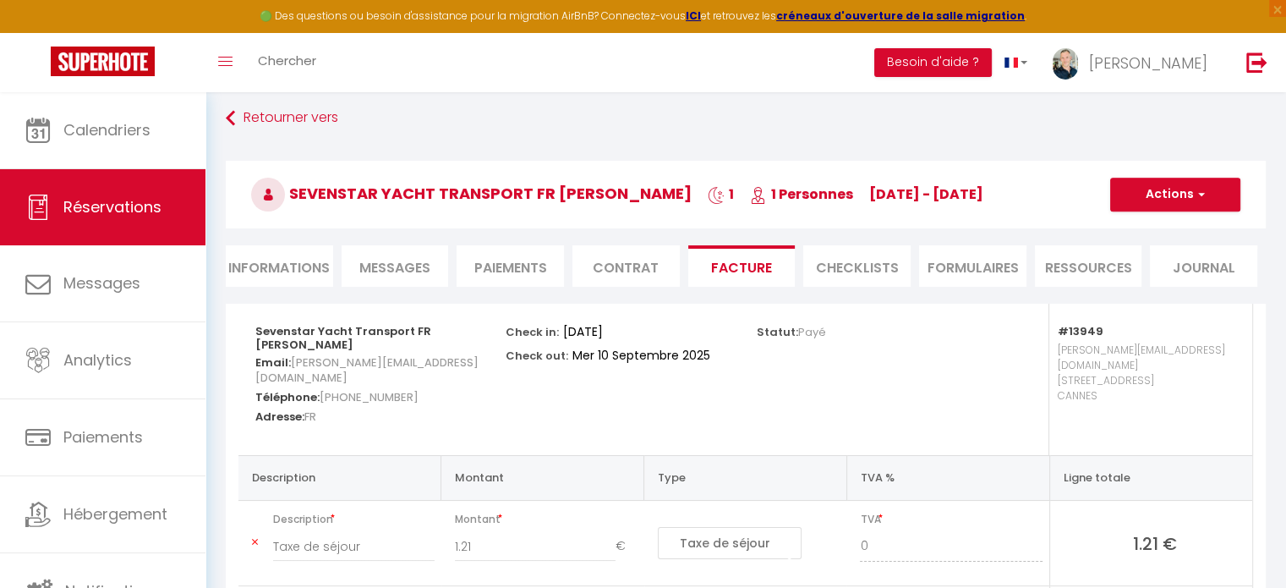
type input "Nuitée additionnelle - MAC201-[GEOGRAPHIC_DATA] - [PERSON_NAME]"
click at [1208, 195] on button "Actions" at bounding box center [1175, 195] width 130 height 34
click at [1154, 237] on link "Enregistrer" at bounding box center [1162, 232] width 142 height 22
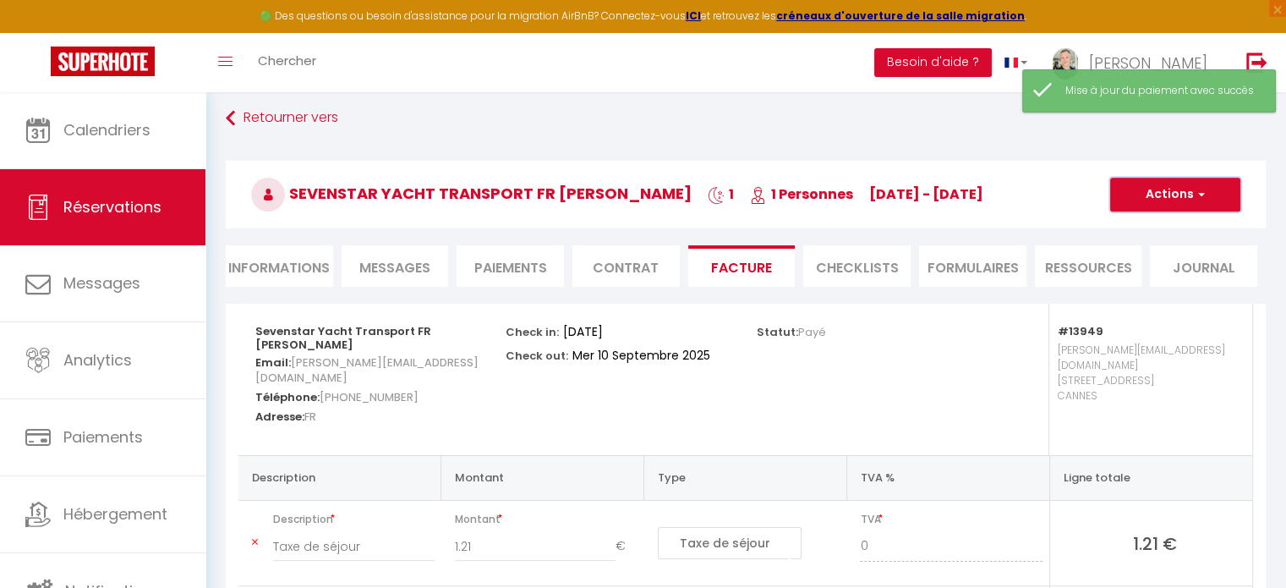
click at [1207, 185] on button "Actions" at bounding box center [1175, 195] width 130 height 34
click at [1151, 243] on link "Aperçu et éditer" at bounding box center [1162, 254] width 142 height 22
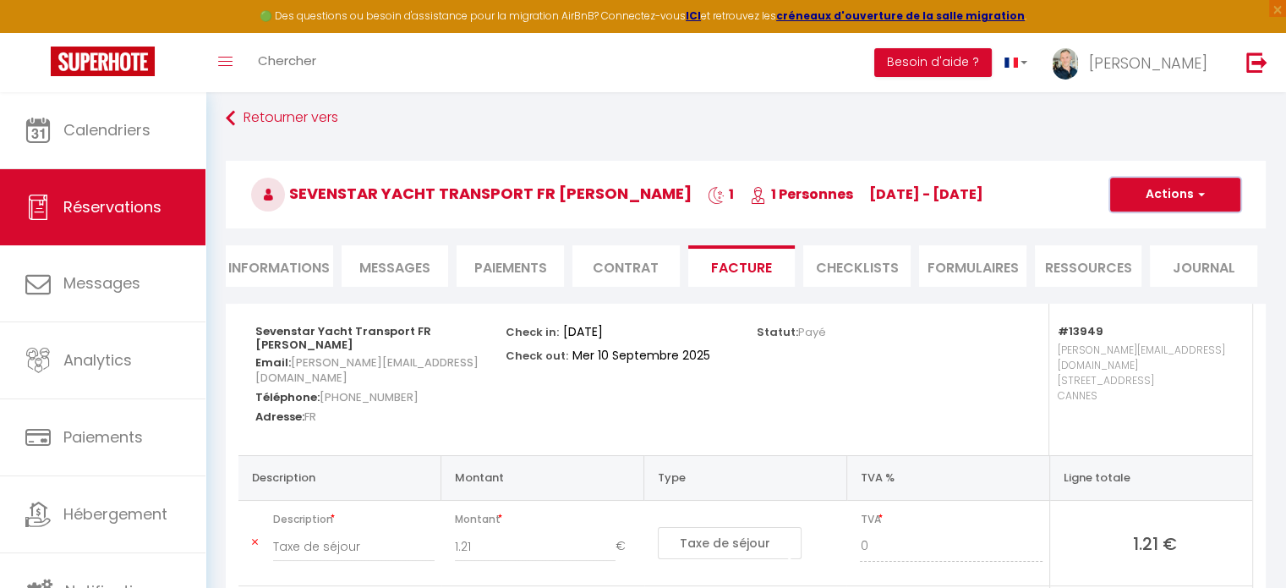
click at [1195, 191] on span "button" at bounding box center [1199, 194] width 10 height 15
click at [1134, 226] on link "Enregistrer" at bounding box center [1162, 232] width 142 height 22
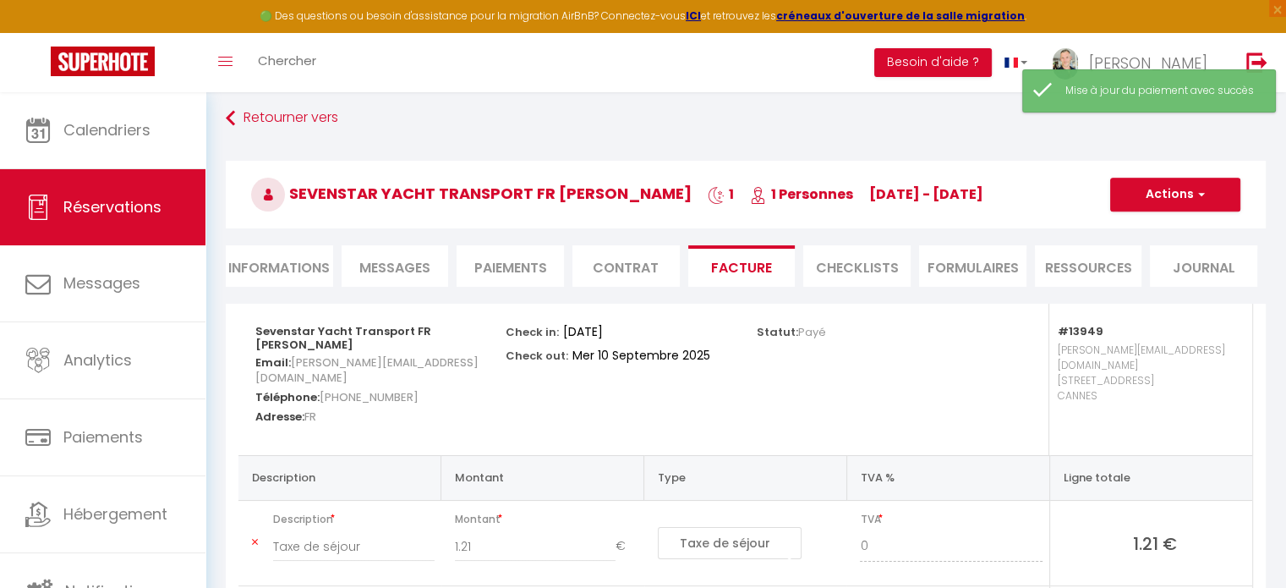
click at [294, 265] on li "Informations" at bounding box center [279, 265] width 107 height 41
select select "0"
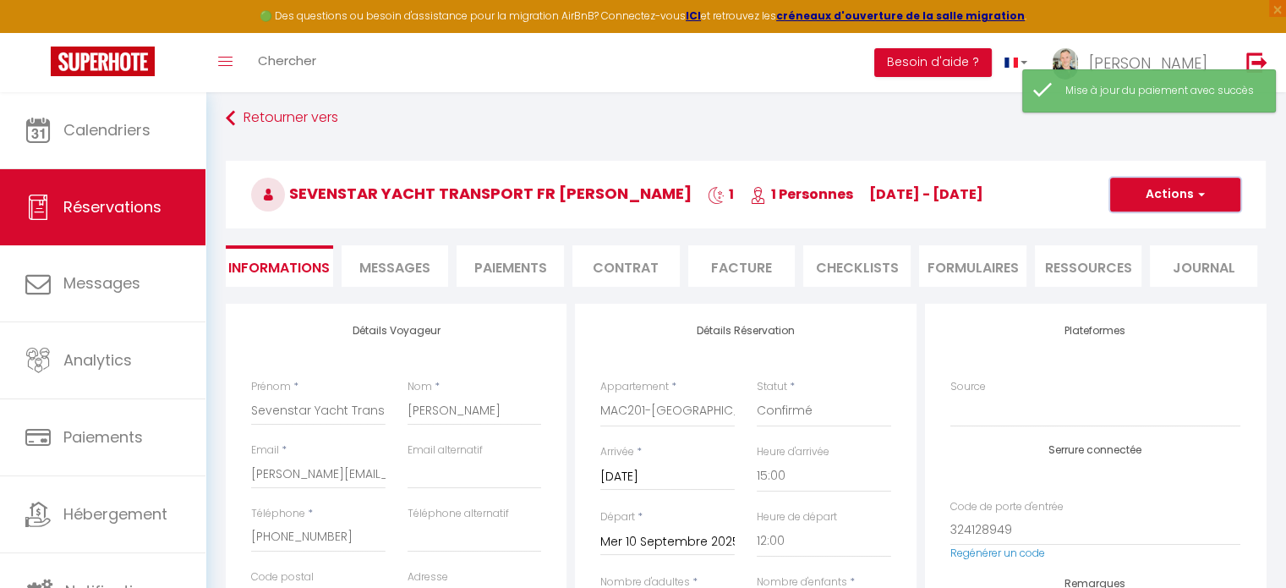
click at [1211, 191] on button "Actions" at bounding box center [1175, 195] width 130 height 34
checkbox input "false"
click at [1129, 229] on link "Enregistrer" at bounding box center [1158, 232] width 134 height 22
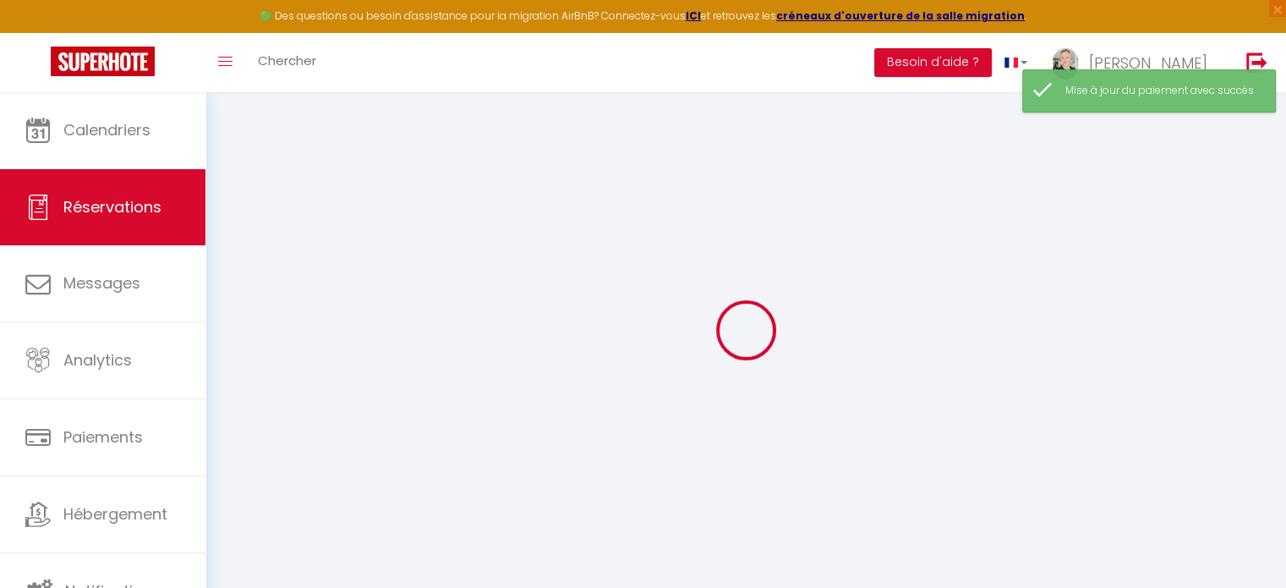
select select "not_cancelled"
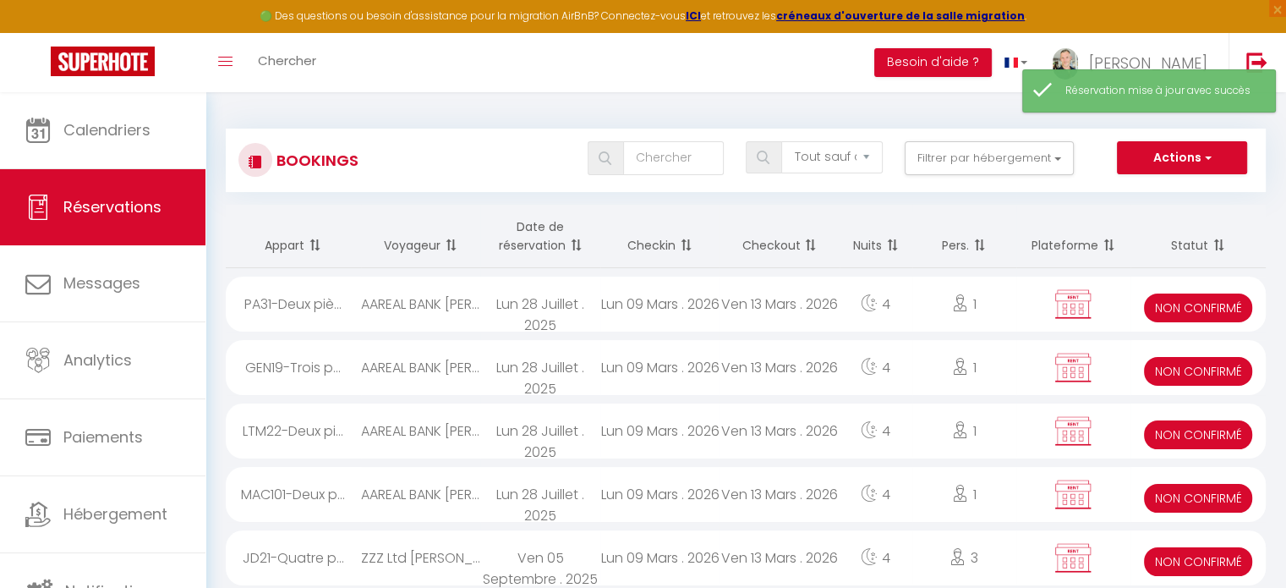
click at [619, 146] on span at bounding box center [606, 158] width 36 height 34
click at [655, 161] on input "text" at bounding box center [673, 158] width 101 height 34
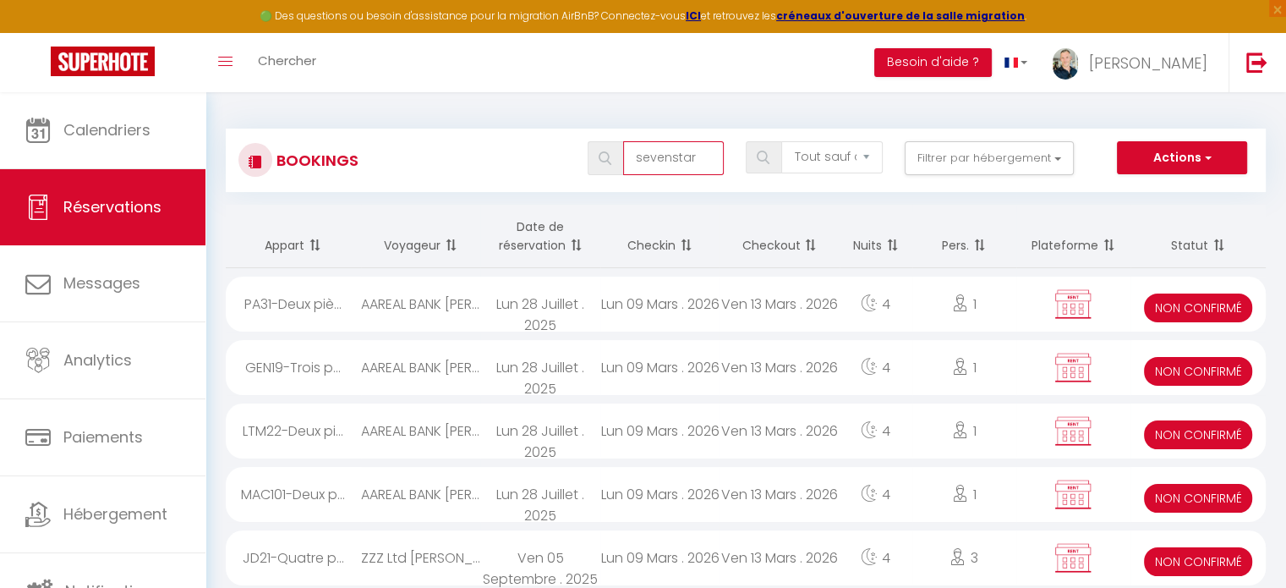
type input "sevenstar"
select select
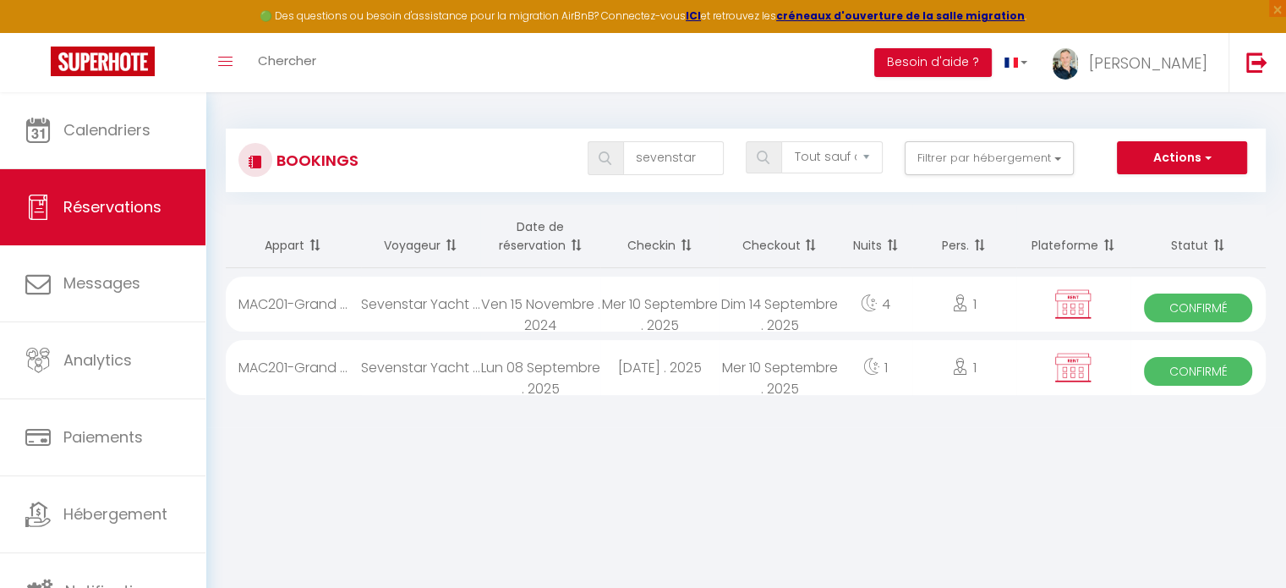
click at [674, 310] on div "Mer 10 Septembre . 2025" at bounding box center [659, 303] width 119 height 55
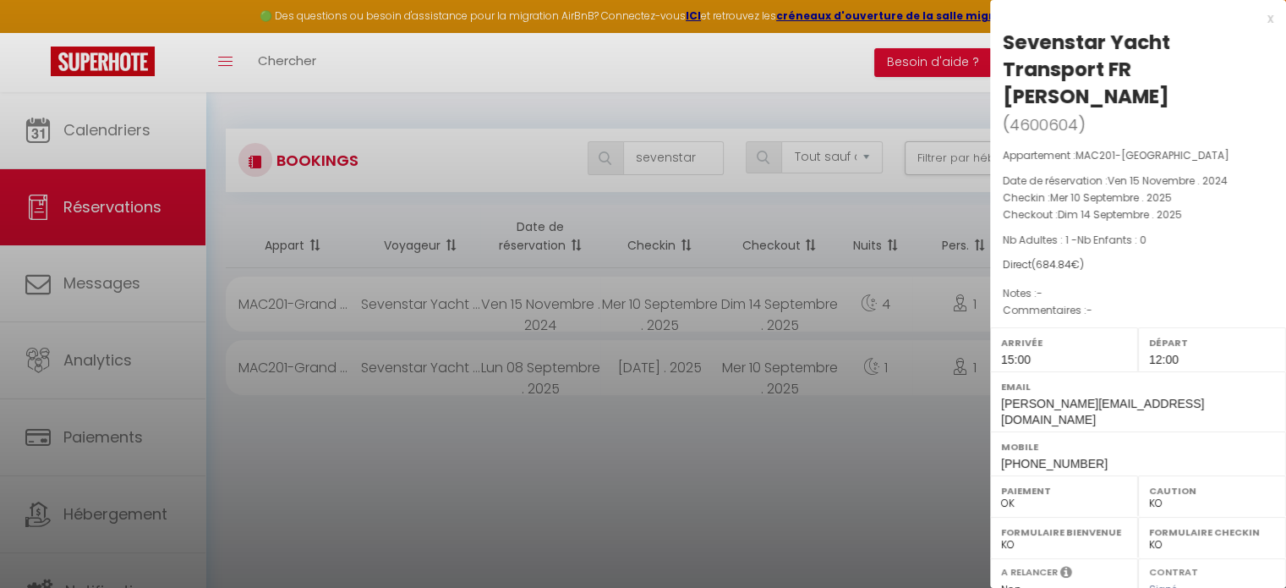
scroll to position [278, 0]
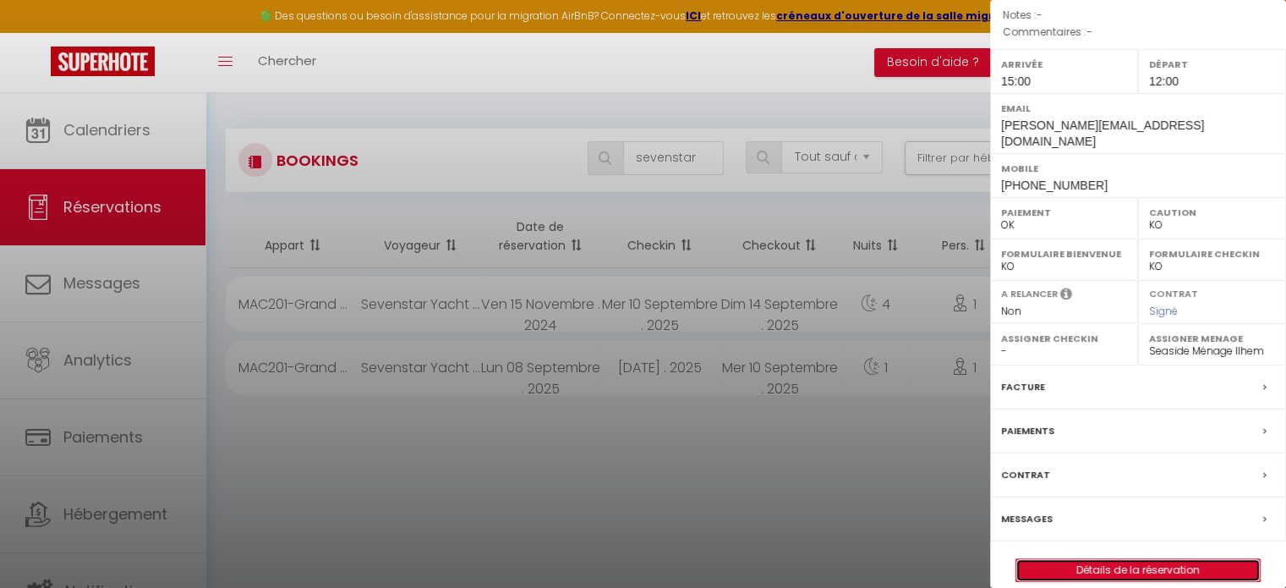
click at [1162, 559] on link "Détails de la réservation" at bounding box center [1137, 570] width 243 height 22
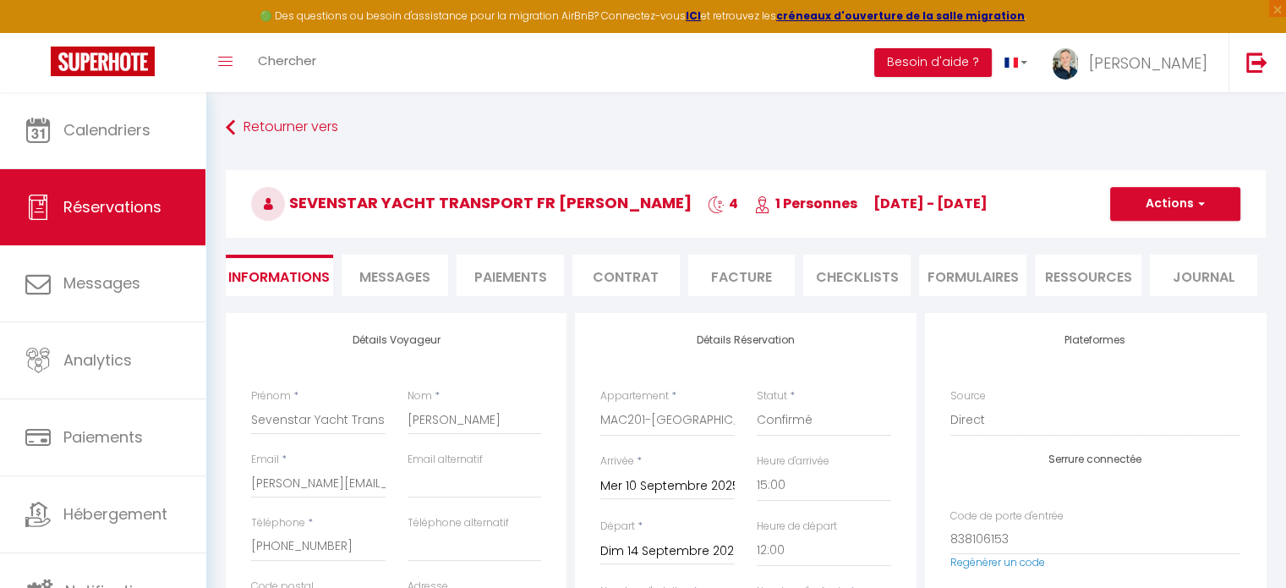
click at [731, 280] on li "Facture" at bounding box center [741, 274] width 107 height 41
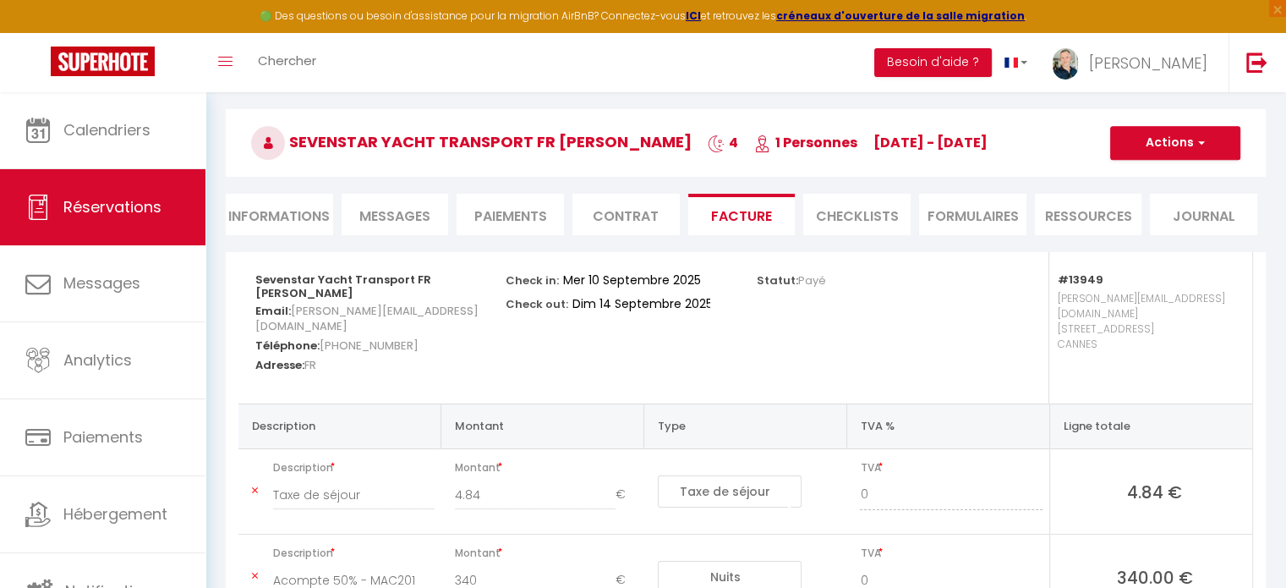
scroll to position [45, 0]
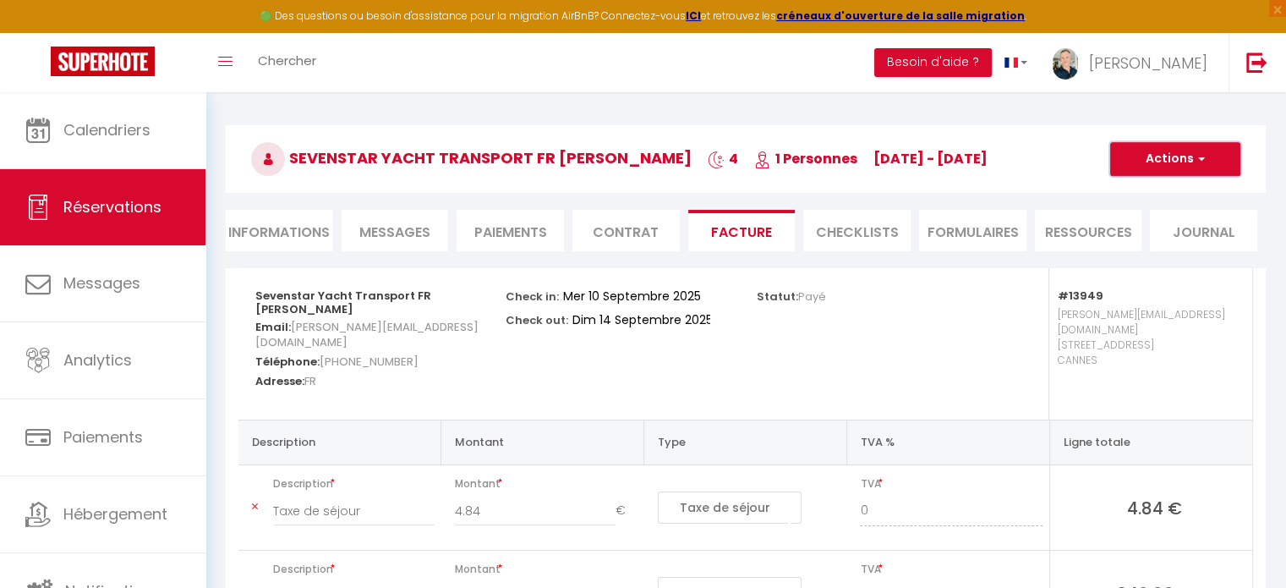
click at [1210, 156] on button "Actions" at bounding box center [1175, 159] width 130 height 34
click at [1137, 219] on link "Aperçu et éditer" at bounding box center [1162, 218] width 142 height 22
click at [839, 365] on div "Statut: Payé" at bounding box center [871, 343] width 250 height 151
click at [261, 227] on li "Informations" at bounding box center [279, 230] width 107 height 41
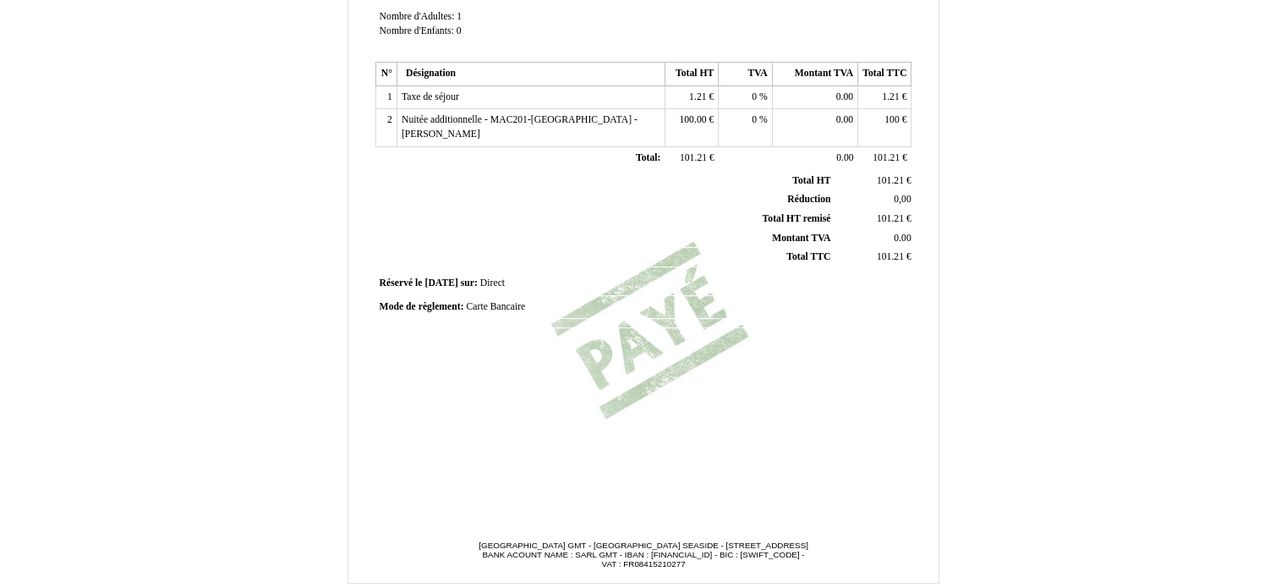
scroll to position [432, 0]
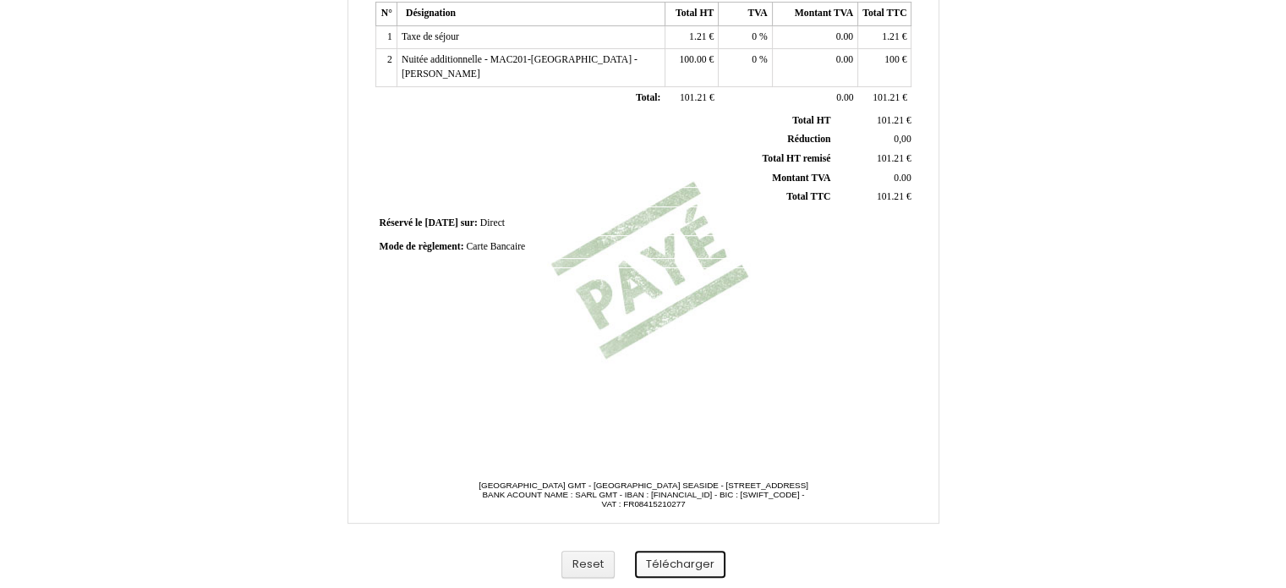
click at [656, 561] on button "Télécharger" at bounding box center [680, 564] width 90 height 28
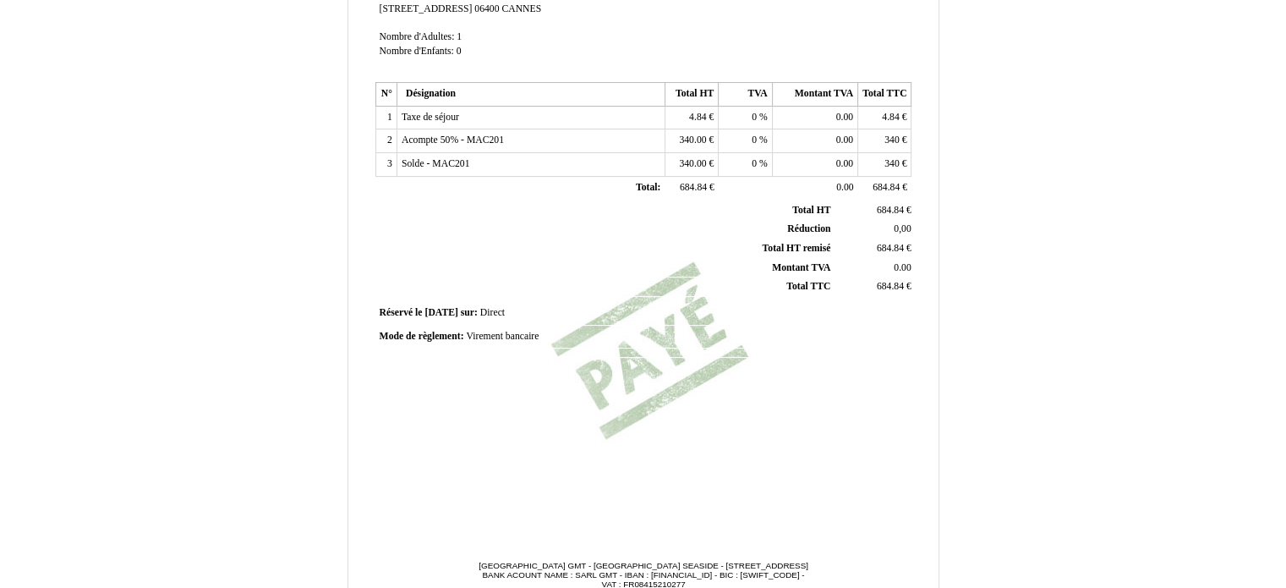
scroll to position [432, 0]
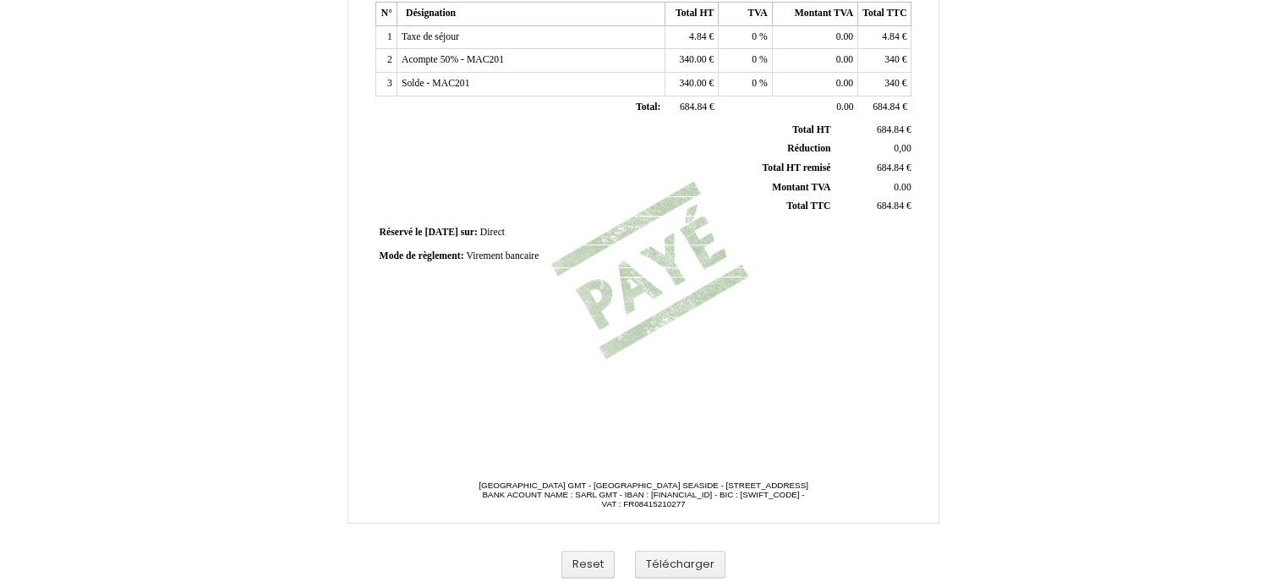
drag, startPoint x: 1288, startPoint y: 152, endPoint x: 1298, endPoint y: 473, distance: 321.4
click at [690, 561] on button "Télécharger" at bounding box center [680, 564] width 90 height 28
